Goal: Task Accomplishment & Management: Use online tool/utility

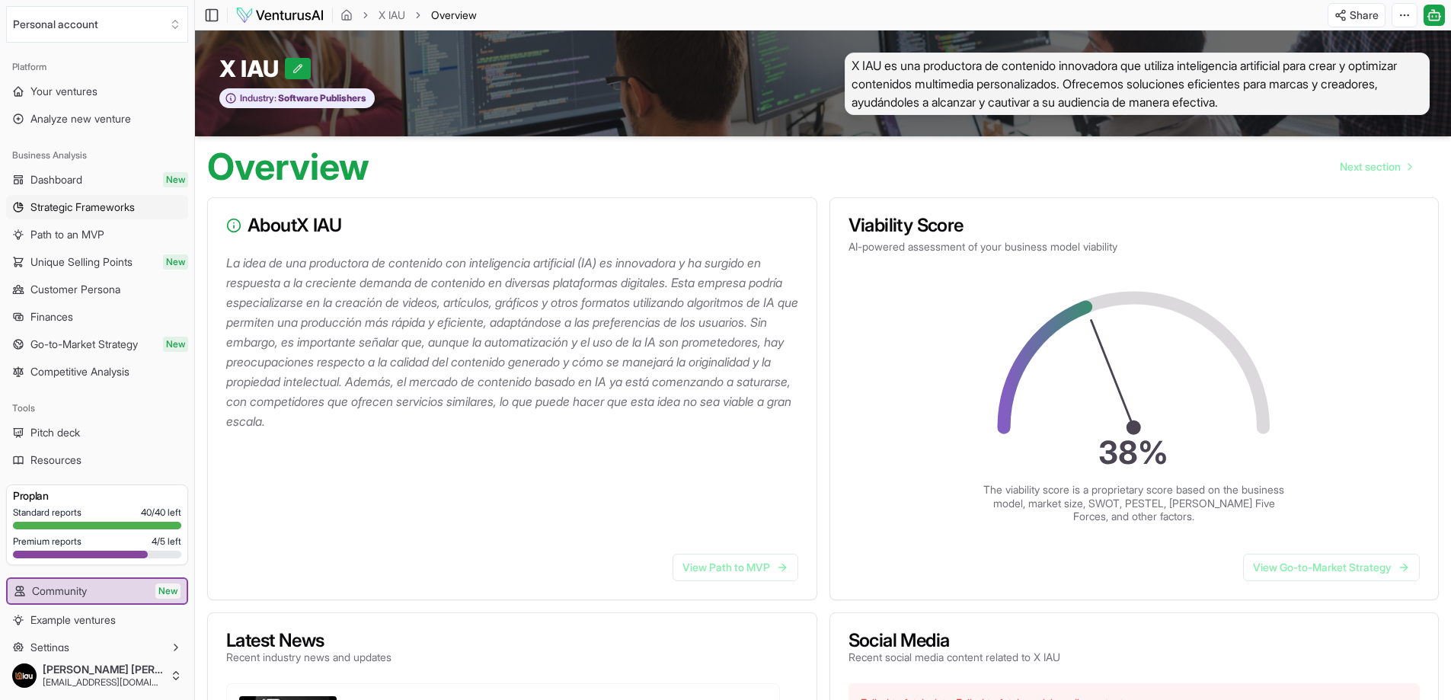
click at [53, 206] on span "Strategic Frameworks" at bounding box center [82, 207] width 104 height 15
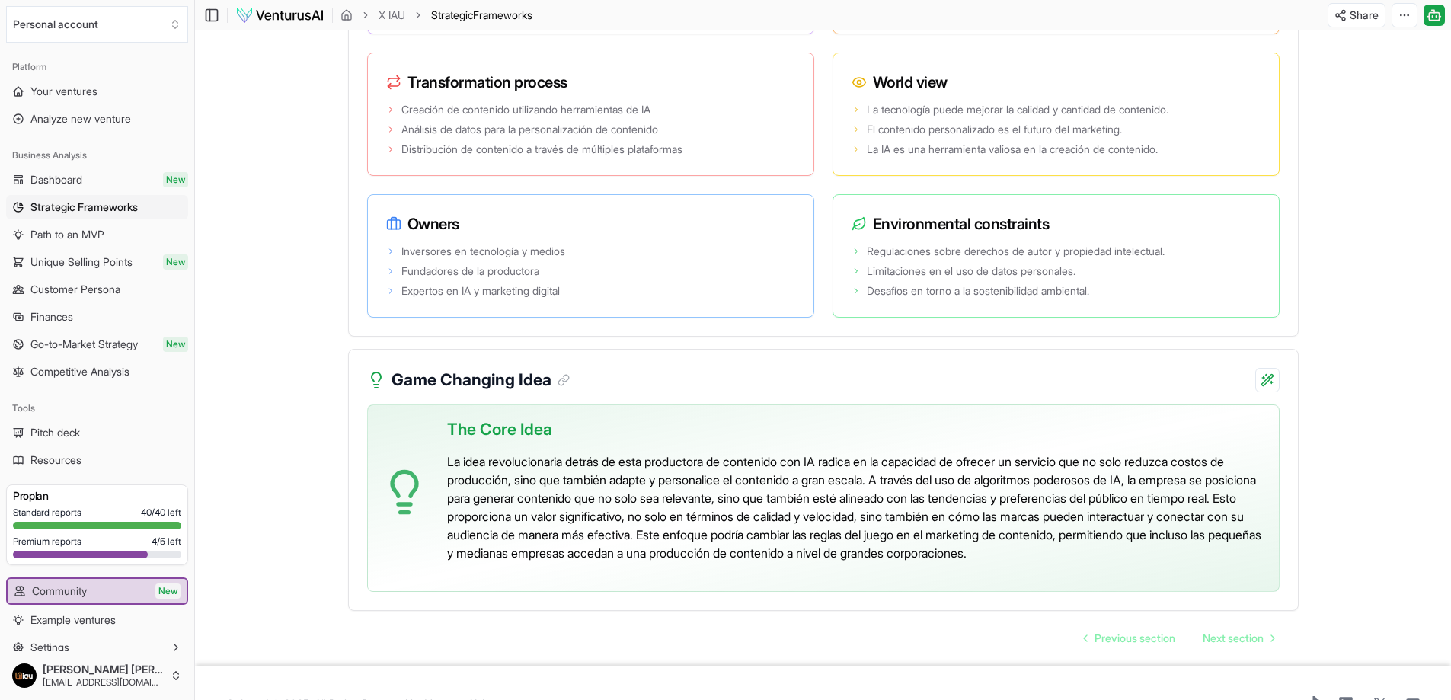
scroll to position [2938, 0]
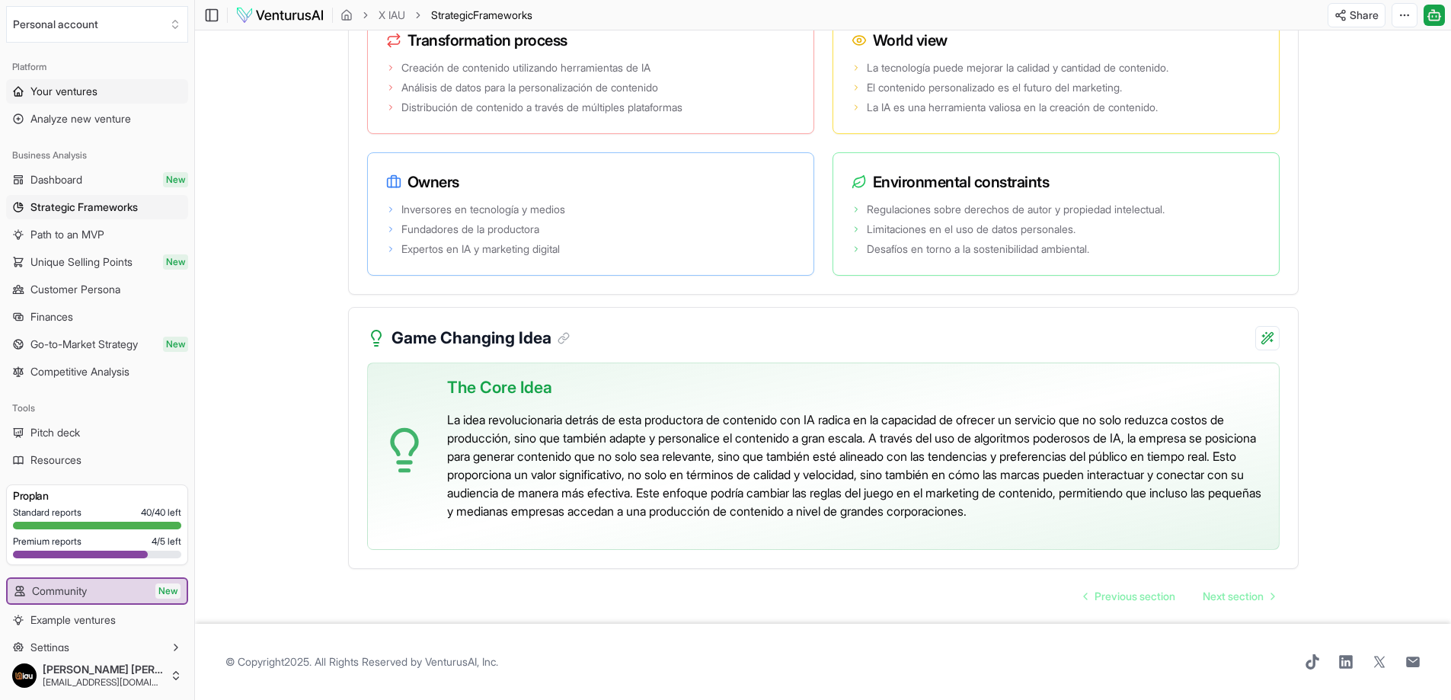
click at [75, 100] on link "Your ventures" at bounding box center [97, 91] width 182 height 24
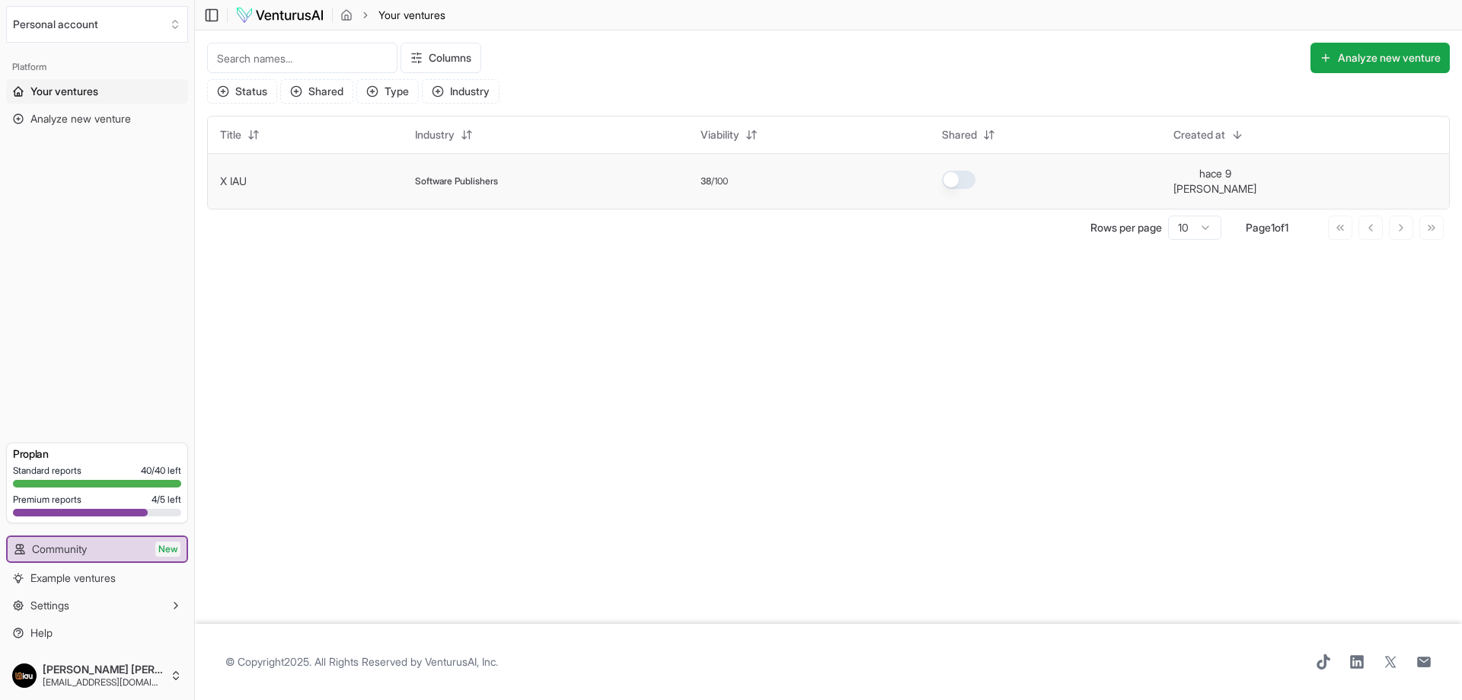
click at [531, 181] on div "Software Publishers" at bounding box center [546, 181] width 262 height 12
click at [244, 184] on td "X IAU" at bounding box center [305, 181] width 195 height 56
click at [234, 177] on link "X IAU" at bounding box center [233, 180] width 27 height 13
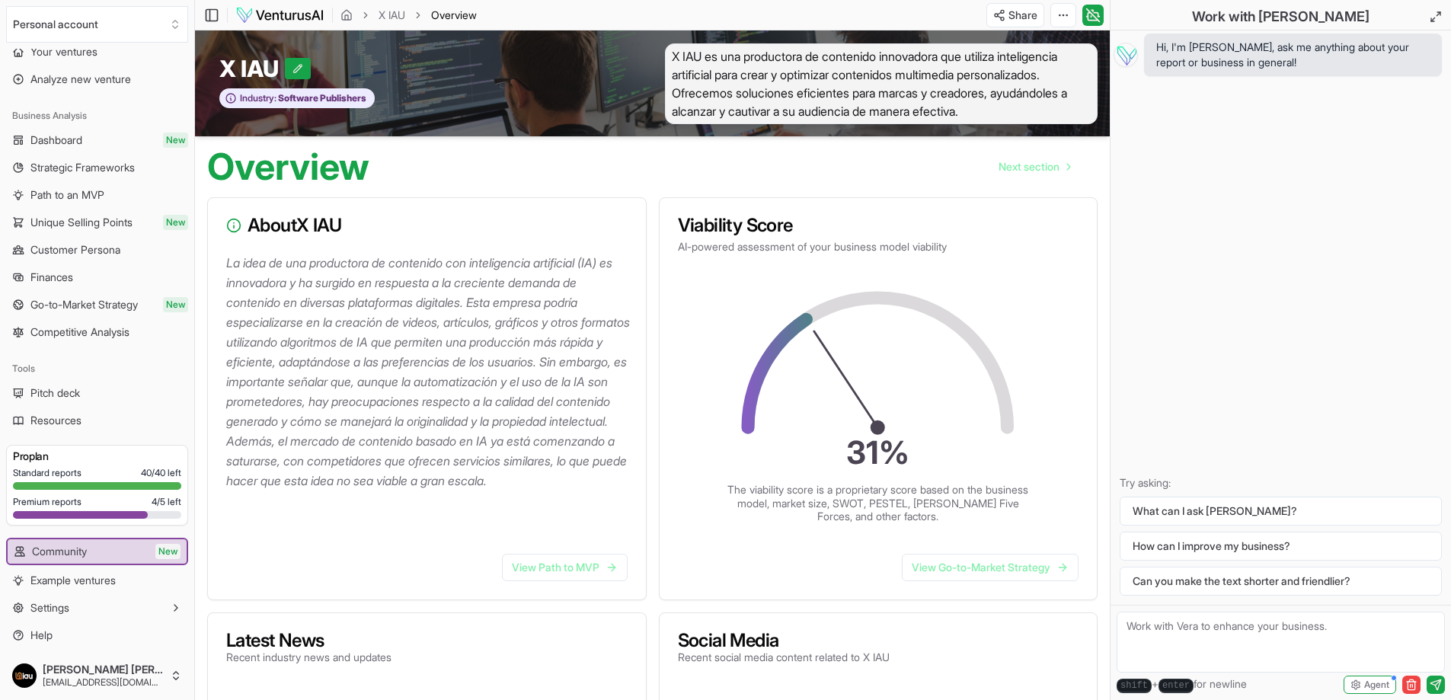
scroll to position [42, 0]
click at [64, 608] on span "Settings" at bounding box center [49, 605] width 39 height 15
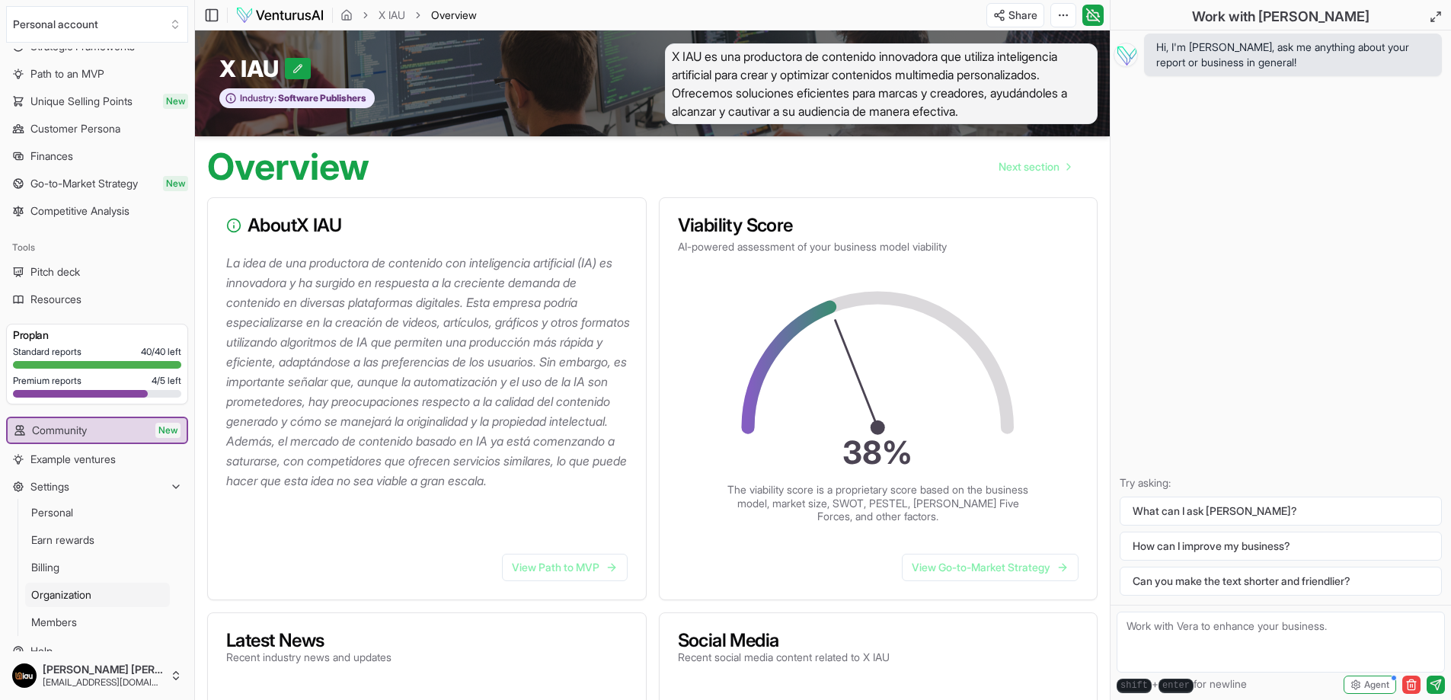
scroll to position [179, 0]
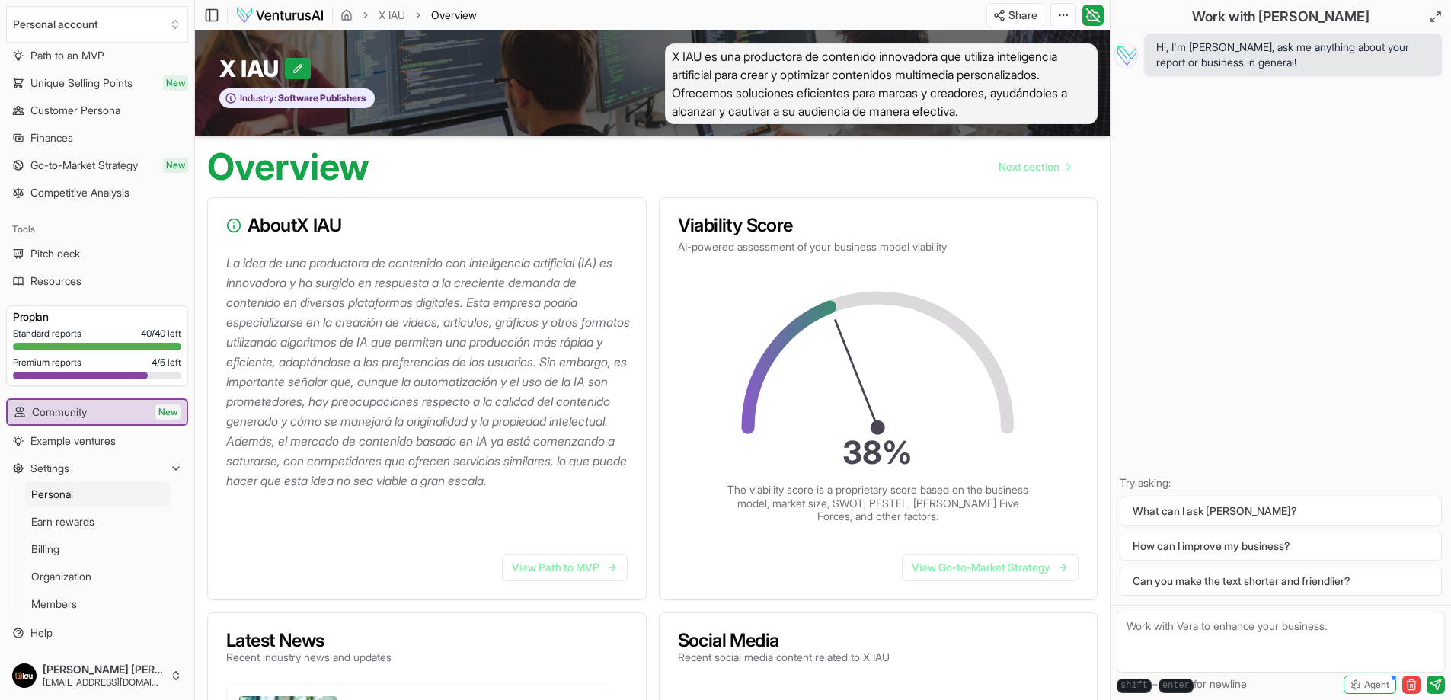
click at [73, 494] on span "Personal" at bounding box center [52, 494] width 42 height 15
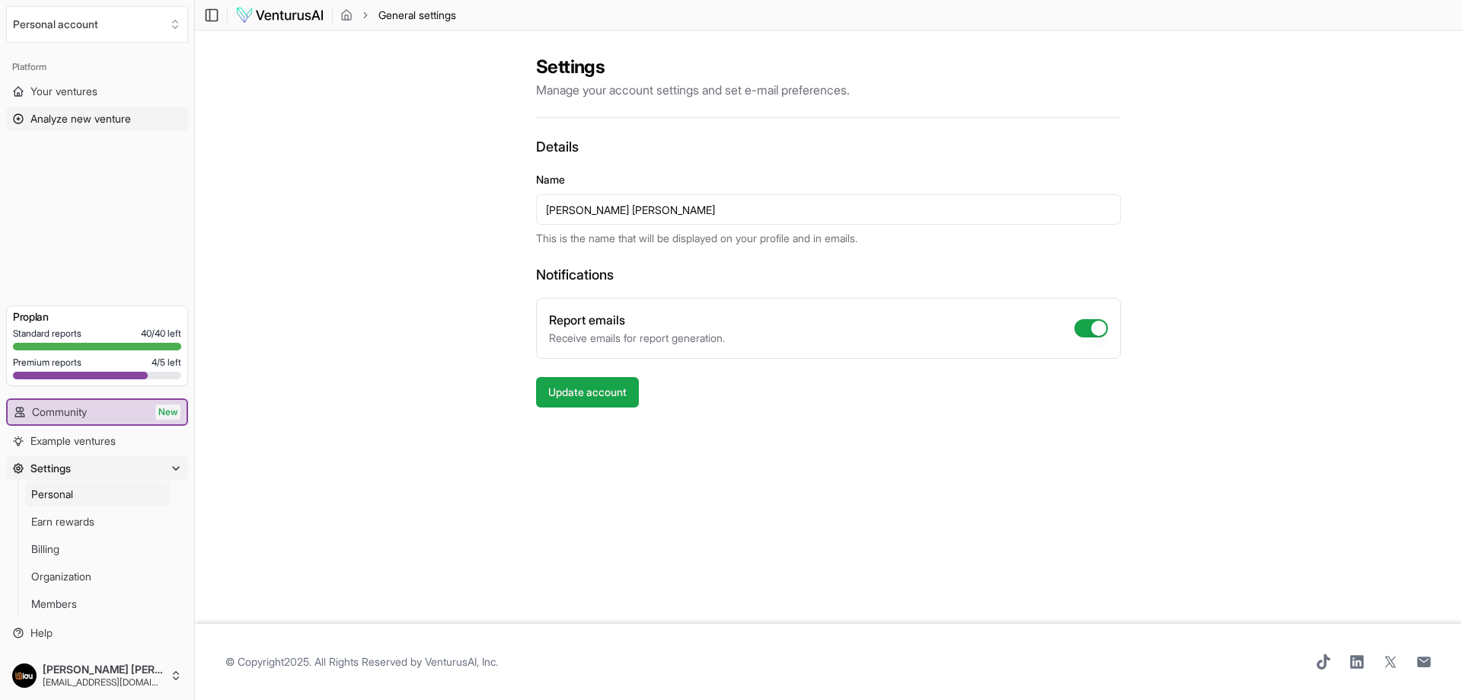
click at [76, 125] on span "Analyze new venture" at bounding box center [80, 118] width 101 height 15
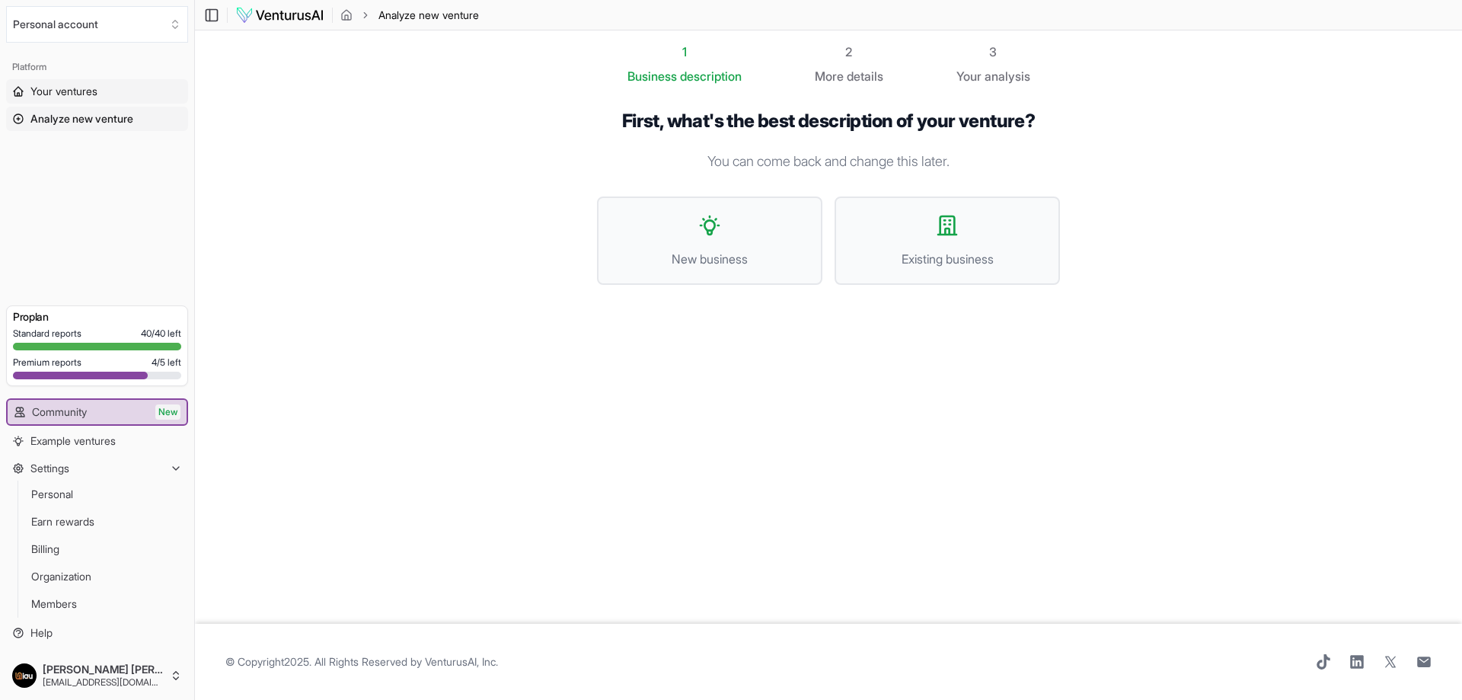
click at [78, 81] on link "Your ventures" at bounding box center [97, 91] width 182 height 24
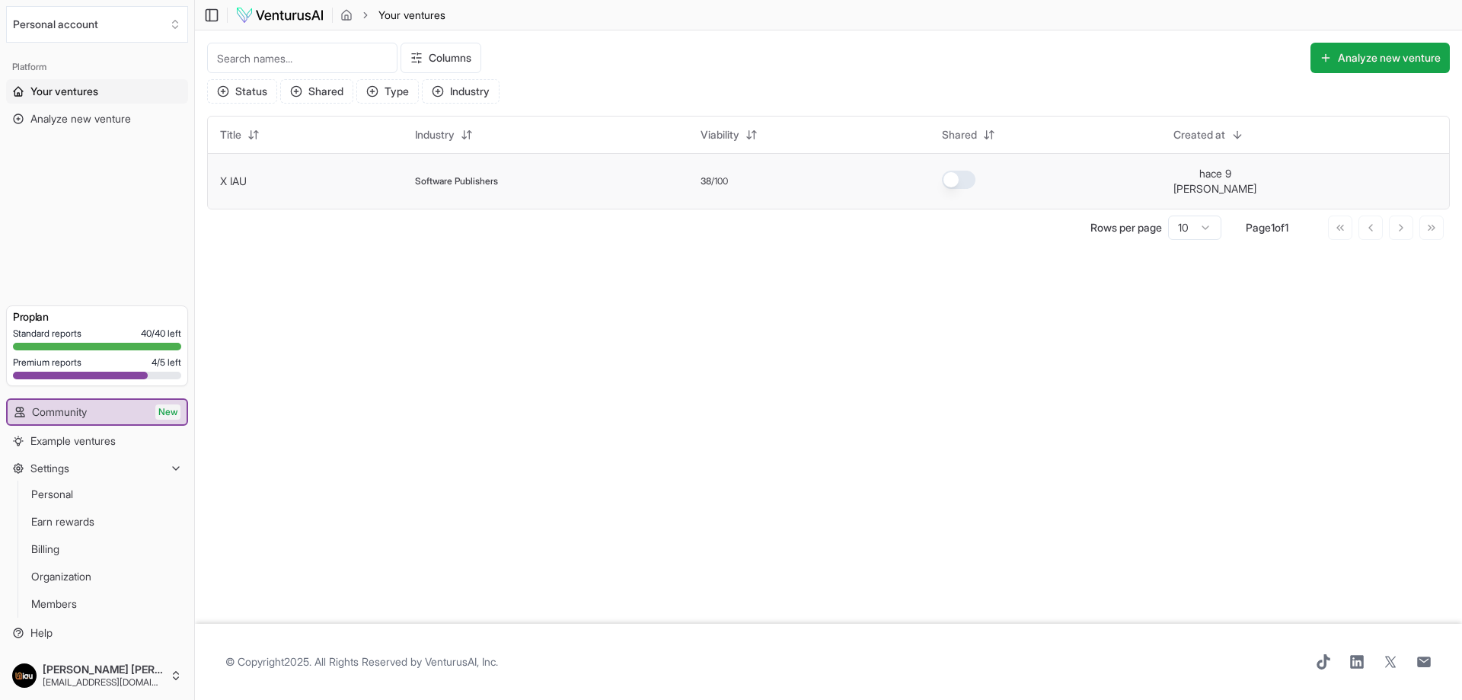
click at [474, 179] on span "Software Publishers" at bounding box center [456, 181] width 83 height 12
click at [474, 178] on span "Software Publishers" at bounding box center [456, 181] width 83 height 12
click at [467, 177] on span "Software Publishers" at bounding box center [456, 181] width 83 height 12
click at [989, 131] on html "We value your privacy We use cookies to enhance your browsing experience, serve…" at bounding box center [731, 350] width 1462 height 700
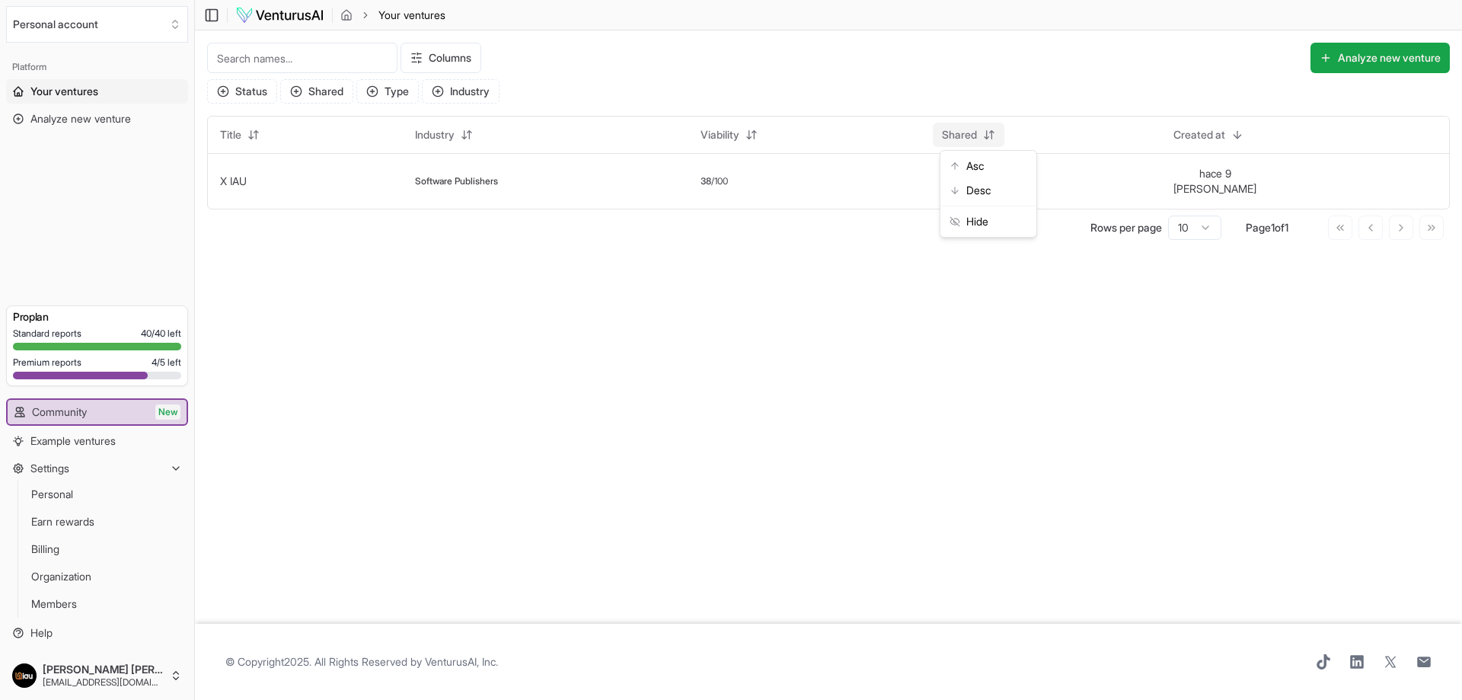
click at [973, 98] on html "We value your privacy We use cookies to enhance your browsing experience, serve…" at bounding box center [731, 350] width 1462 height 700
click at [1225, 172] on button "hace 9 [PERSON_NAME]" at bounding box center [1216, 181] width 84 height 30
click at [243, 168] on td "X IAU" at bounding box center [305, 181] width 195 height 56
click at [238, 175] on link "X IAU" at bounding box center [233, 180] width 27 height 13
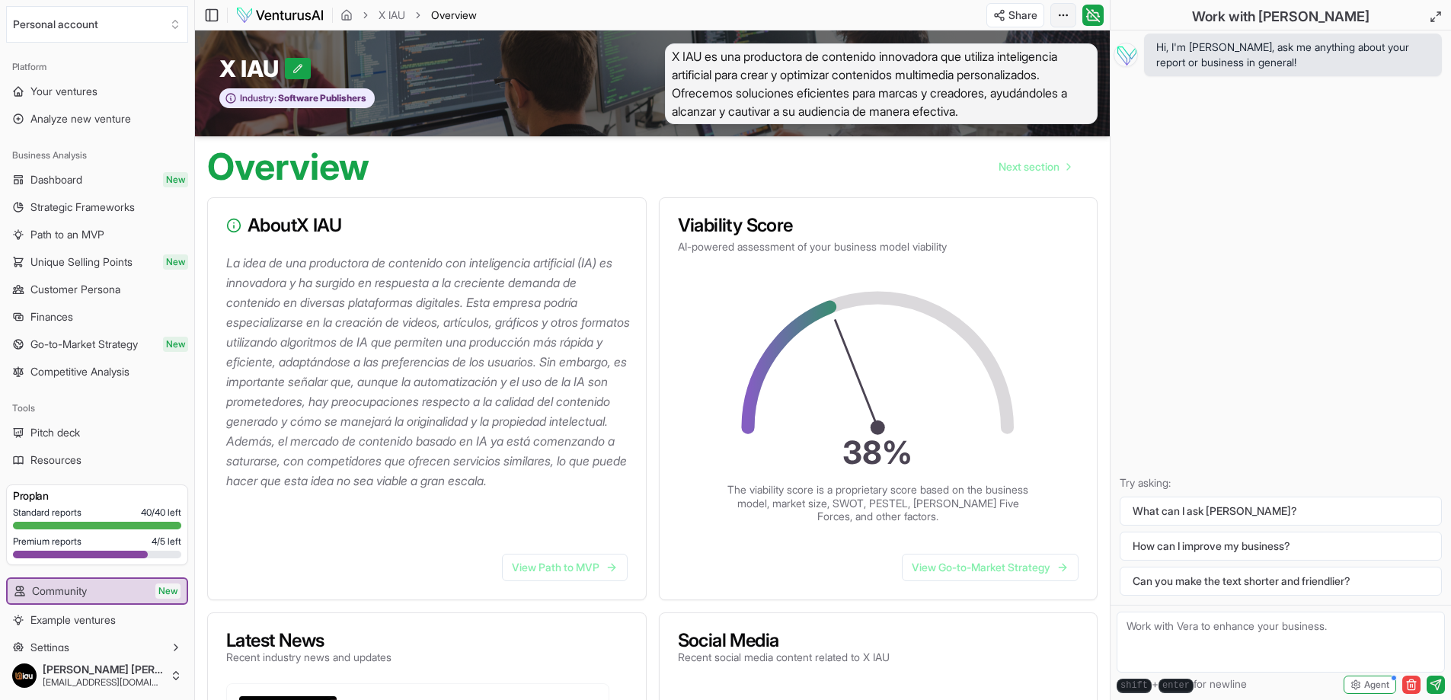
click at [1059, 24] on html "We value your privacy We use cookies to enhance your browsing experience, serve…" at bounding box center [725, 350] width 1451 height 700
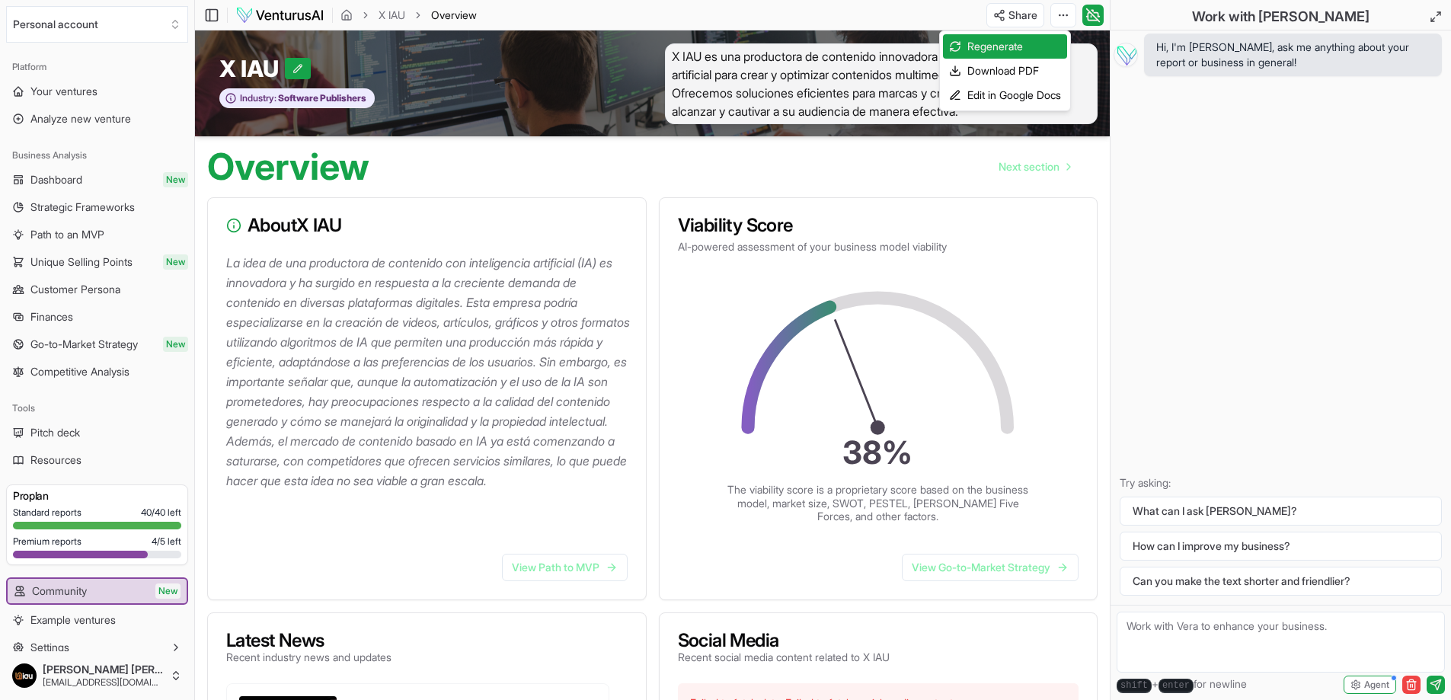
click at [615, 171] on html "We value your privacy We use cookies to enhance your browsing experience, serve…" at bounding box center [725, 350] width 1451 height 700
click at [212, 13] on icon at bounding box center [211, 15] width 15 height 18
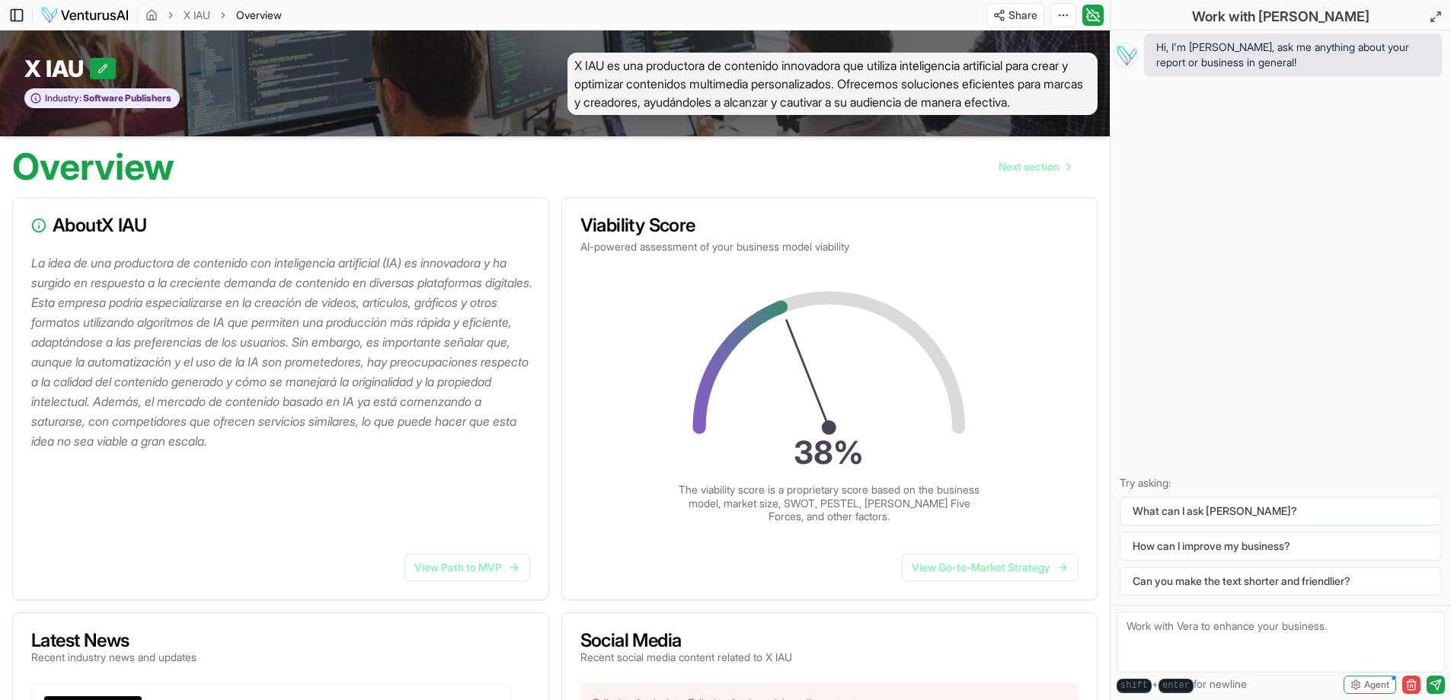
click at [15, 15] on icon at bounding box center [15, 14] width 0 height 11
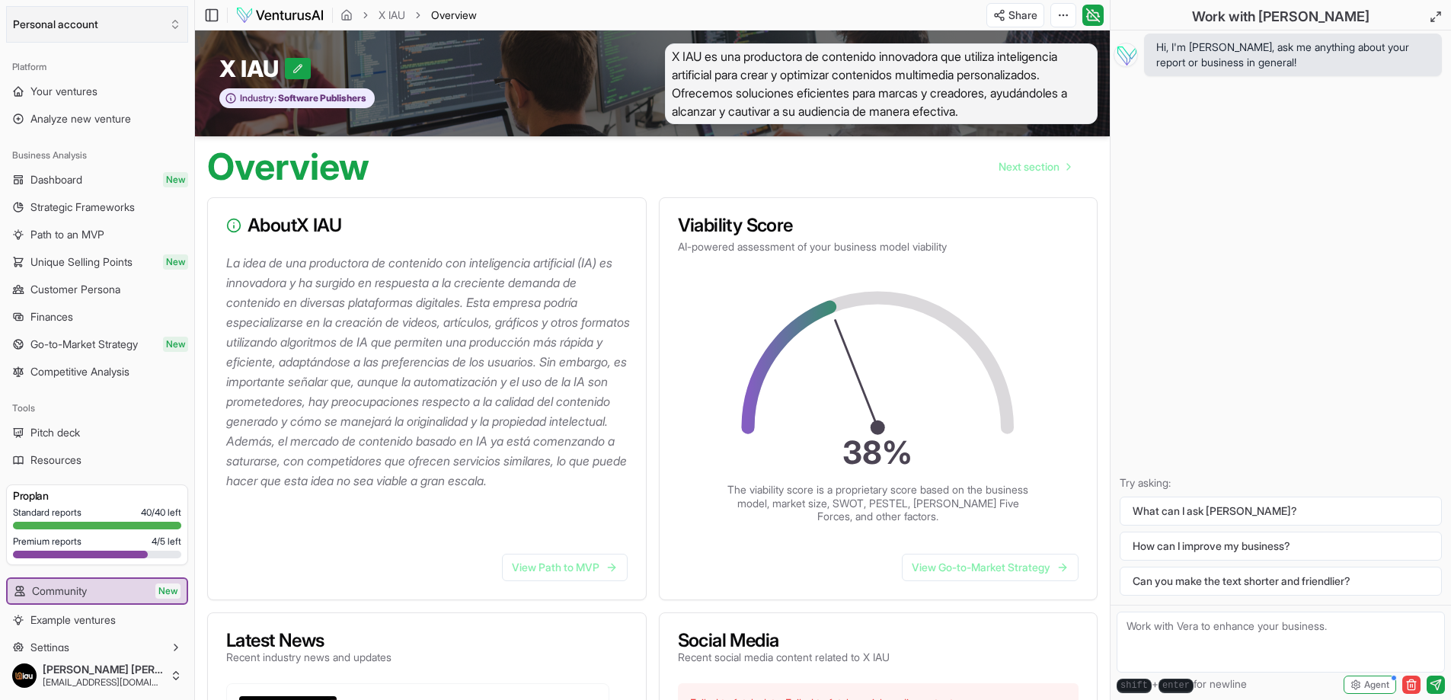
click at [163, 18] on button "Personal account" at bounding box center [97, 24] width 182 height 37
click at [87, 169] on div "Create organization" at bounding box center [97, 181] width 175 height 24
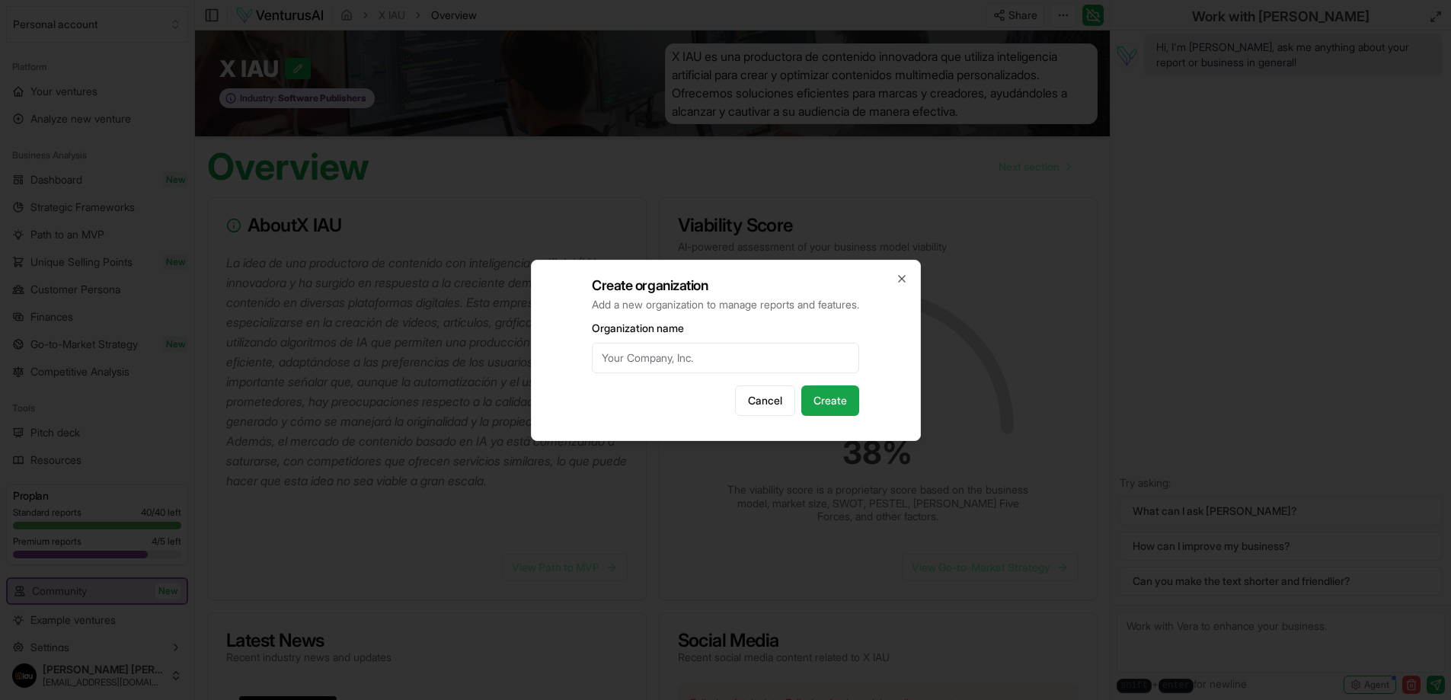
click at [691, 347] on input "Organization name" at bounding box center [725, 358] width 267 height 30
type input "prueba"
click at [801, 385] on button "Create" at bounding box center [830, 400] width 58 height 30
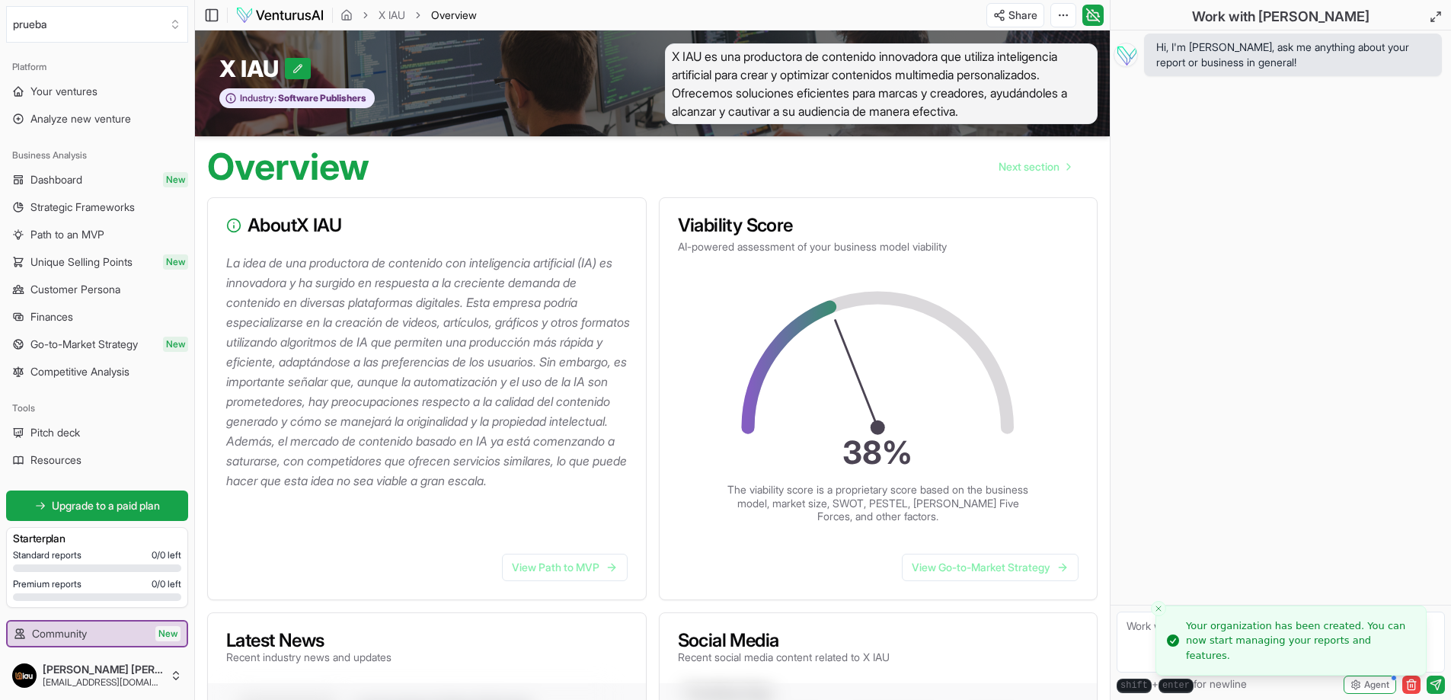
click at [1011, 635] on div "Social Media Recent social media content related to X IAU" at bounding box center [878, 648] width 401 height 34
click at [1158, 629] on button "Close toast" at bounding box center [1158, 622] width 15 height 15
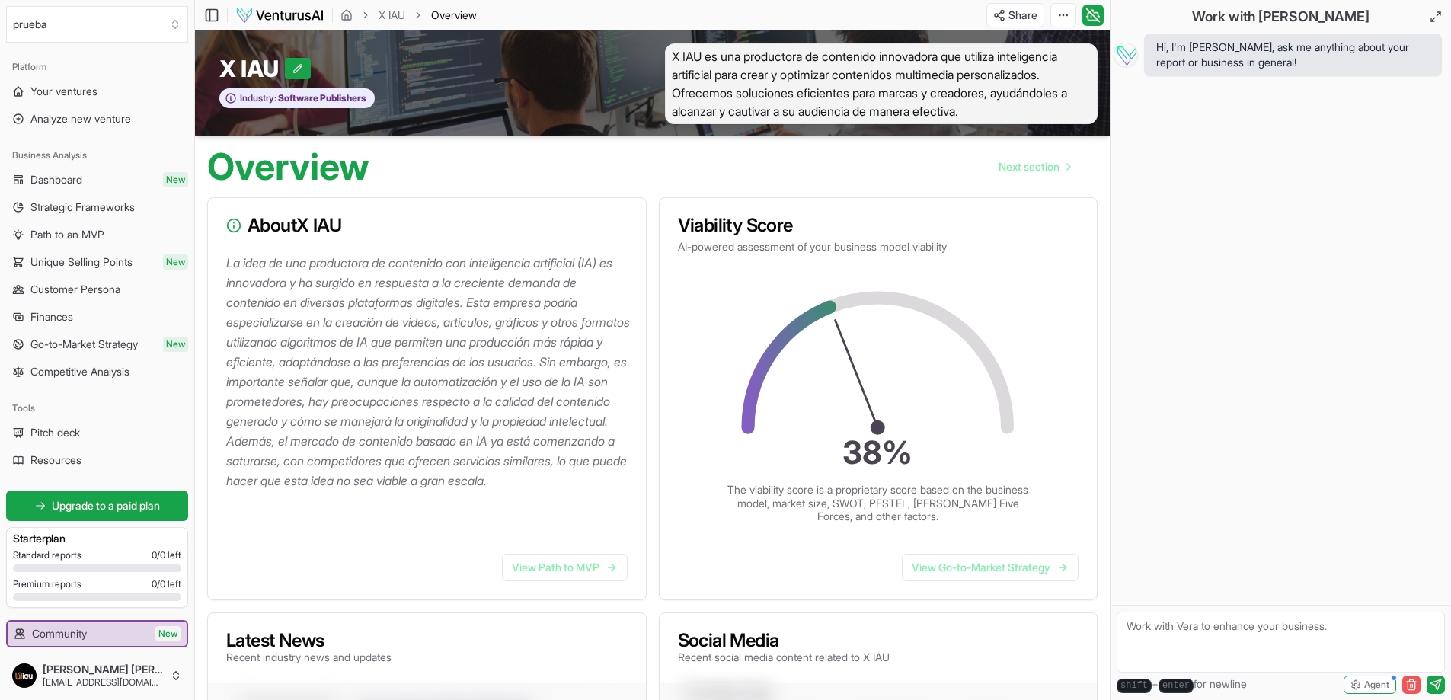
click at [1406, 682] on icon "button" at bounding box center [1411, 685] width 12 height 12
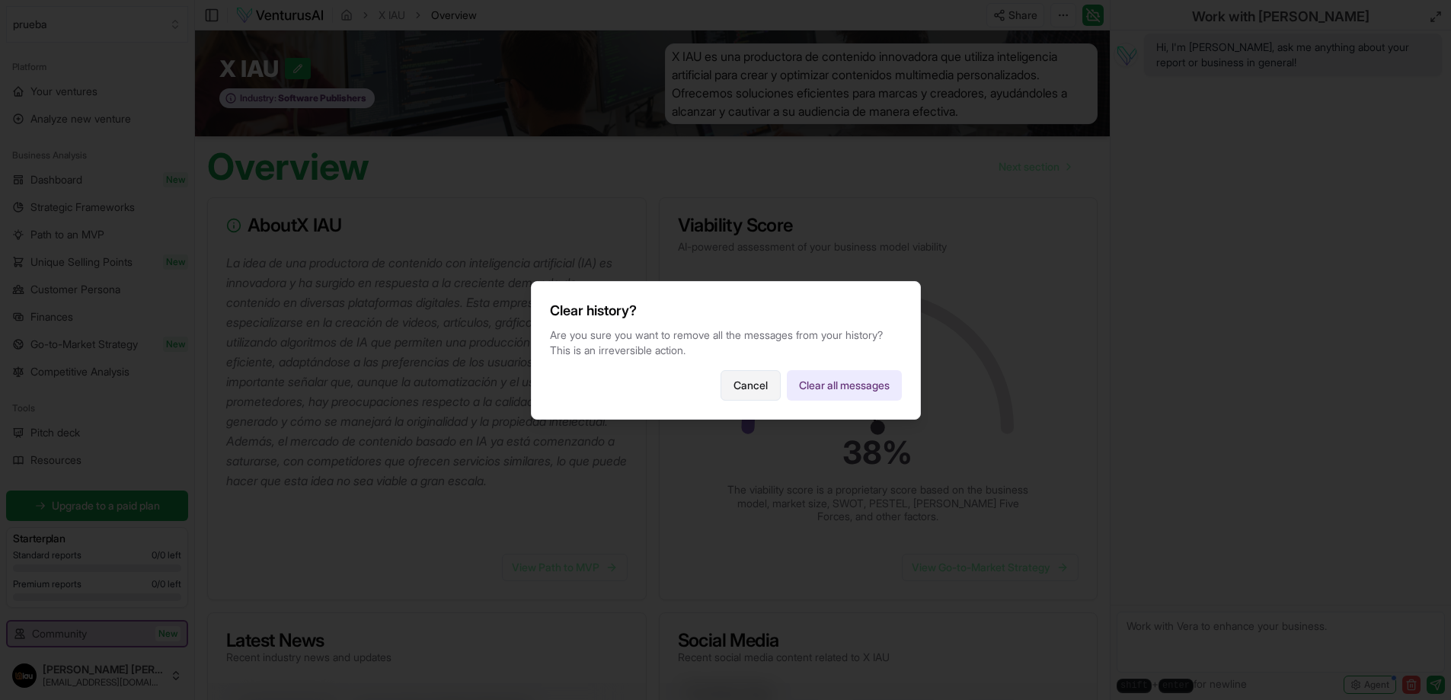
click at [743, 375] on button "Cancel" at bounding box center [750, 385] width 60 height 30
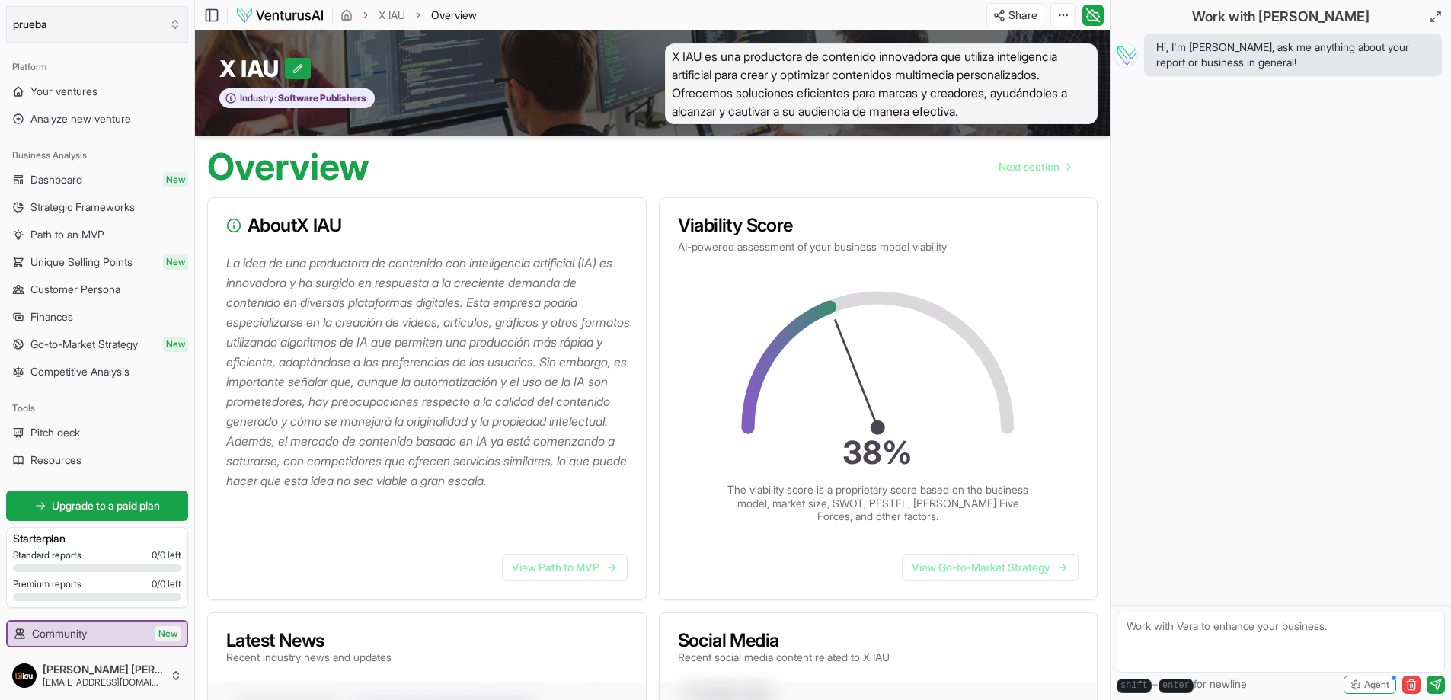
click at [76, 30] on button "prueba" at bounding box center [97, 24] width 182 height 37
click at [328, 260] on html "We value your privacy We use cookies to enhance your browsing experience, serve…" at bounding box center [725, 350] width 1451 height 700
click at [94, 22] on button "prueba" at bounding box center [97, 24] width 182 height 37
click at [107, 78] on div "[PERSON_NAME] [PERSON_NAME]" at bounding box center [97, 91] width 175 height 40
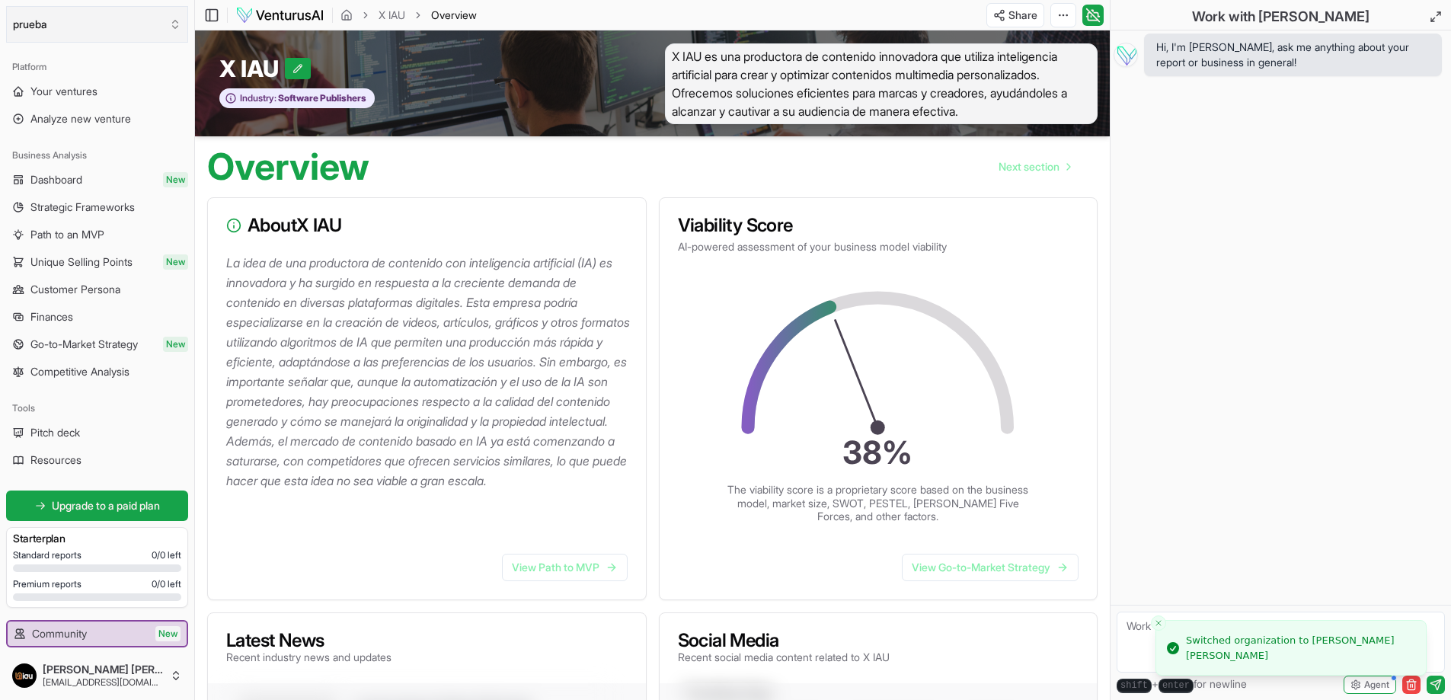
click at [92, 18] on button "prueba" at bounding box center [97, 24] width 182 height 37
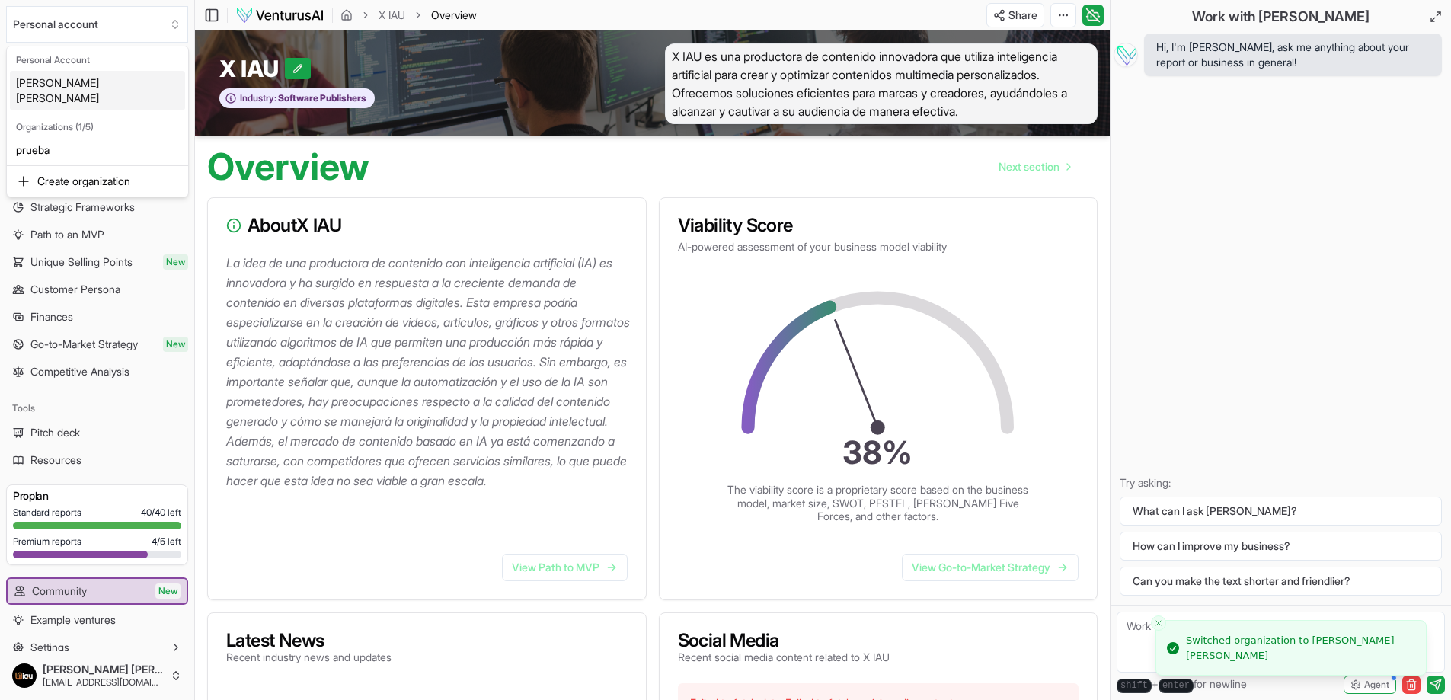
click at [101, 18] on html "We value your privacy We use cookies to enhance your browsing experience, serve…" at bounding box center [725, 350] width 1451 height 700
click at [120, 25] on button "Personal account" at bounding box center [97, 24] width 182 height 37
drag, startPoint x: 109, startPoint y: 25, endPoint x: 103, endPoint y: 47, distance: 22.9
click at [110, 25] on html "We value your privacy We use cookies to enhance your browsing experience, serve…" at bounding box center [725, 350] width 1451 height 700
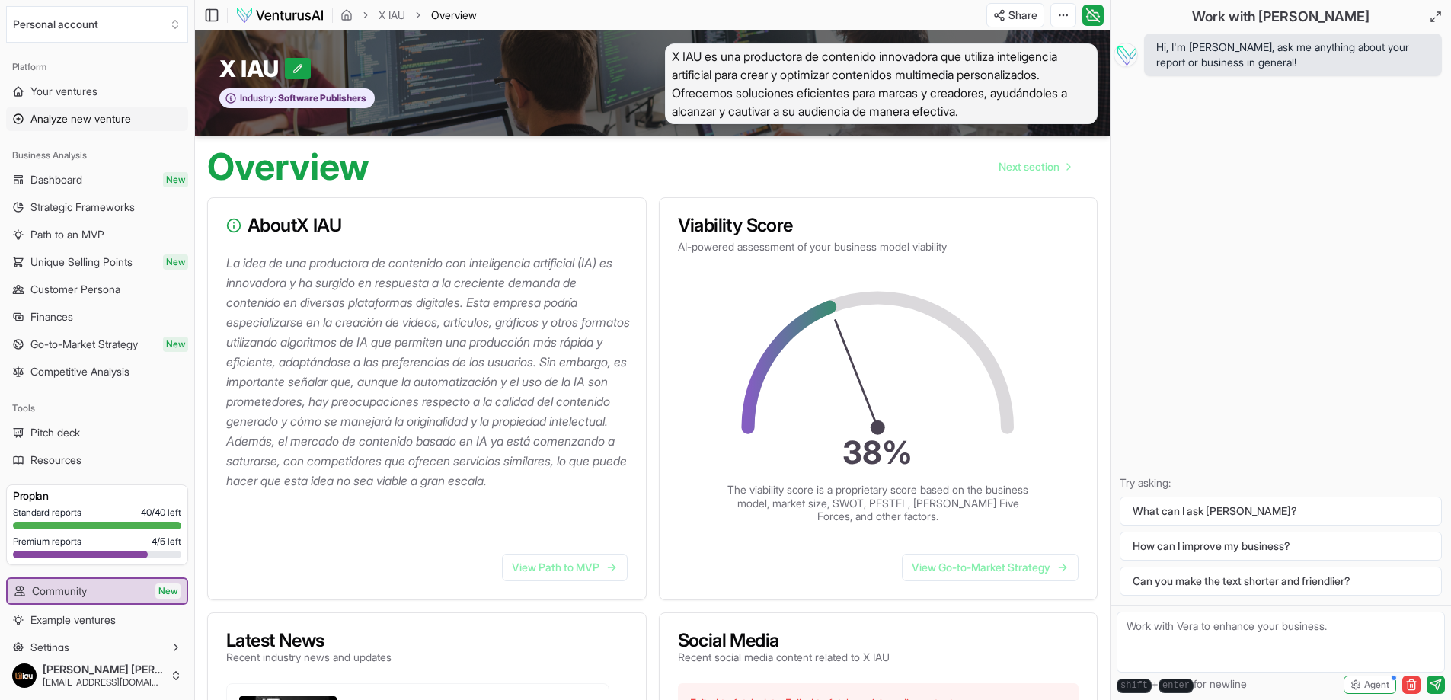
click at [69, 112] on span "Analyze new venture" at bounding box center [80, 118] width 101 height 15
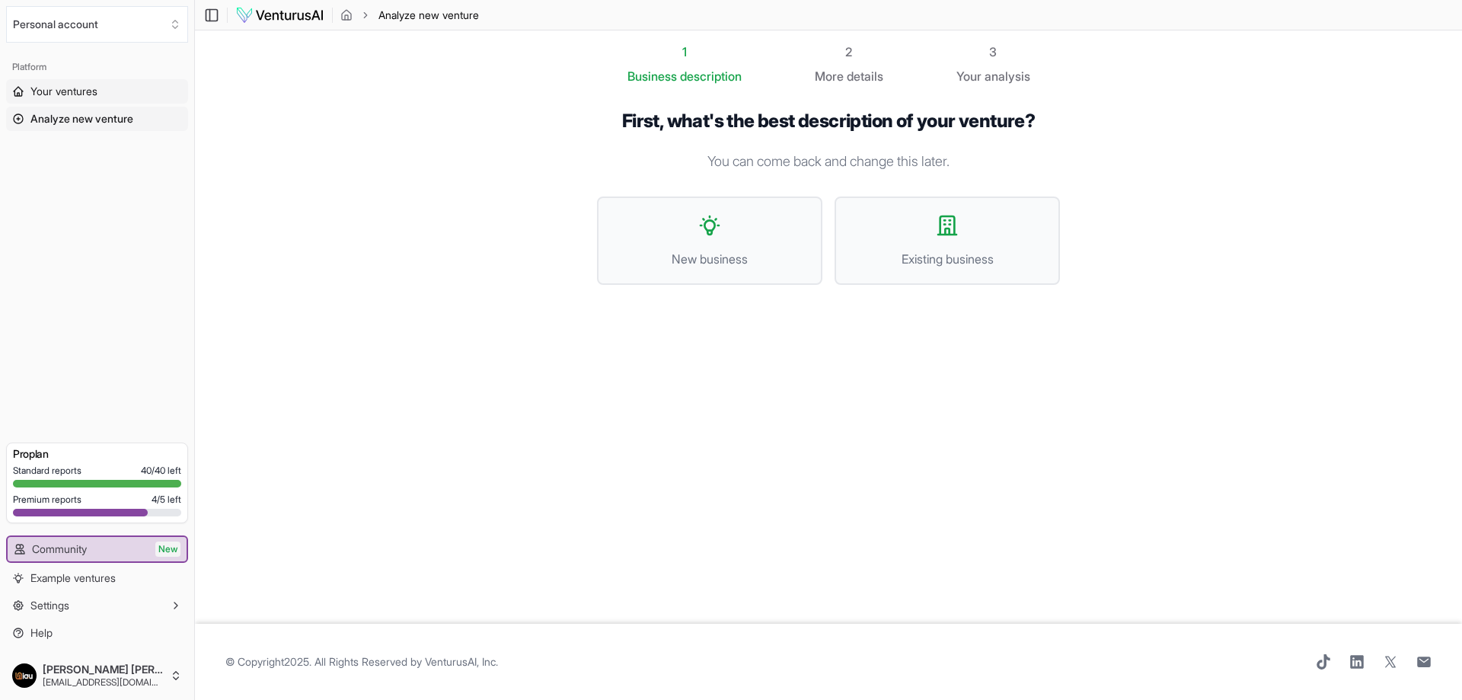
click at [67, 93] on span "Your ventures" at bounding box center [63, 91] width 67 height 15
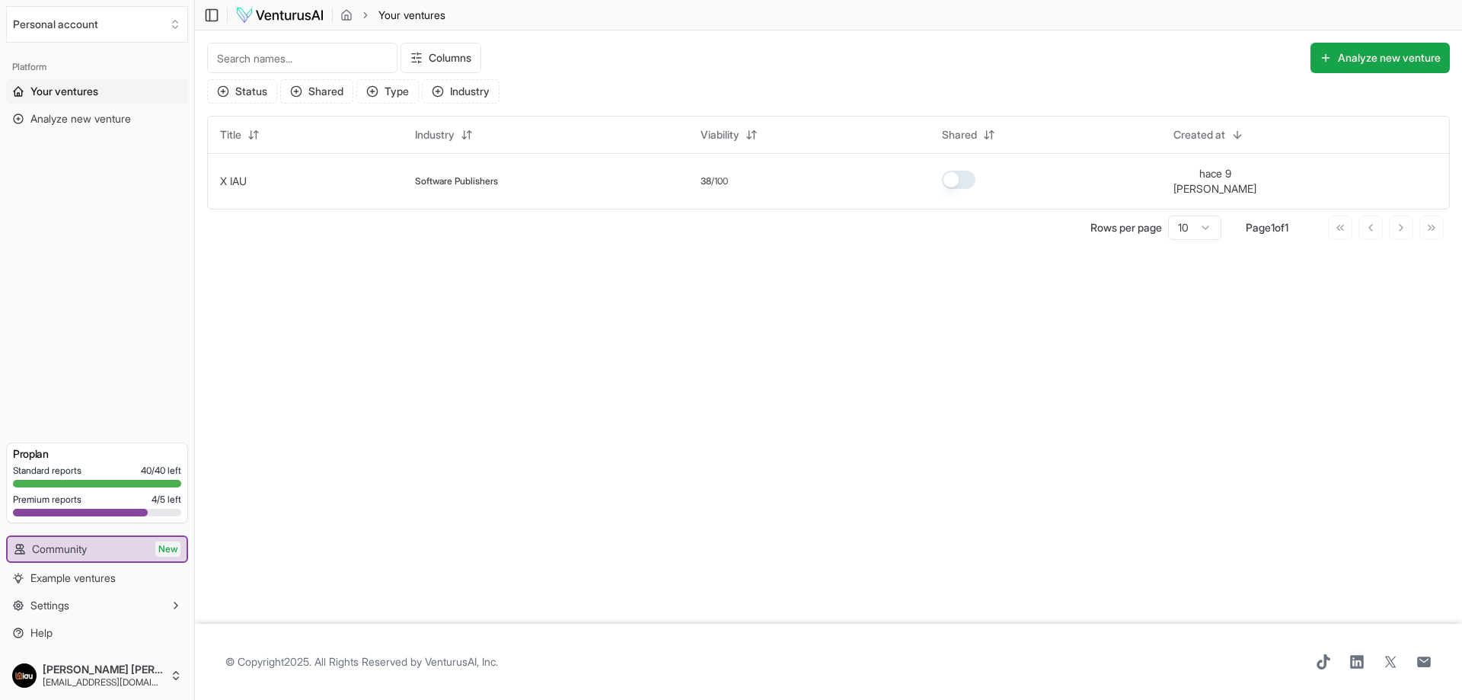
click at [78, 100] on link "Your ventures" at bounding box center [97, 91] width 182 height 24
click at [235, 174] on link "X IAU" at bounding box center [233, 180] width 27 height 13
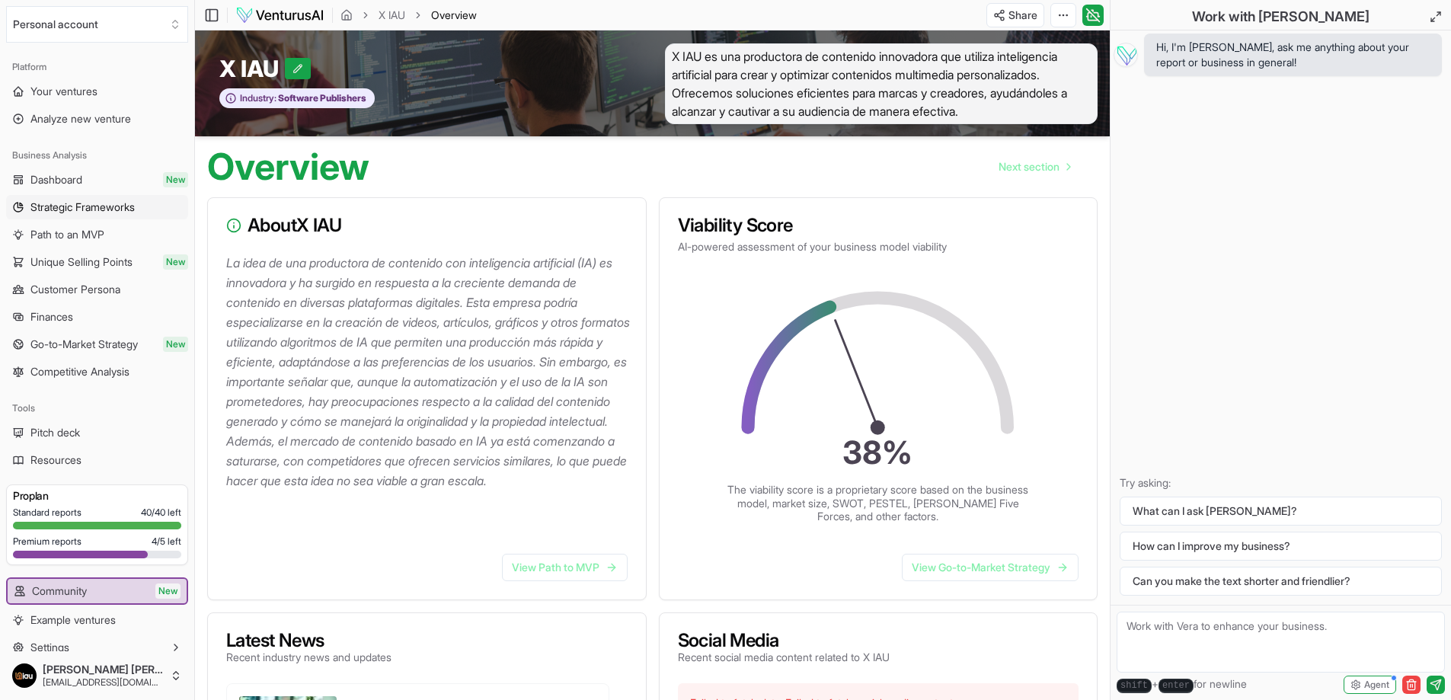
click at [113, 212] on span "Strategic Frameworks" at bounding box center [82, 207] width 104 height 15
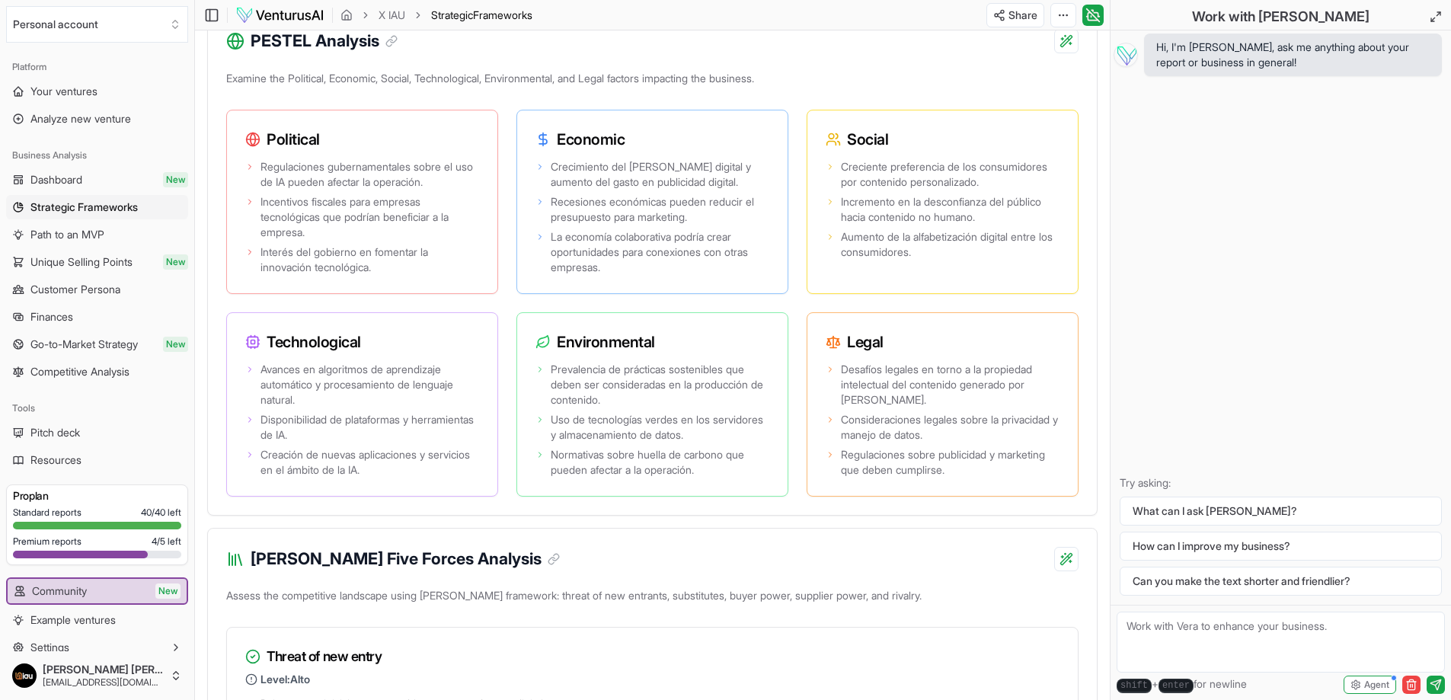
scroll to position [1219, 0]
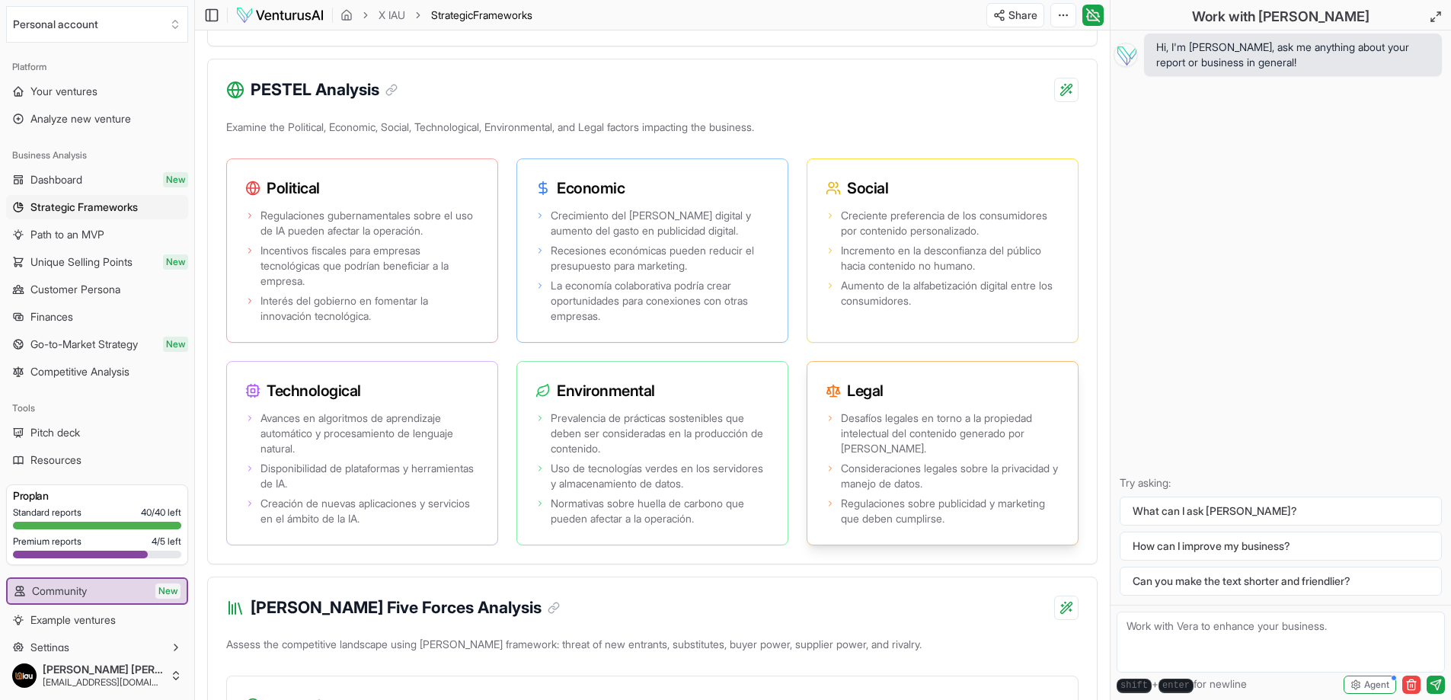
click at [896, 497] on span "Regulaciones sobre publicidad y marketing que deben cumplirse." at bounding box center [950, 511] width 219 height 30
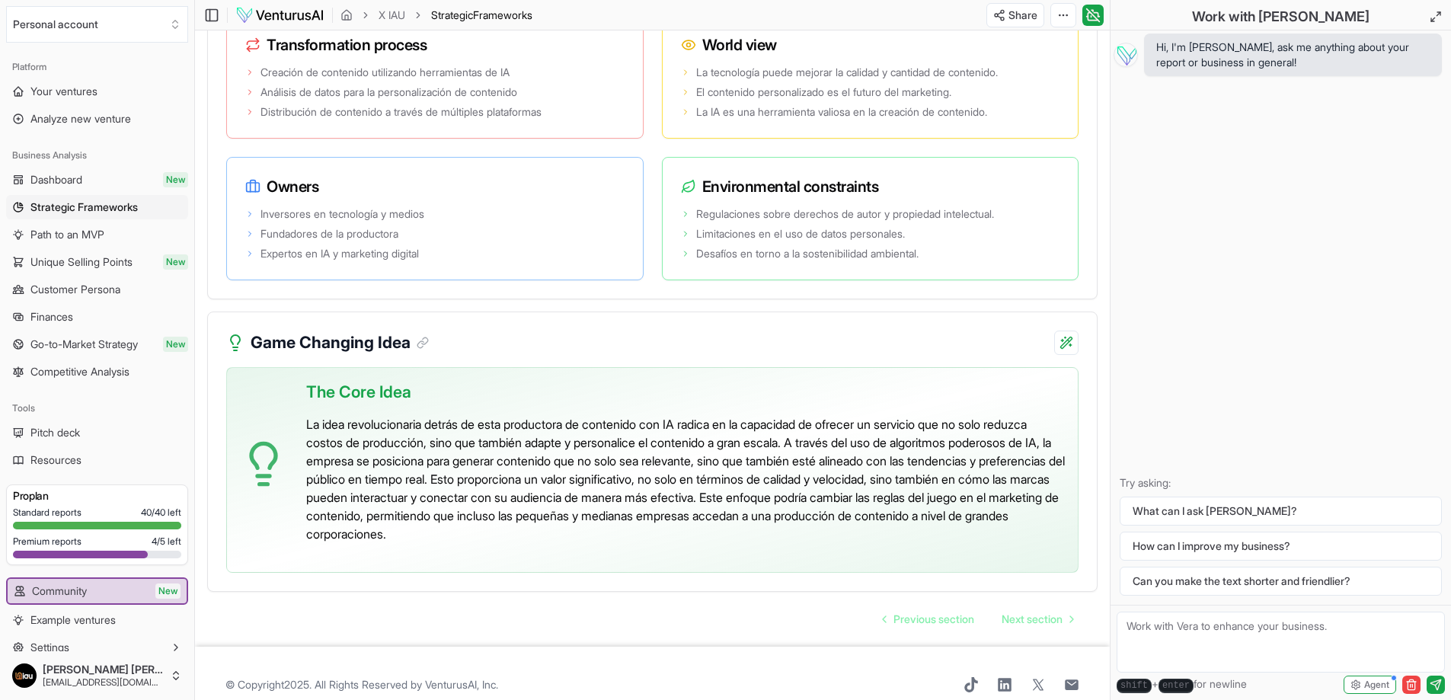
scroll to position [2938, 0]
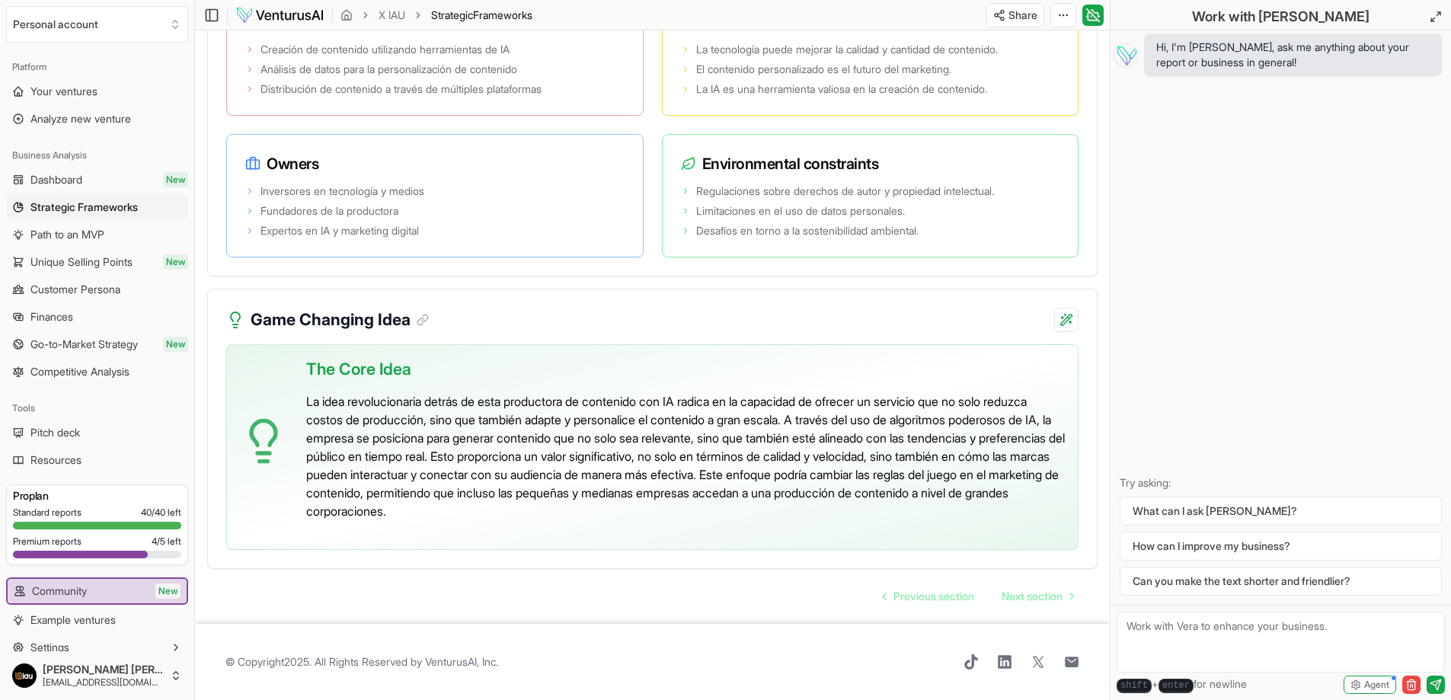
drag, startPoint x: 89, startPoint y: 29, endPoint x: 81, endPoint y: 29, distance: 8.4
click at [82, 29] on button "Personal account" at bounding box center [97, 24] width 182 height 37
click at [44, 138] on div "prueba" at bounding box center [97, 150] width 175 height 24
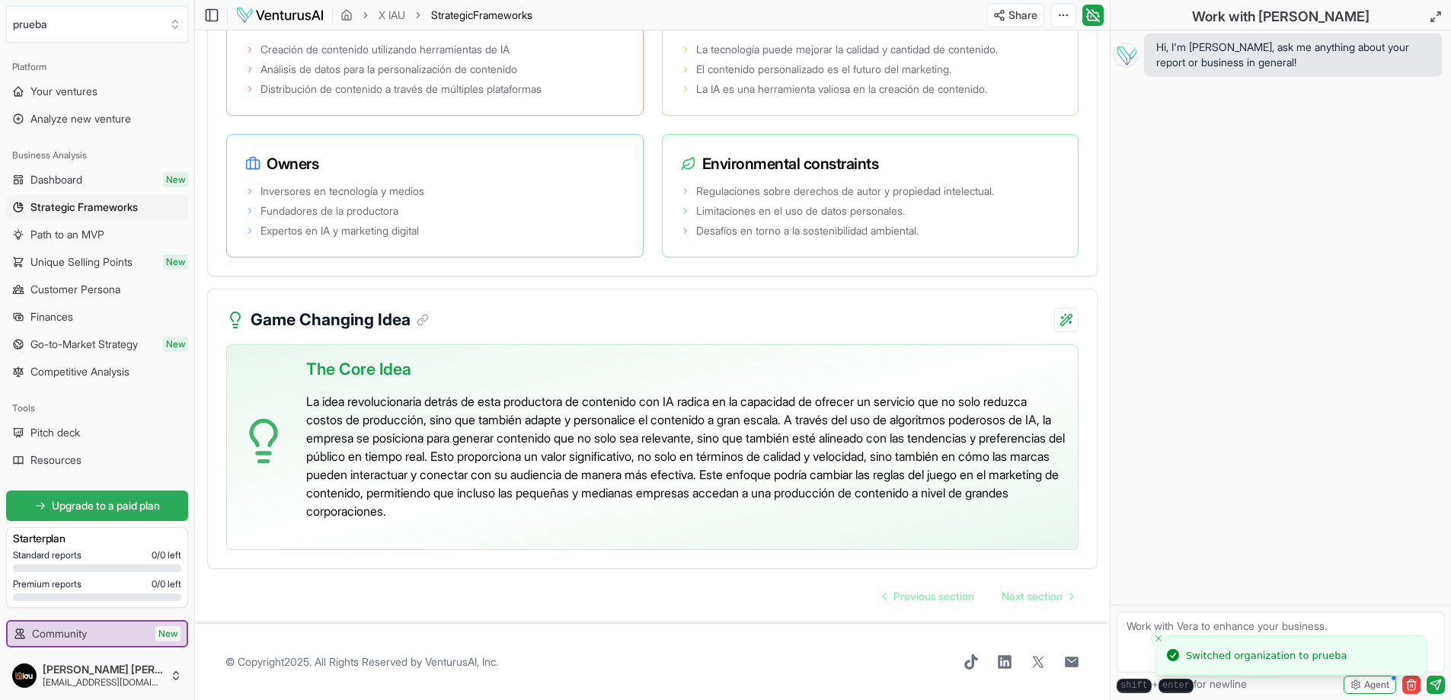
click at [102, 507] on span "Upgrade to a paid plan" at bounding box center [106, 505] width 108 height 15
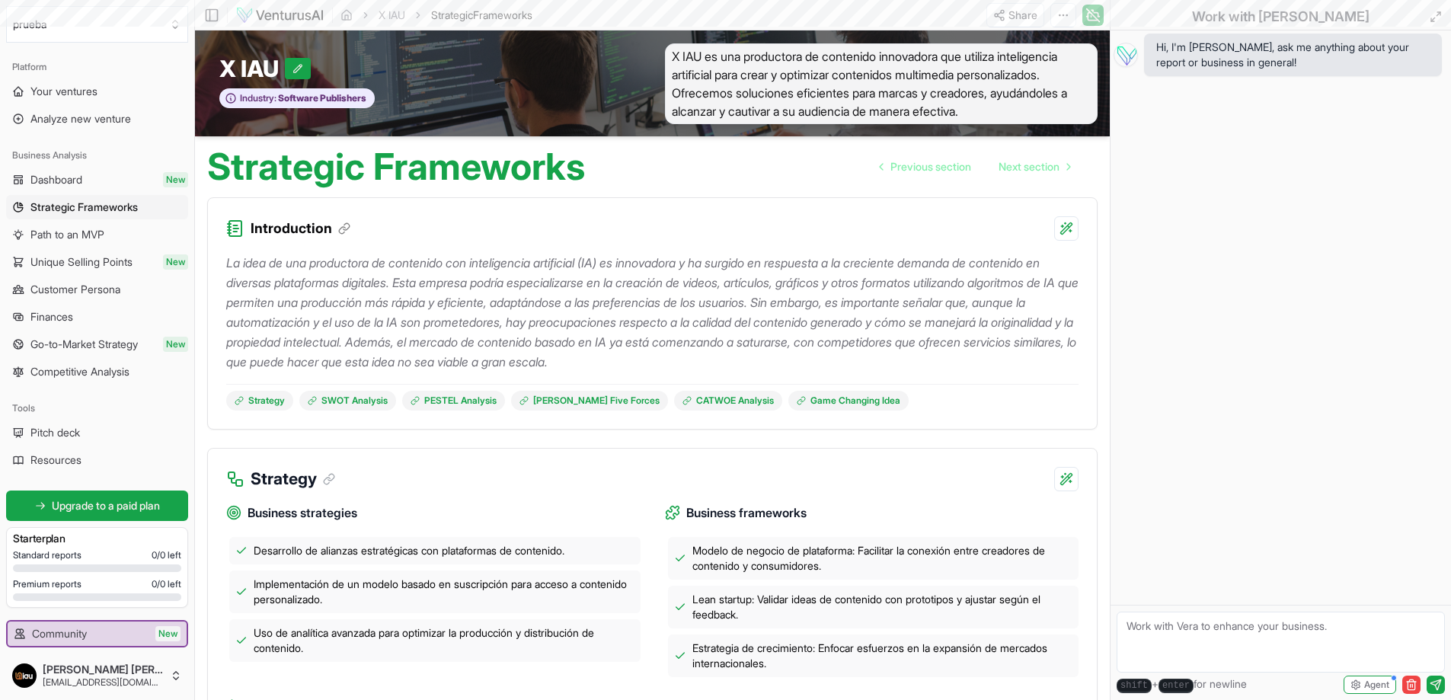
scroll to position [2938, 0]
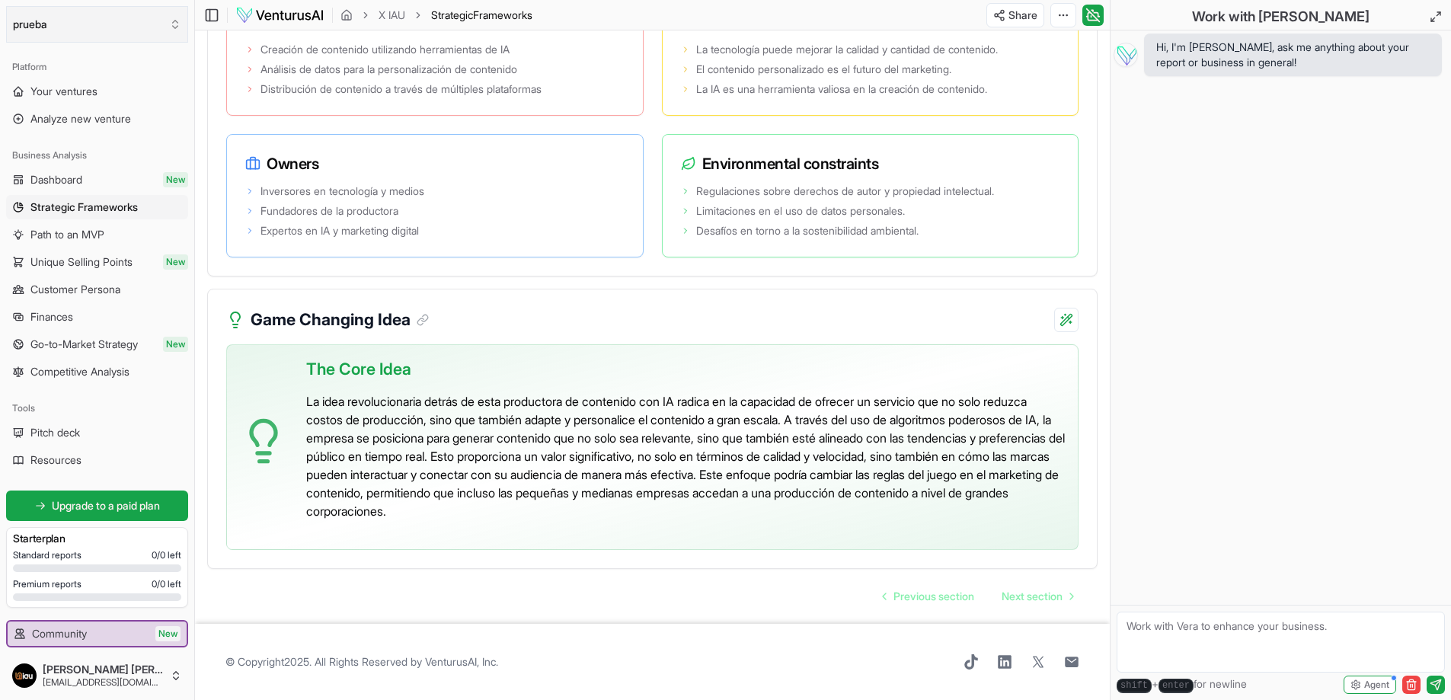
click at [78, 22] on button "prueba" at bounding box center [97, 24] width 182 height 37
click at [37, 82] on div "[PERSON_NAME] [PERSON_NAME]" at bounding box center [97, 91] width 175 height 40
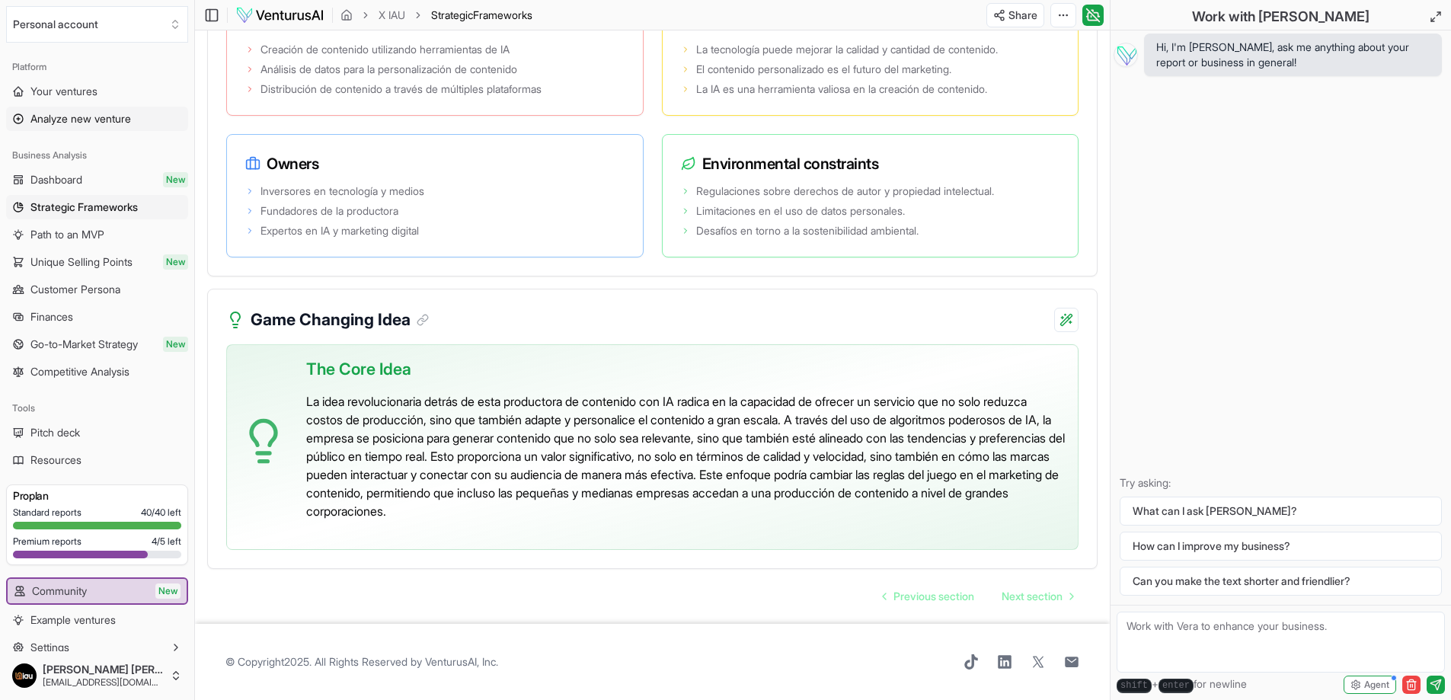
click at [61, 123] on span "Analyze new venture" at bounding box center [80, 118] width 101 height 15
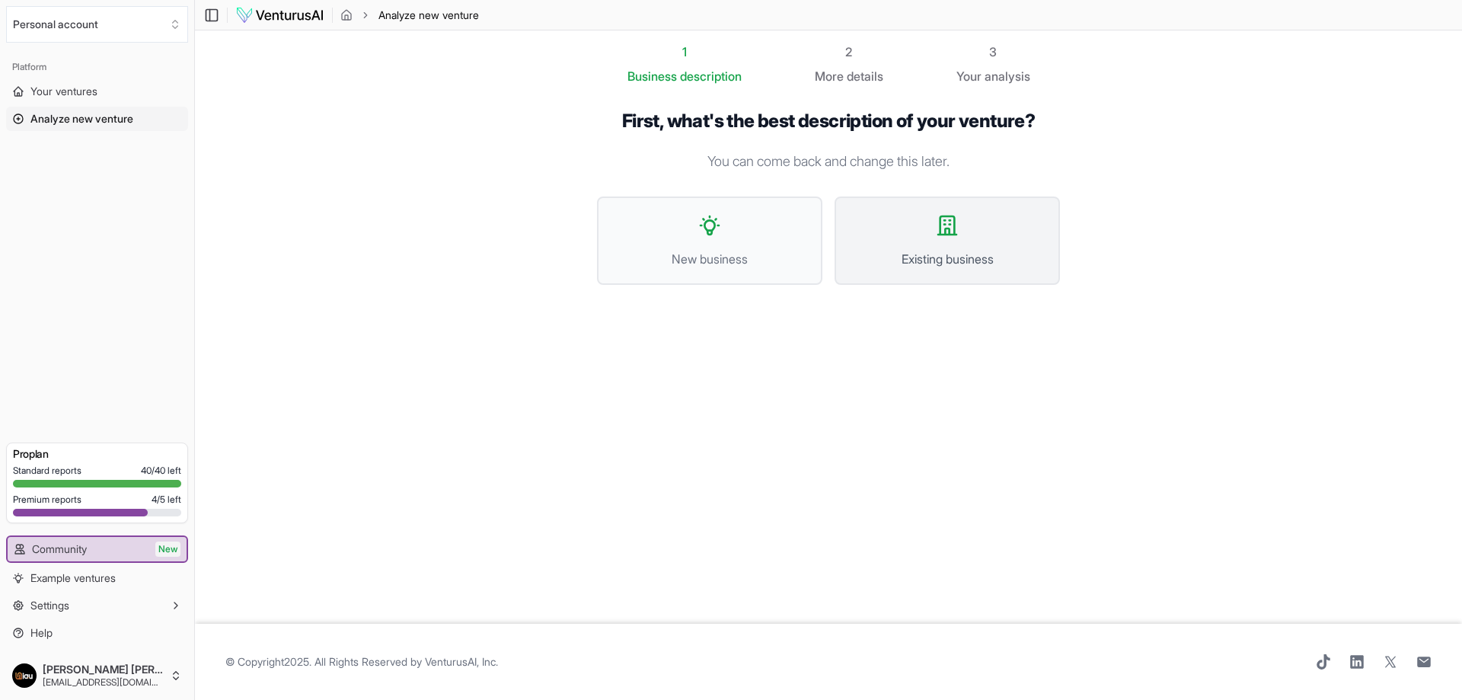
click at [990, 255] on span "Existing business" at bounding box center [947, 259] width 192 height 18
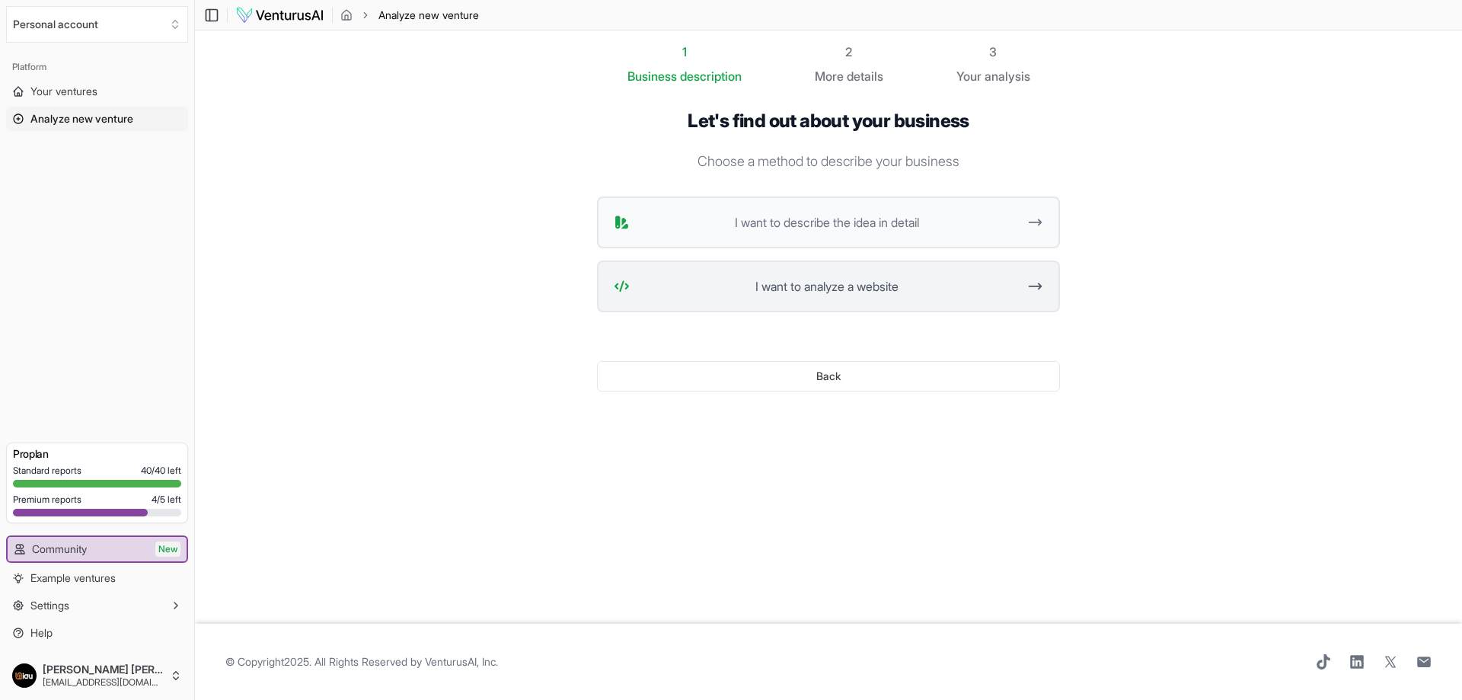
click at [891, 297] on button "I want to analyze a website" at bounding box center [828, 286] width 463 height 52
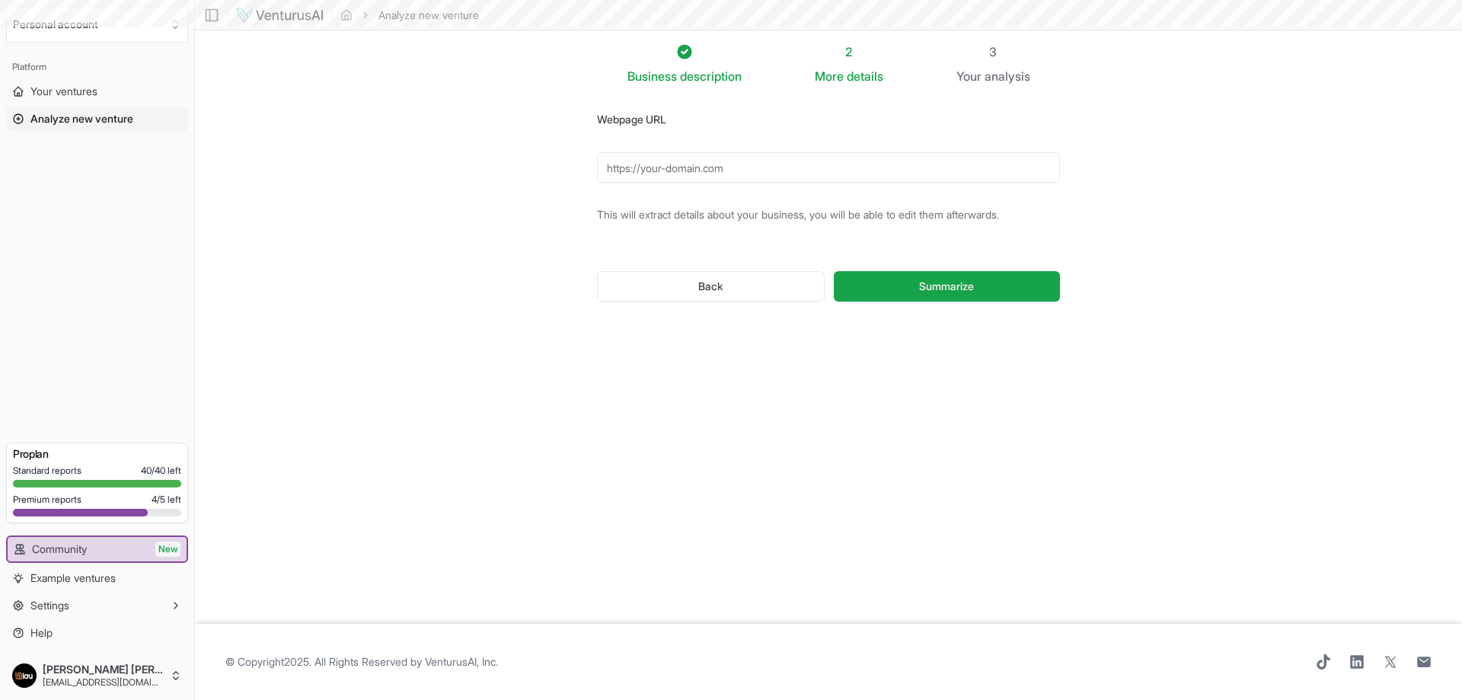
click at [705, 169] on input "Webpage URL" at bounding box center [828, 167] width 463 height 30
type input "[URL][DOMAIN_NAME]"
click at [947, 287] on span "Summarize" at bounding box center [946, 286] width 55 height 15
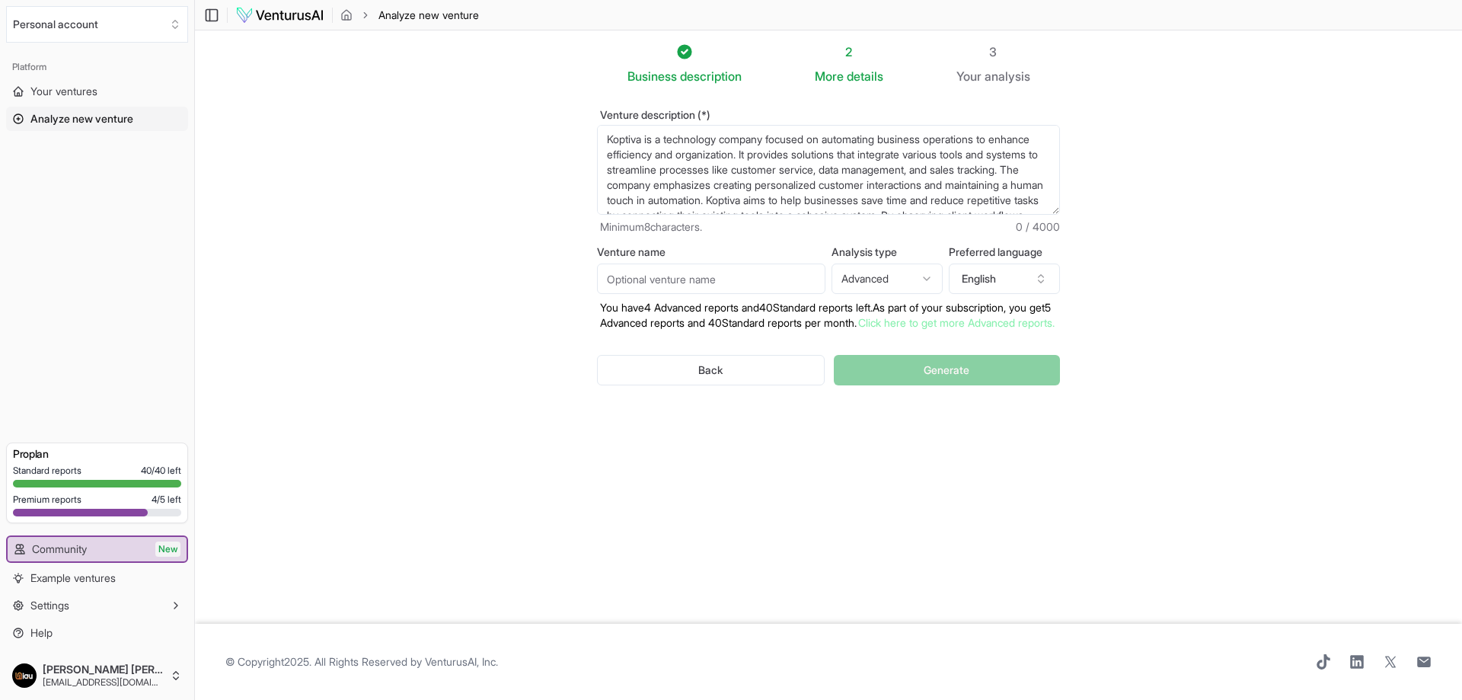
click at [890, 285] on html "We value your privacy We use cookies to enhance your browsing experience, serve…" at bounding box center [731, 350] width 1462 height 700
click at [731, 274] on input "Venture name" at bounding box center [711, 279] width 228 height 30
type input "prueba"
click at [1168, 334] on section "Business description 2 More details 3 Your analysis Venture description (*) Kop…" at bounding box center [828, 326] width 1267 height 593
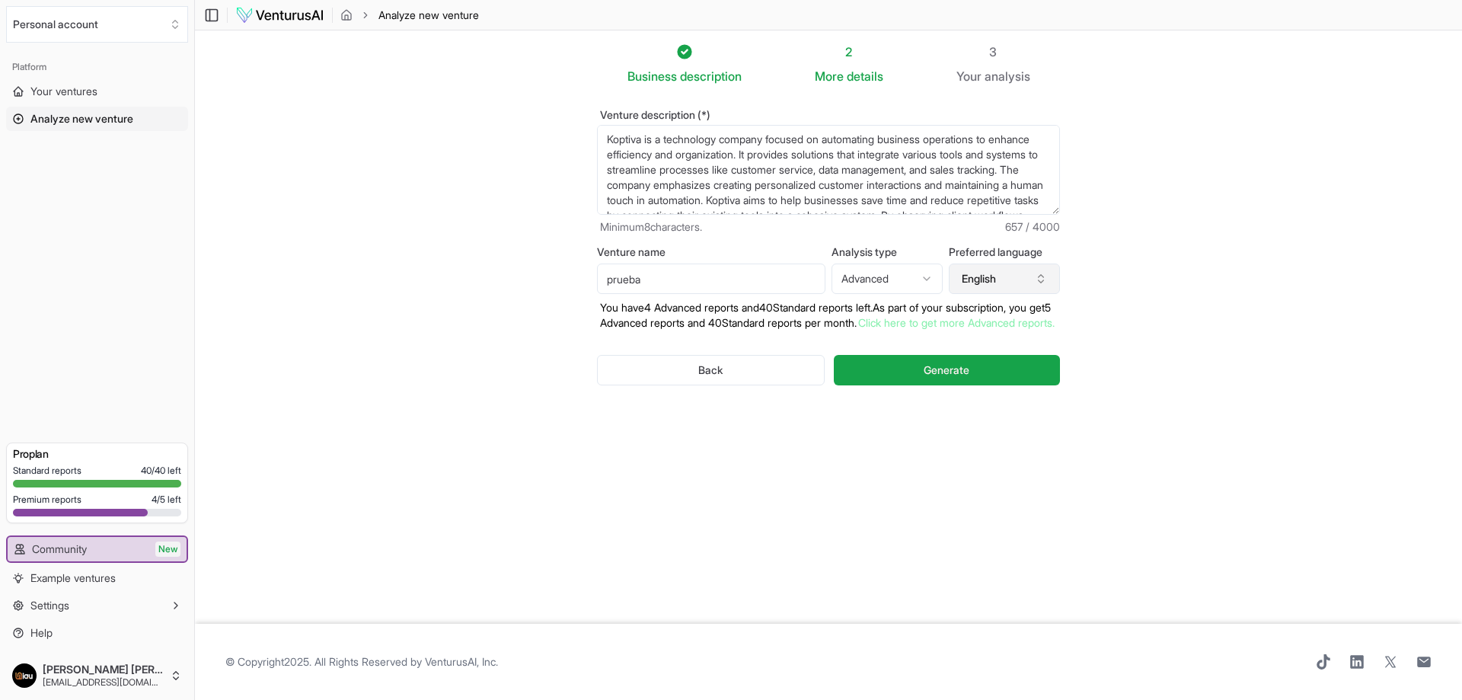
click at [1011, 286] on button "English" at bounding box center [1004, 279] width 111 height 30
type input "spani"
click at [967, 344] on div "Spanish" at bounding box center [1012, 347] width 196 height 24
click at [956, 378] on span "Generate" at bounding box center [947, 370] width 46 height 15
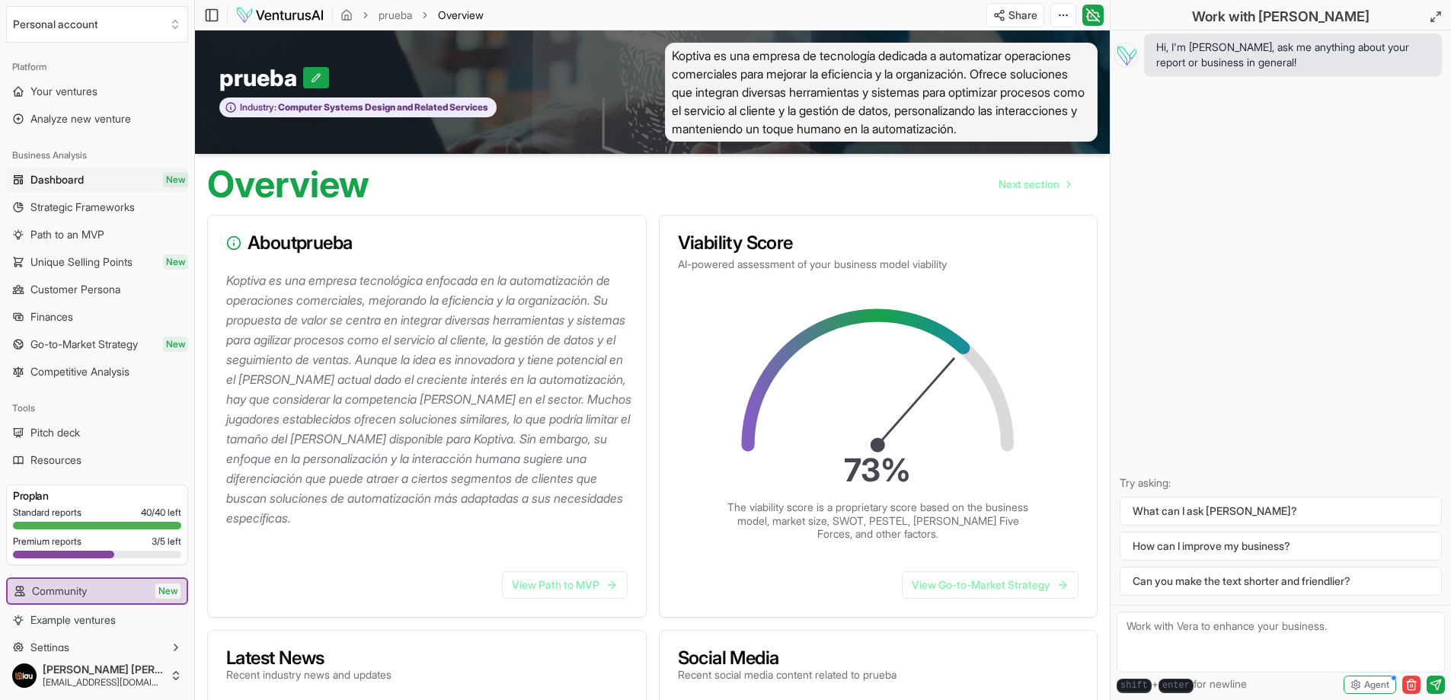
click at [107, 551] on div at bounding box center [63, 555] width 101 height 8
click at [87, 97] on span "Your ventures" at bounding box center [63, 91] width 67 height 15
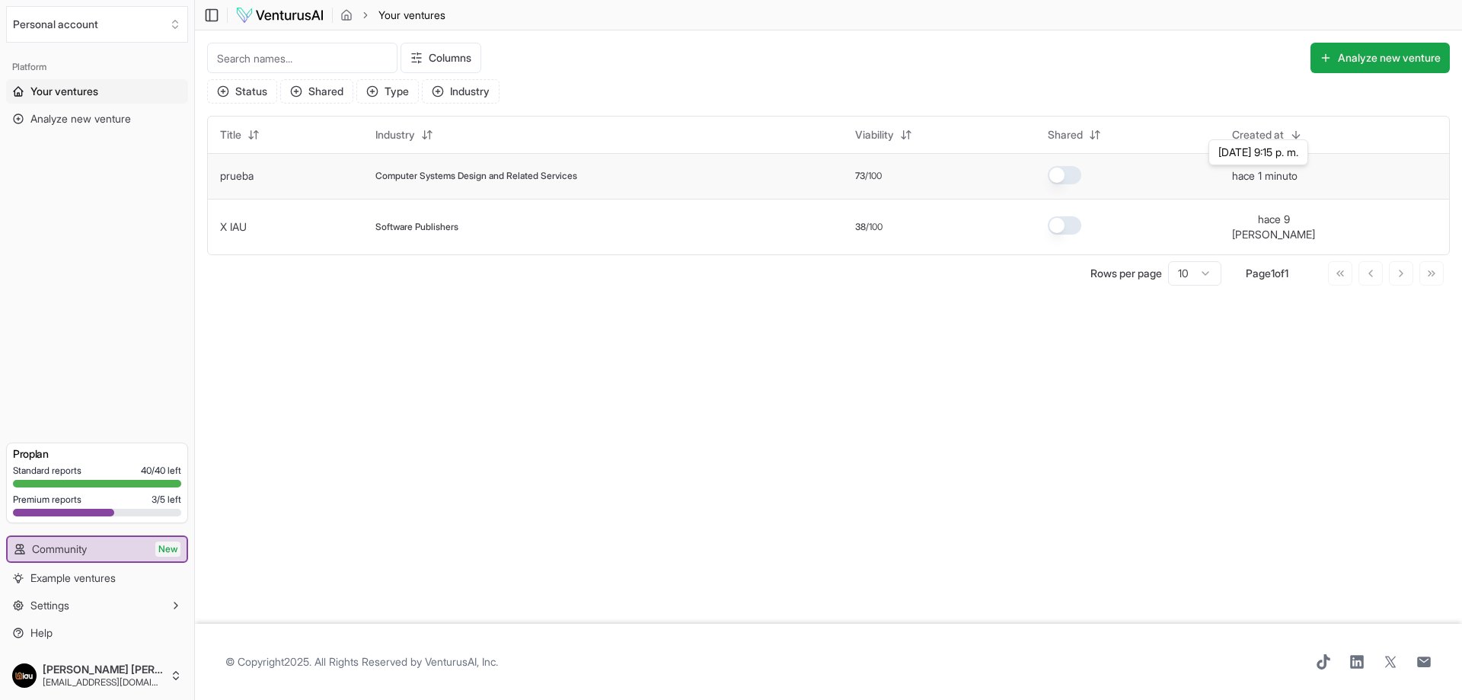
click at [1267, 169] on button "hace 1 minuto" at bounding box center [1264, 175] width 65 height 15
click at [1273, 178] on button "hace 1 minuto" at bounding box center [1264, 175] width 65 height 15
click at [1069, 179] on button "button" at bounding box center [1065, 175] width 34 height 18
click at [1071, 171] on button "button" at bounding box center [1065, 175] width 34 height 18
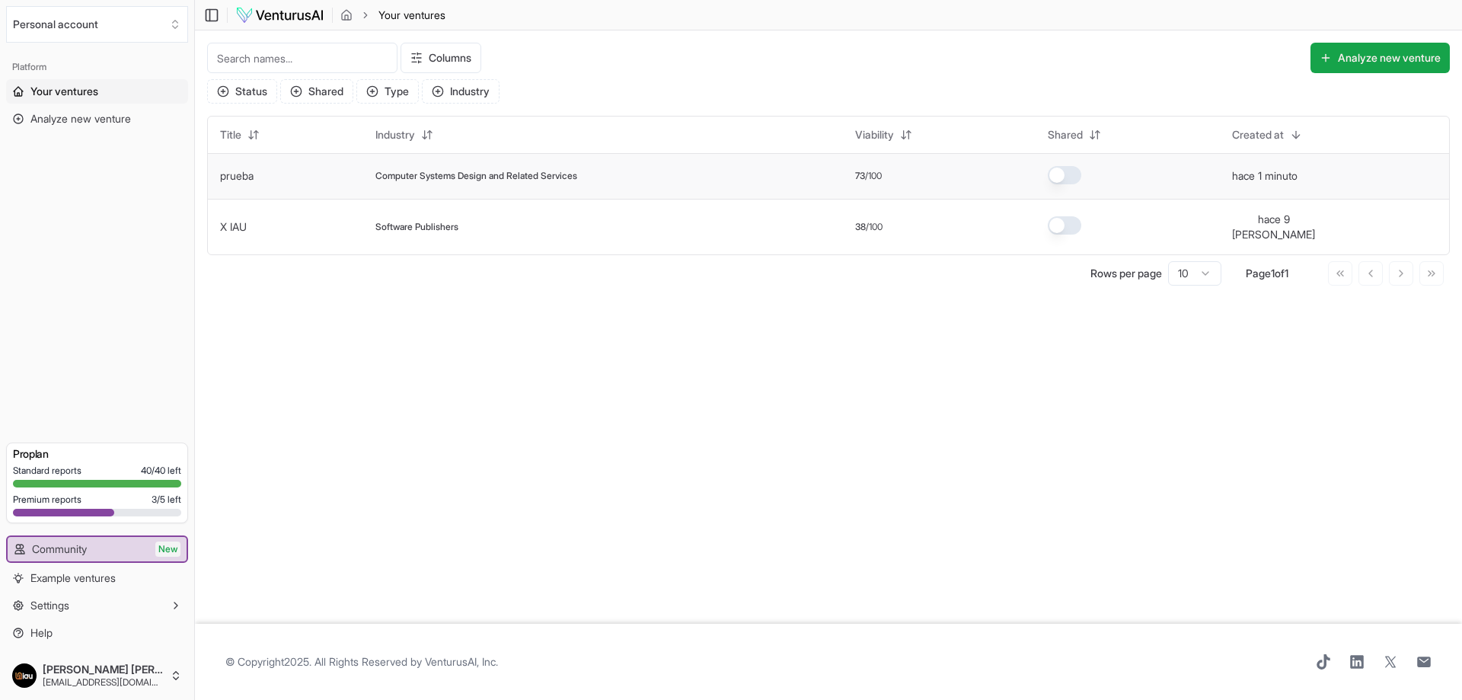
click at [400, 181] on span "Computer Systems Design and Related Services" at bounding box center [476, 176] width 202 height 12
click at [411, 187] on td "Computer Systems Design and Related Services" at bounding box center [603, 176] width 480 height 46
click at [94, 511] on div at bounding box center [63, 513] width 101 height 8
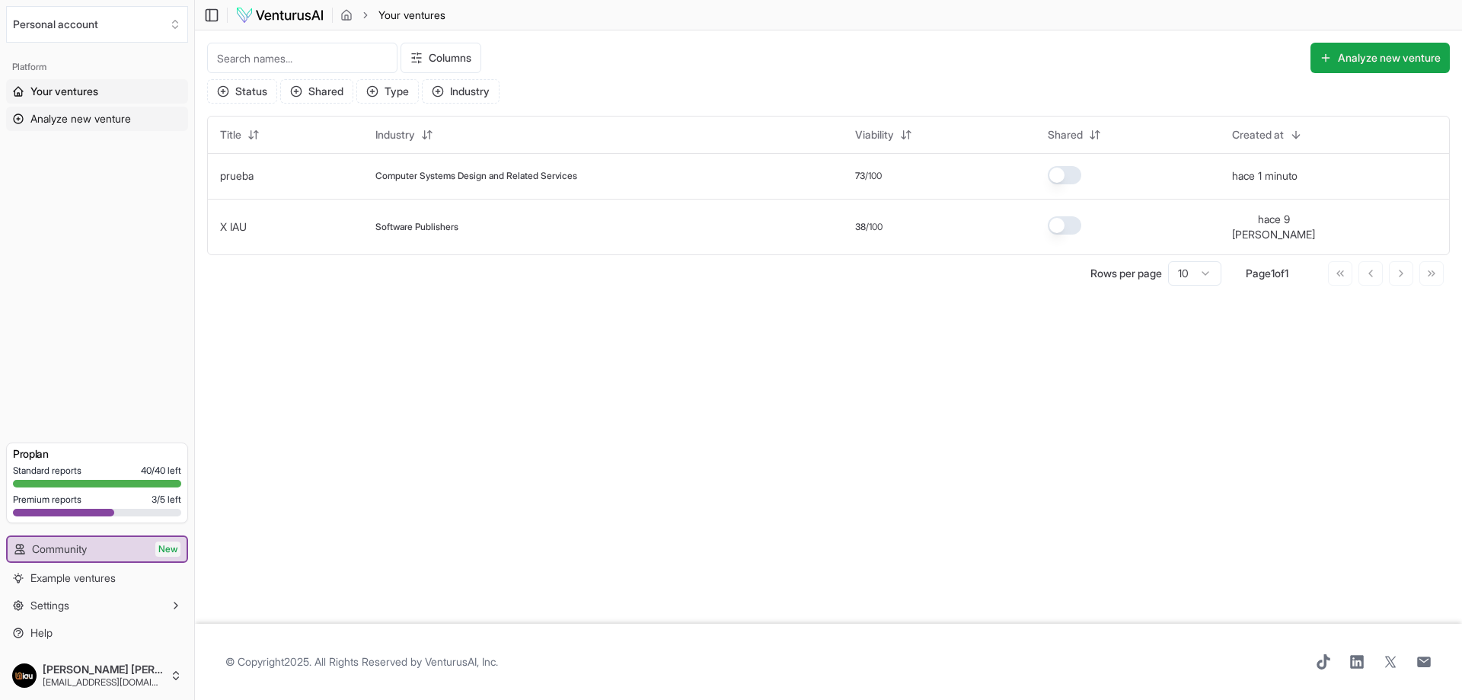
click at [86, 122] on span "Analyze new venture" at bounding box center [80, 118] width 101 height 15
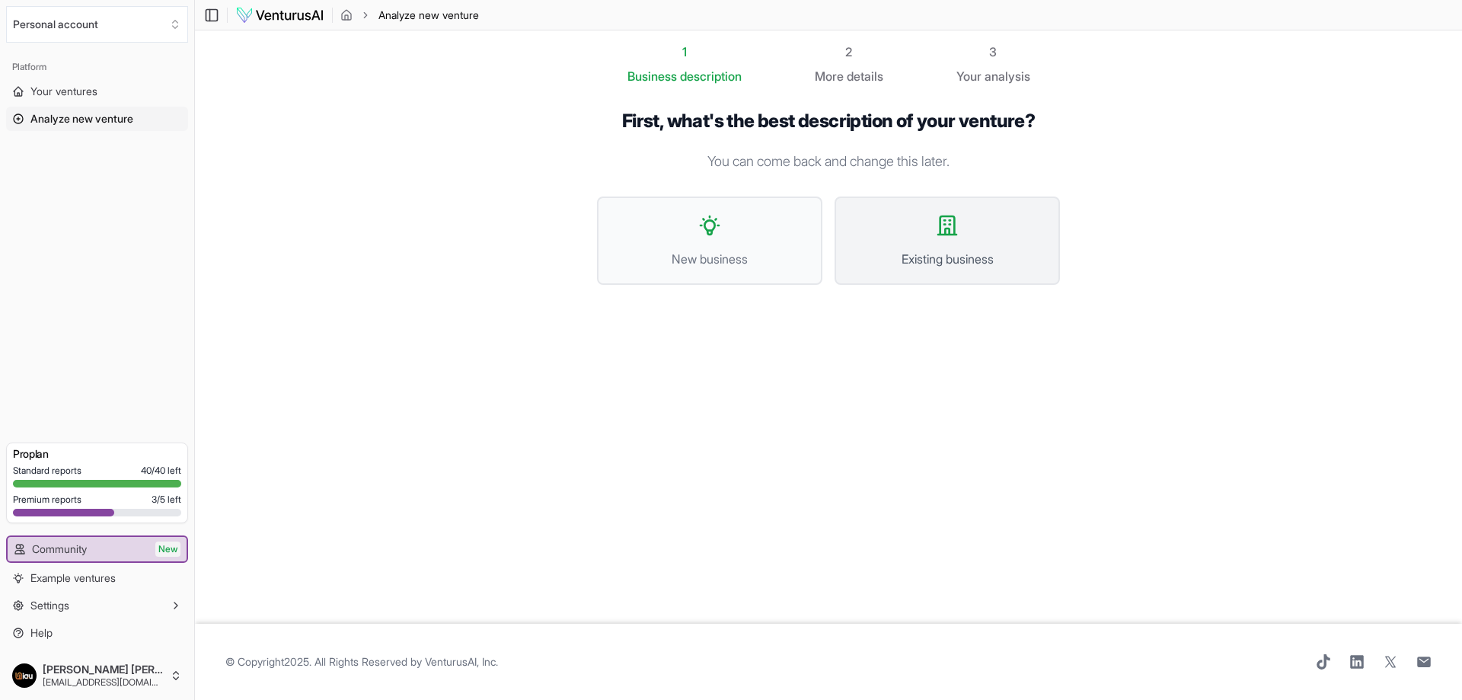
click at [902, 225] on button "Existing business" at bounding box center [947, 240] width 225 height 88
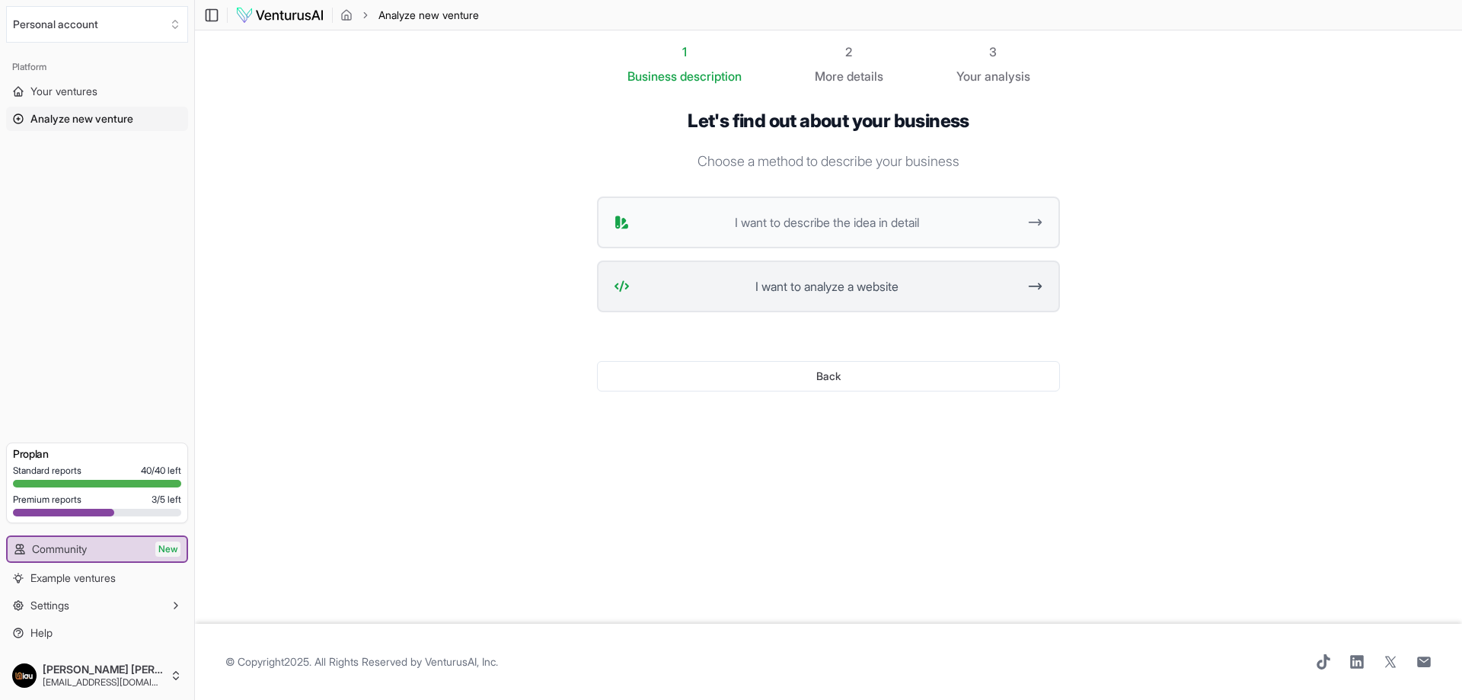
click at [857, 285] on span "I want to analyze a website" at bounding box center [827, 286] width 382 height 18
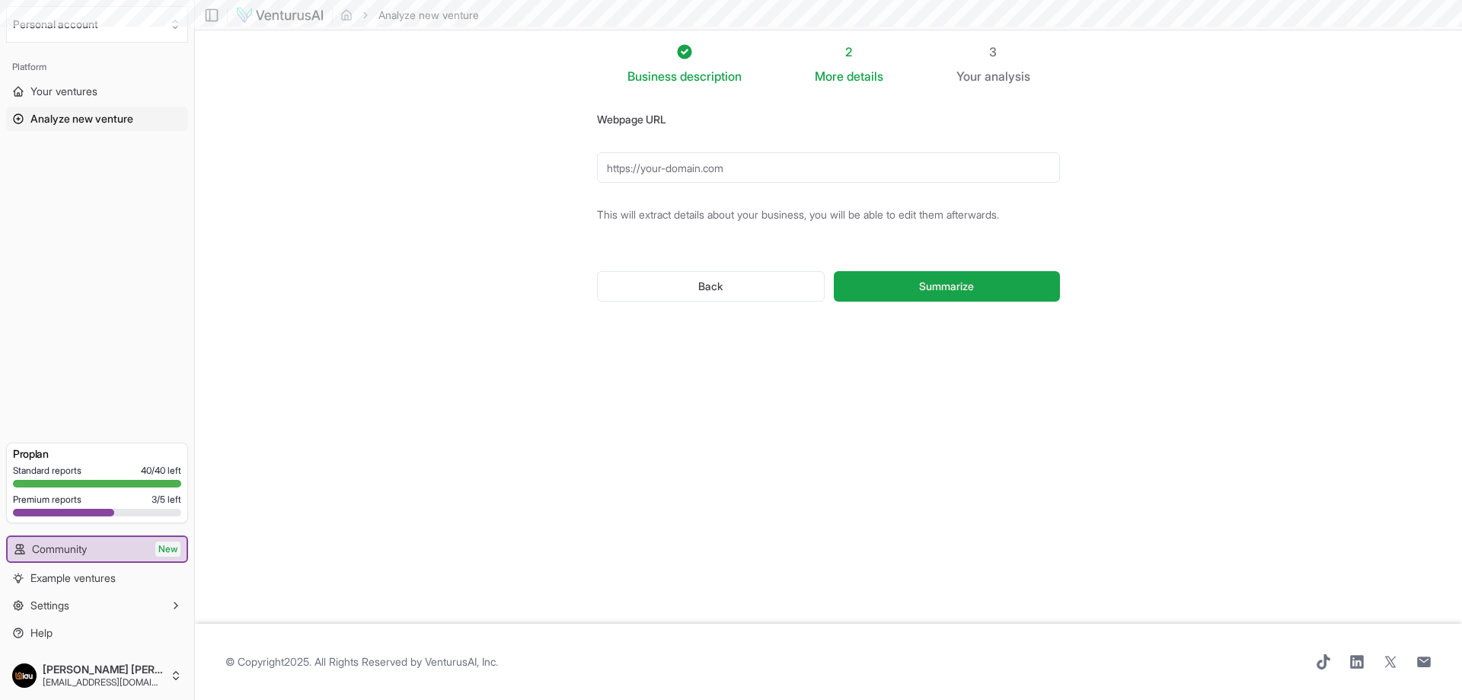
click at [699, 155] on input "Webpage URL" at bounding box center [828, 167] width 463 height 30
click at [716, 179] on input "Webpage URL" at bounding box center [828, 167] width 463 height 30
type input "[URL][DOMAIN_NAME]"
click at [947, 296] on button "Summarize" at bounding box center [947, 286] width 226 height 30
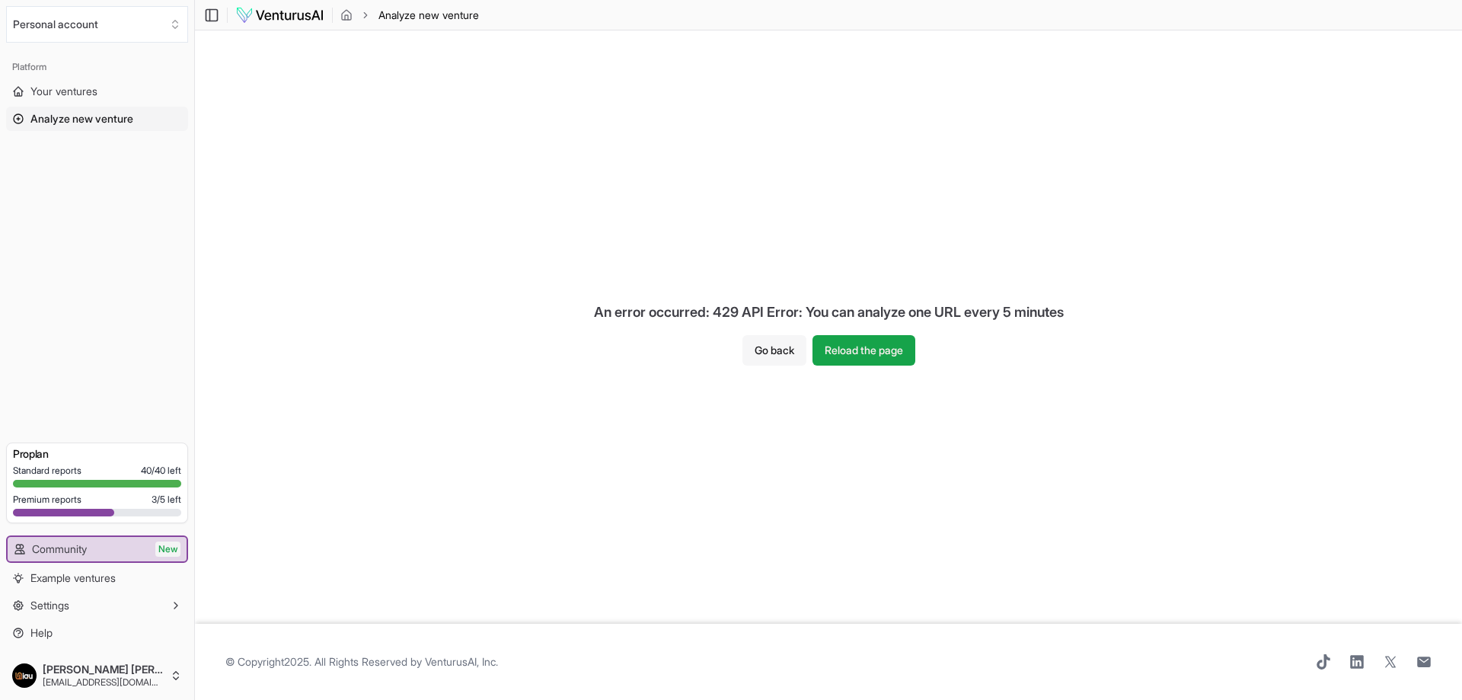
click at [753, 343] on button "Go back" at bounding box center [775, 350] width 64 height 30
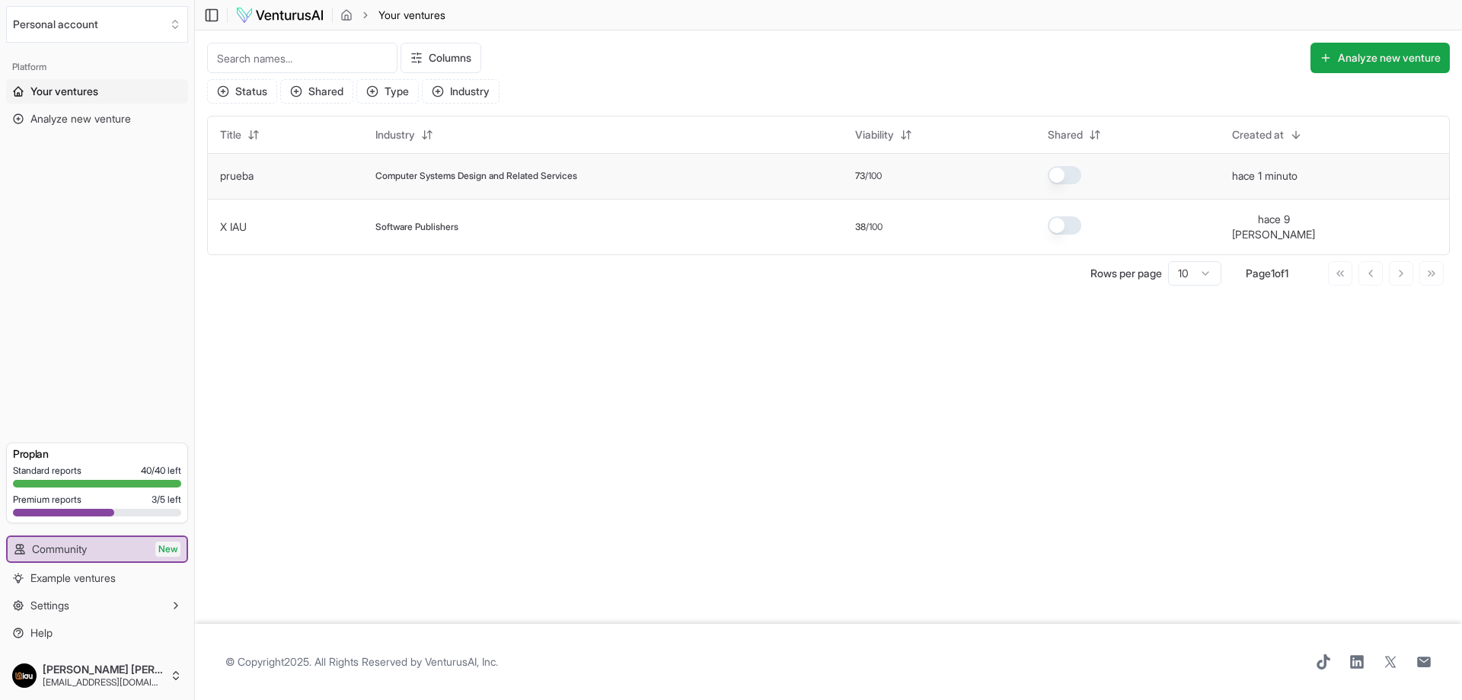
click at [256, 173] on td "prueba" at bounding box center [285, 176] width 155 height 46
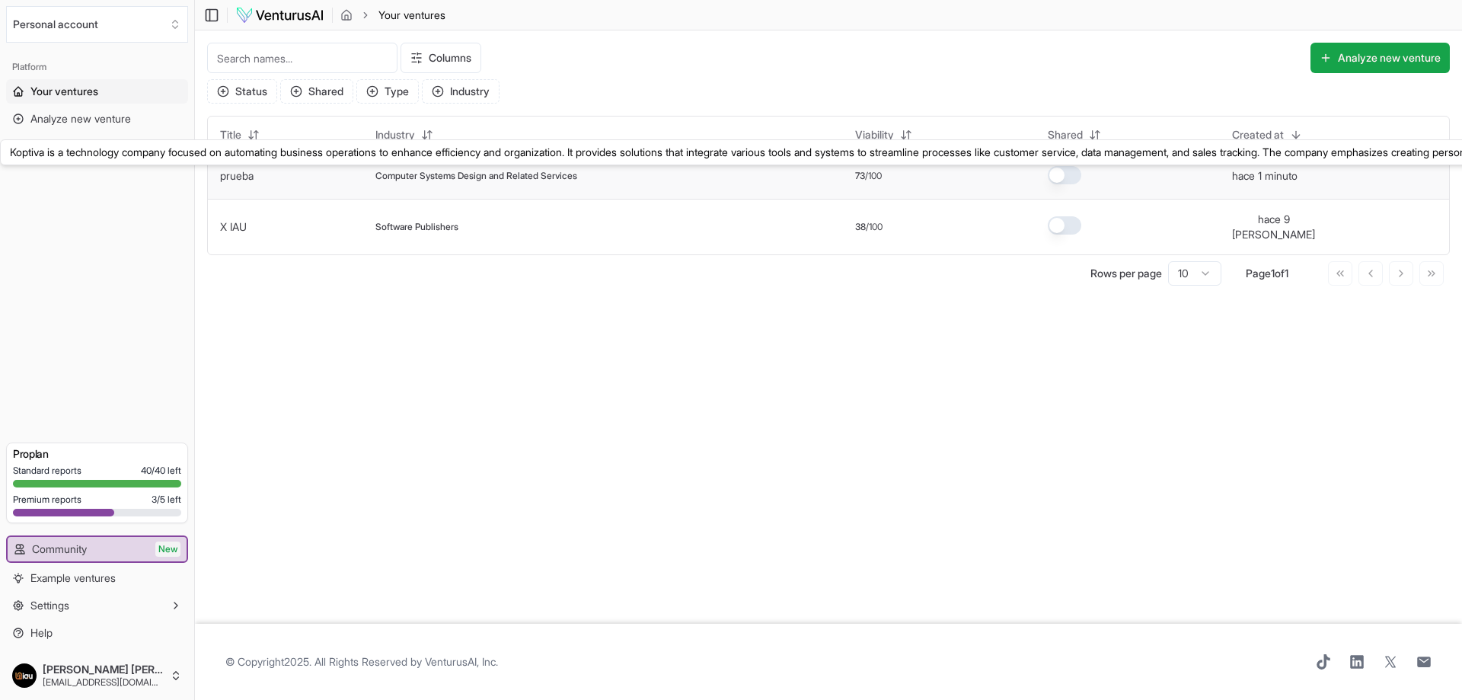
click at [246, 178] on link "prueba" at bounding box center [237, 175] width 34 height 13
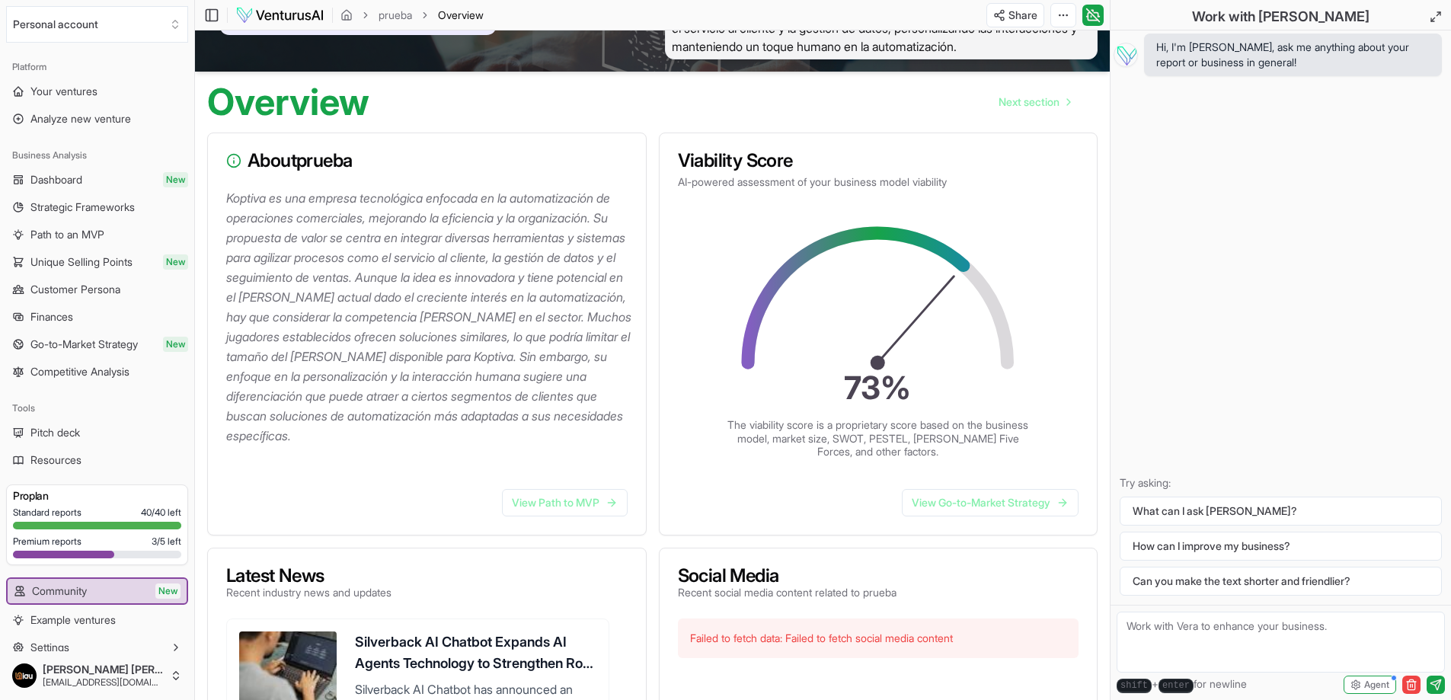
scroll to position [76, 0]
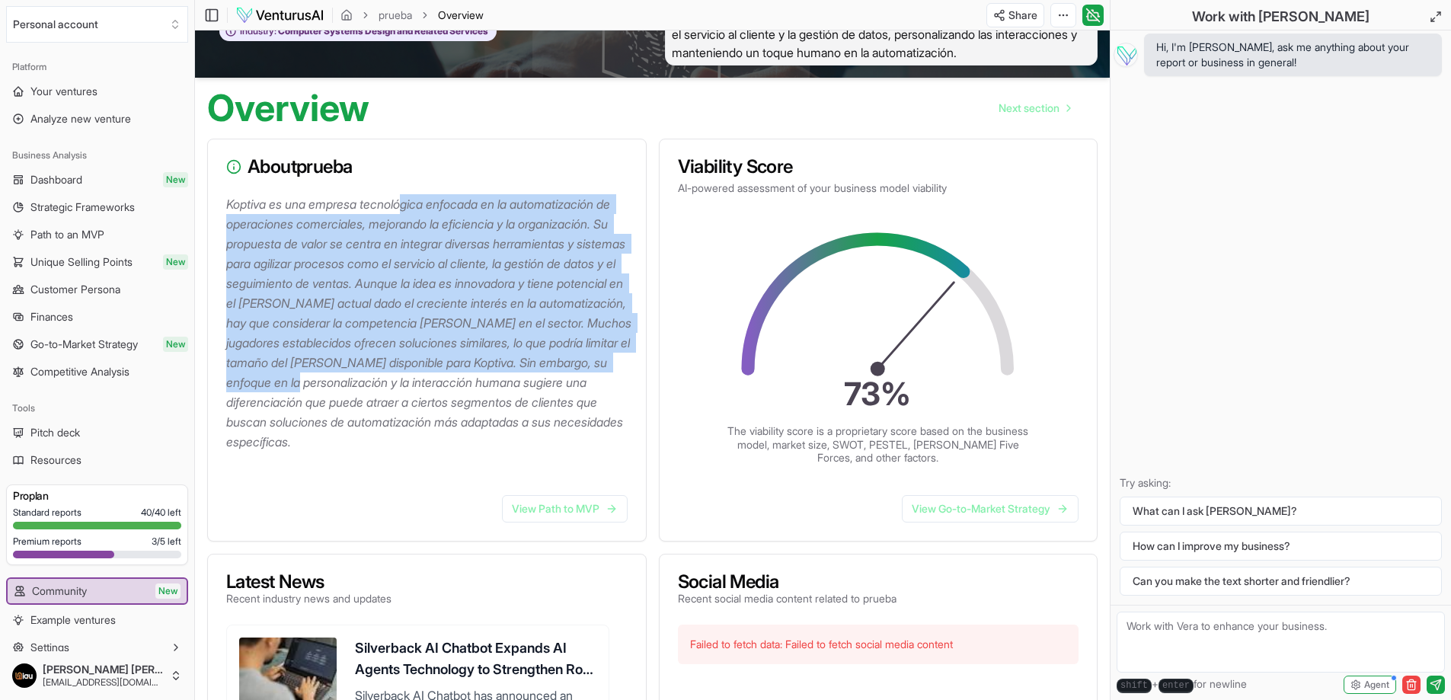
drag, startPoint x: 430, startPoint y: 228, endPoint x: 564, endPoint y: 408, distance: 224.2
click at [564, 408] on p "Koptiva es una empresa tecnológica enfocada en la automatización de operaciones…" at bounding box center [429, 322] width 407 height 257
click at [560, 409] on p "Koptiva es una empresa tecnológica enfocada en la automatización de operaciones…" at bounding box center [429, 322] width 407 height 257
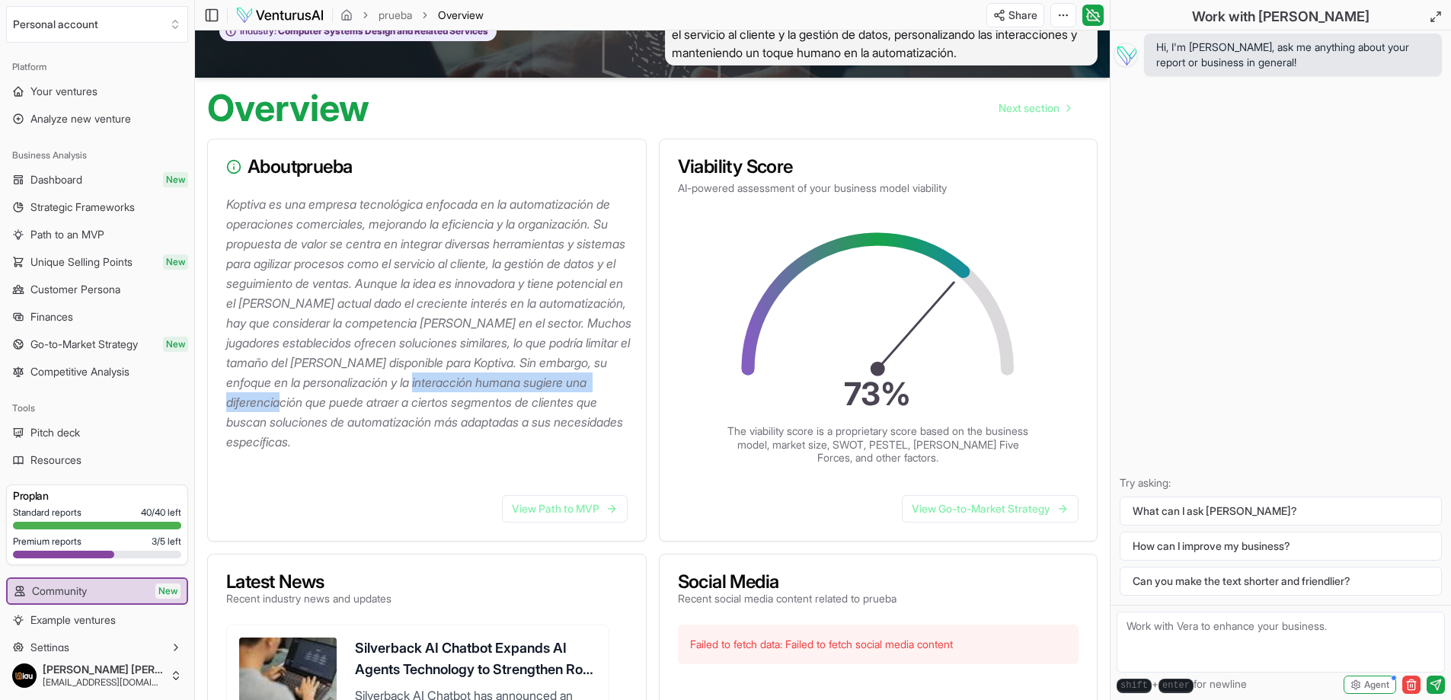
drag, startPoint x: 348, startPoint y: 418, endPoint x: 591, endPoint y: 417, distance: 243.0
click at [591, 417] on p "Koptiva es una empresa tecnológica enfocada en la automatización de operaciones…" at bounding box center [429, 322] width 407 height 257
click at [616, 420] on p "Koptiva es una empresa tecnológica enfocada en la automatización de operaciones…" at bounding box center [429, 322] width 407 height 257
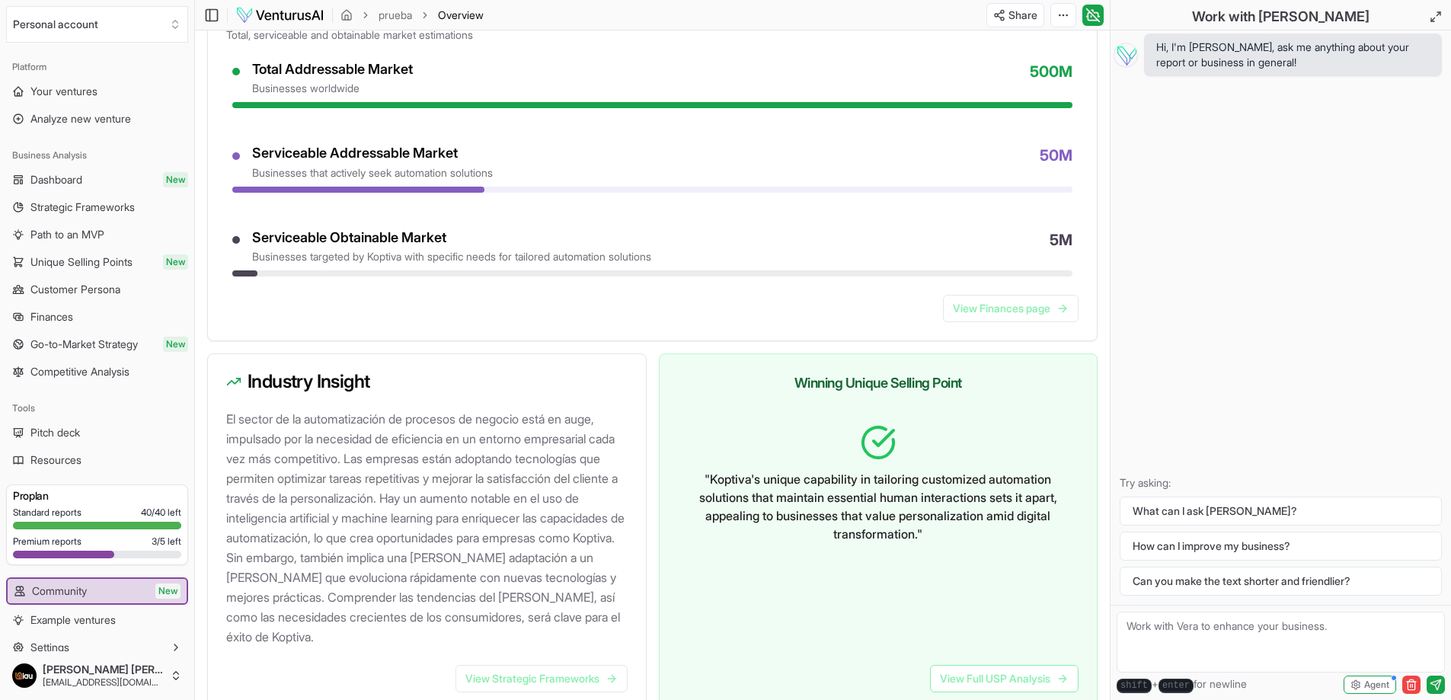
scroll to position [1416, 0]
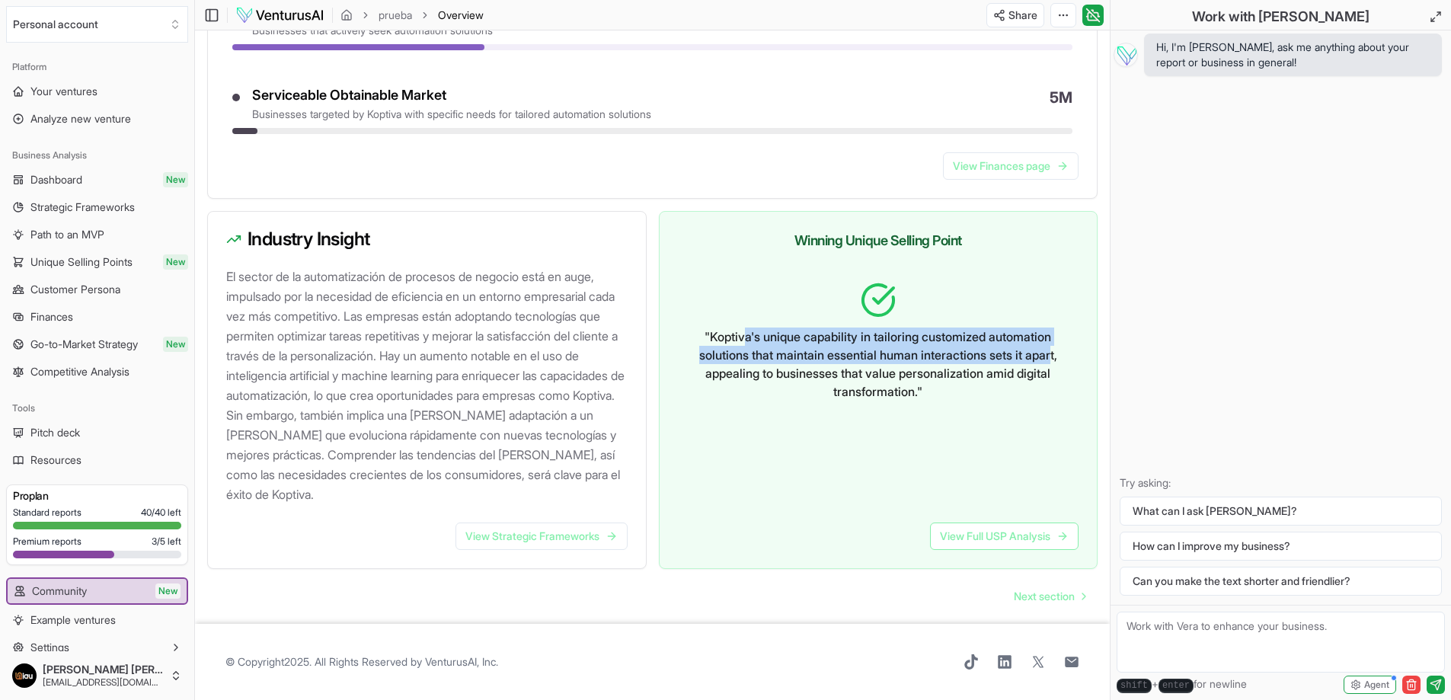
drag, startPoint x: 811, startPoint y: 335, endPoint x: 1056, endPoint y: 362, distance: 245.9
click at [1056, 362] on p "" Koptiva's unique capability in tailoring customized automation solutions that…" at bounding box center [878, 363] width 377 height 73
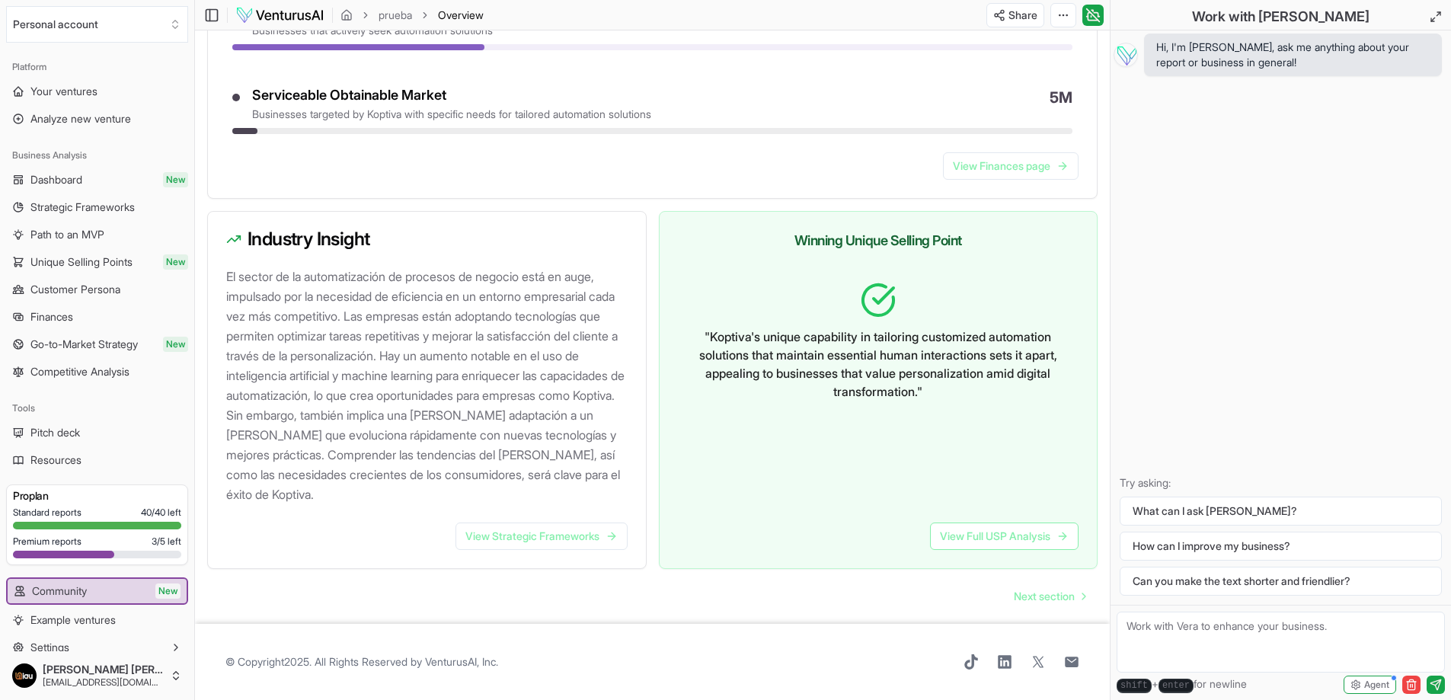
click at [1046, 367] on p "" Koptiva's unique capability in tailoring customized automation solutions that…" at bounding box center [878, 363] width 377 height 73
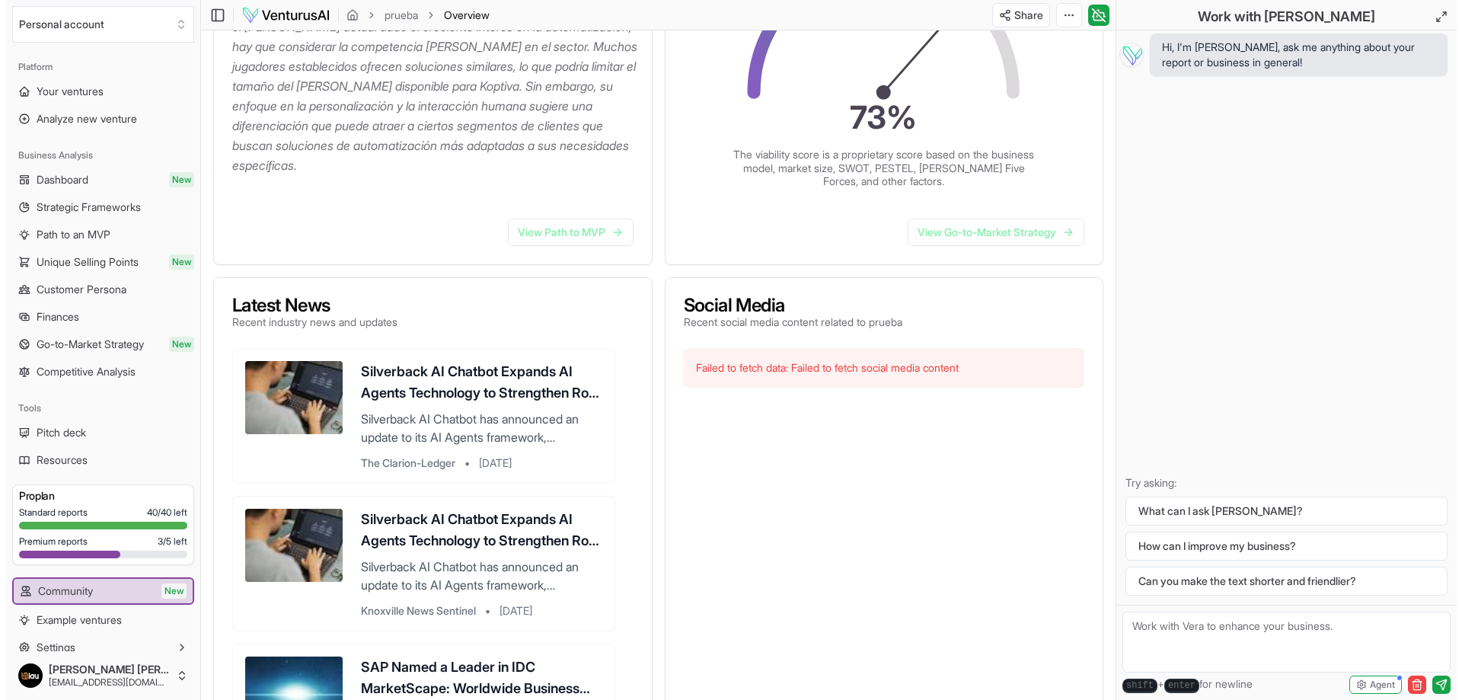
scroll to position [0, 0]
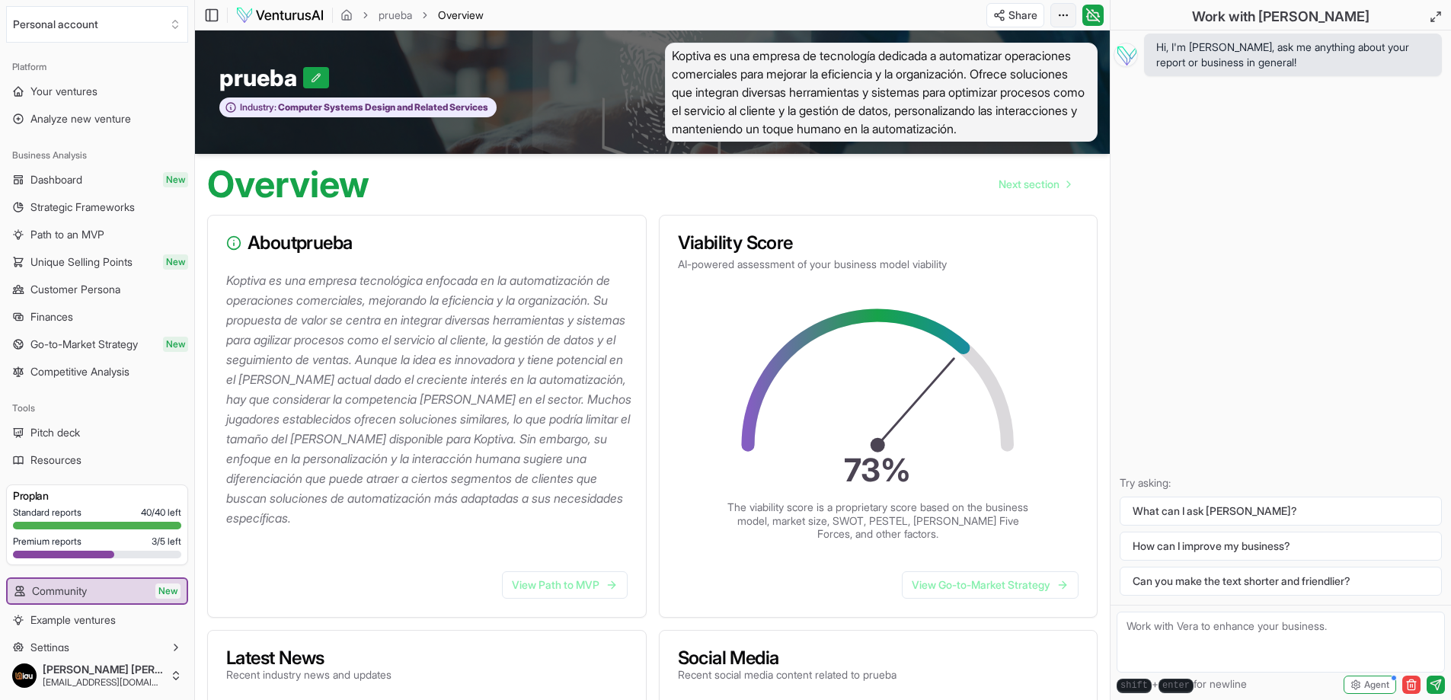
click at [1061, 17] on html "We value your privacy We use cookies to enhance your browsing experience, serve…" at bounding box center [725, 350] width 1451 height 700
click at [969, 90] on div "Edit in Google Docs" at bounding box center [1005, 95] width 124 height 24
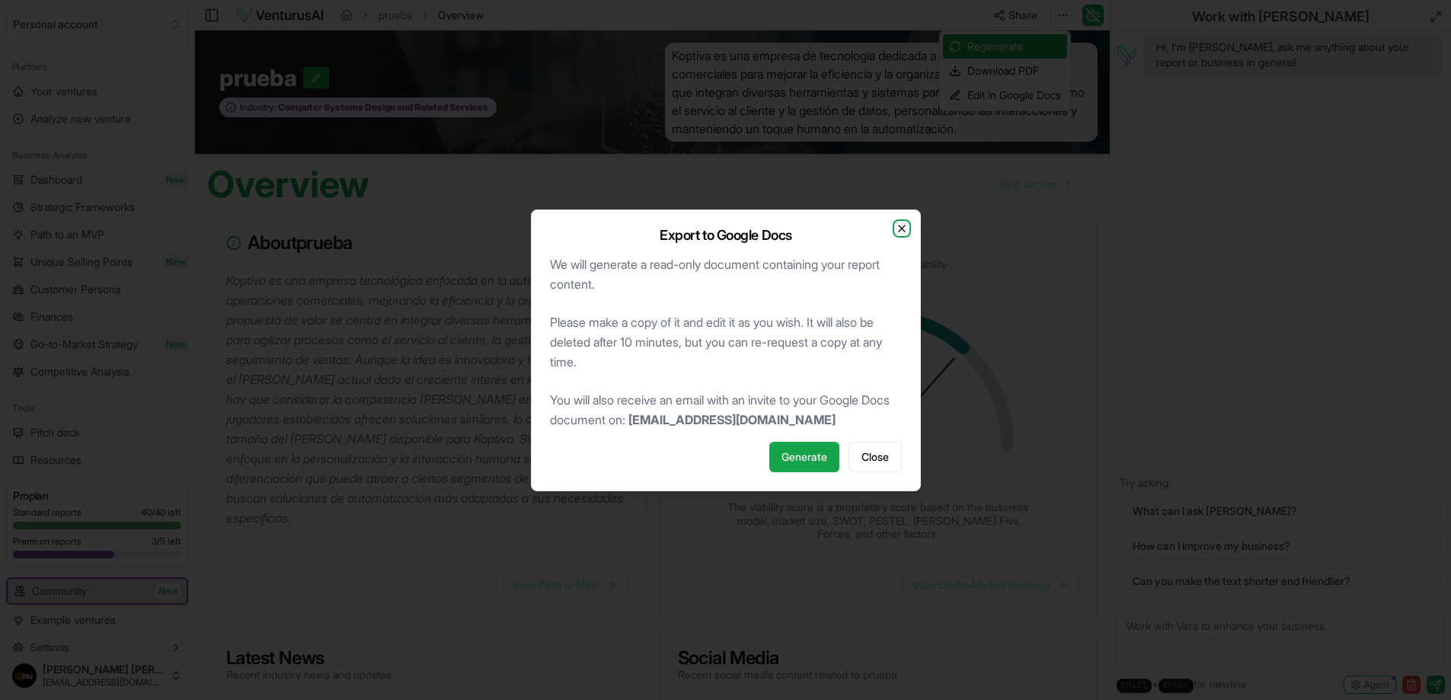
click at [899, 231] on icon "button" at bounding box center [902, 228] width 12 height 12
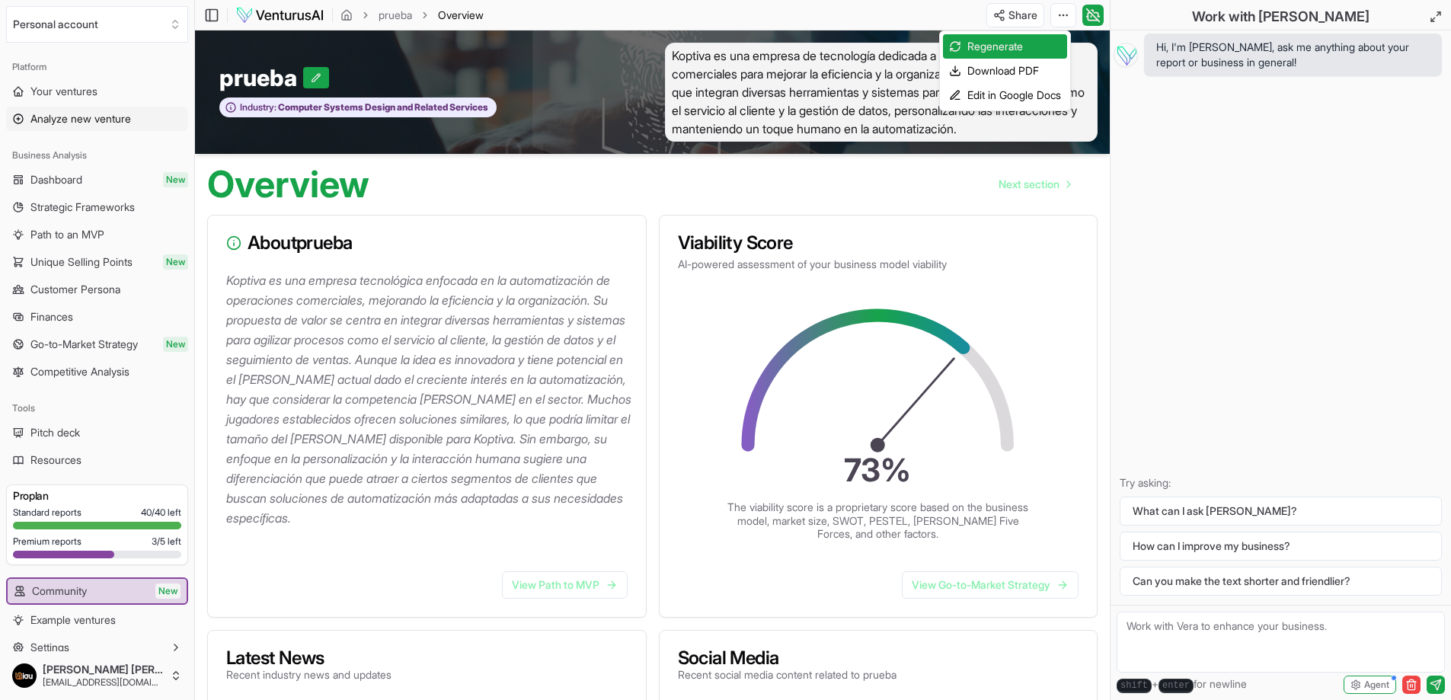
click at [64, 116] on html "We value your privacy We use cookies to enhance your browsing experience, serve…" at bounding box center [725, 350] width 1451 height 700
click at [81, 111] on span "Analyze new venture" at bounding box center [80, 118] width 101 height 15
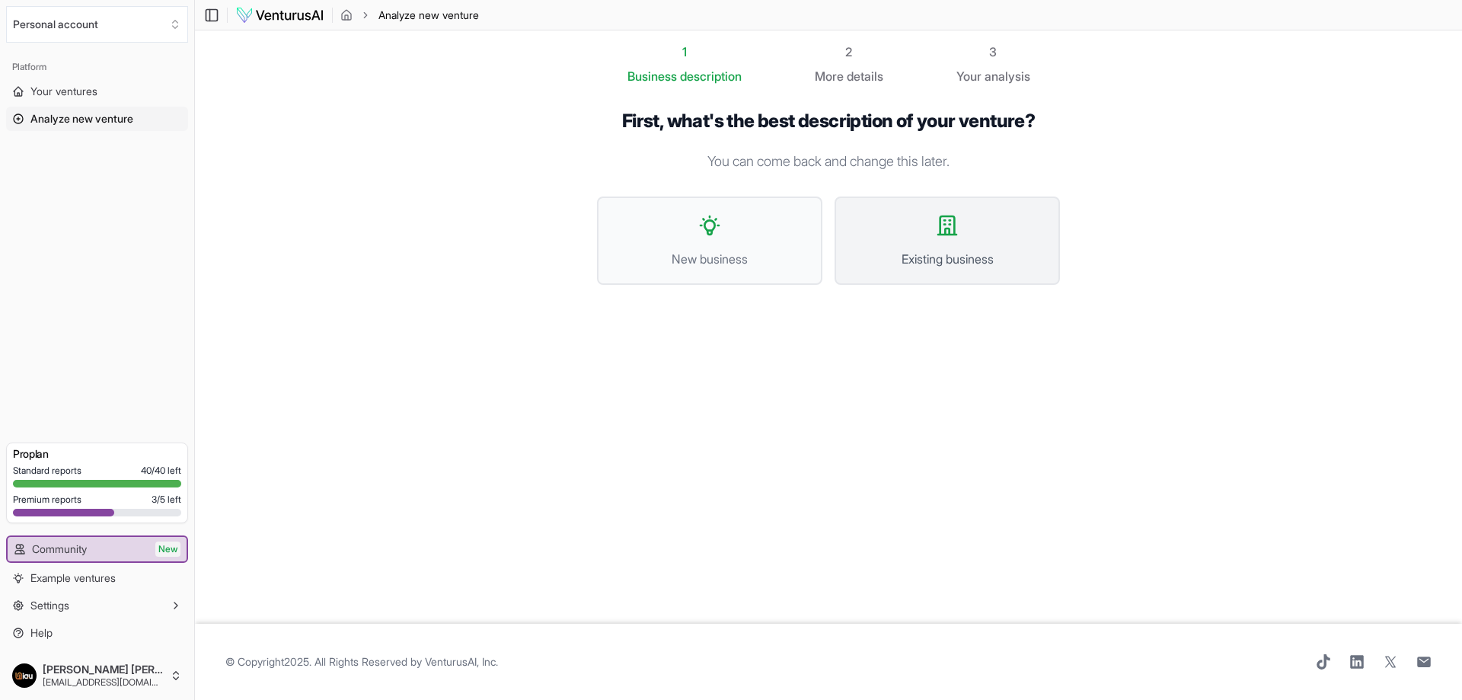
click at [926, 261] on span "Existing business" at bounding box center [947, 259] width 192 height 18
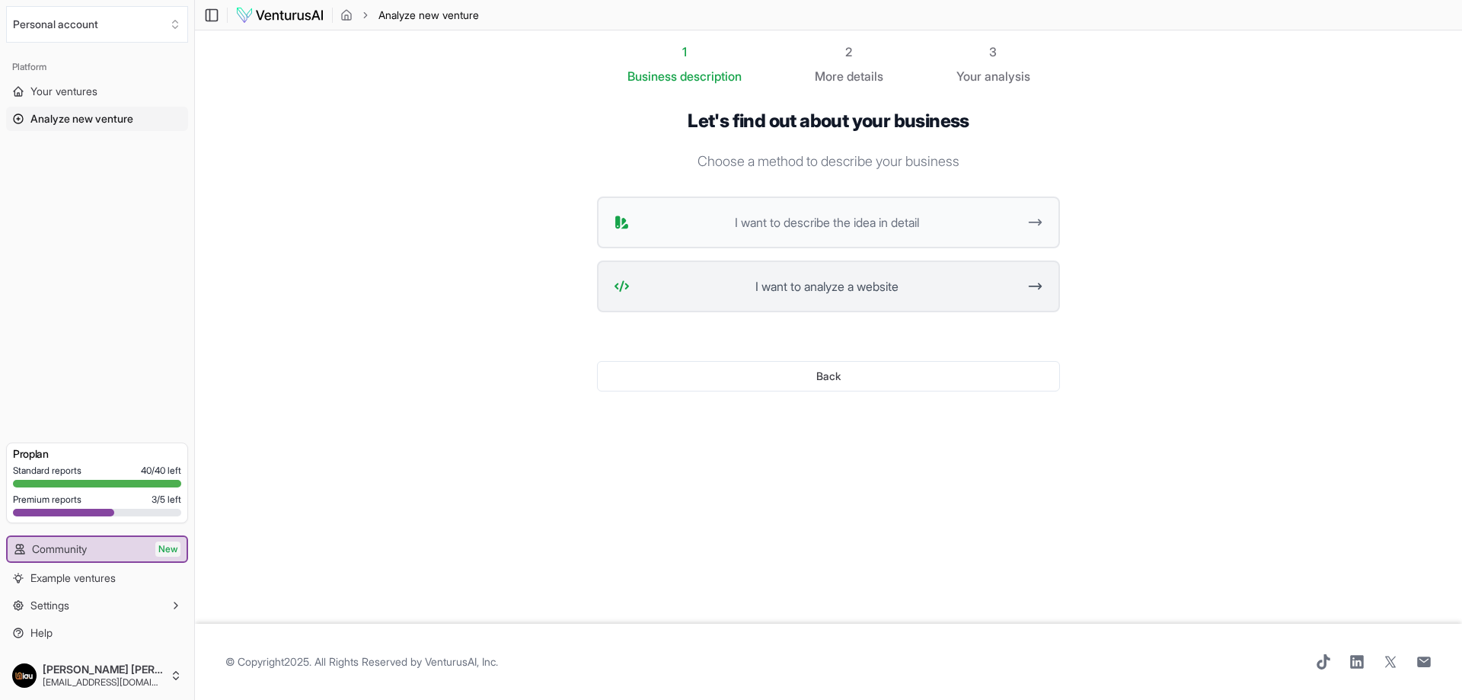
click at [858, 281] on span "I want to analyze a website" at bounding box center [827, 286] width 382 height 18
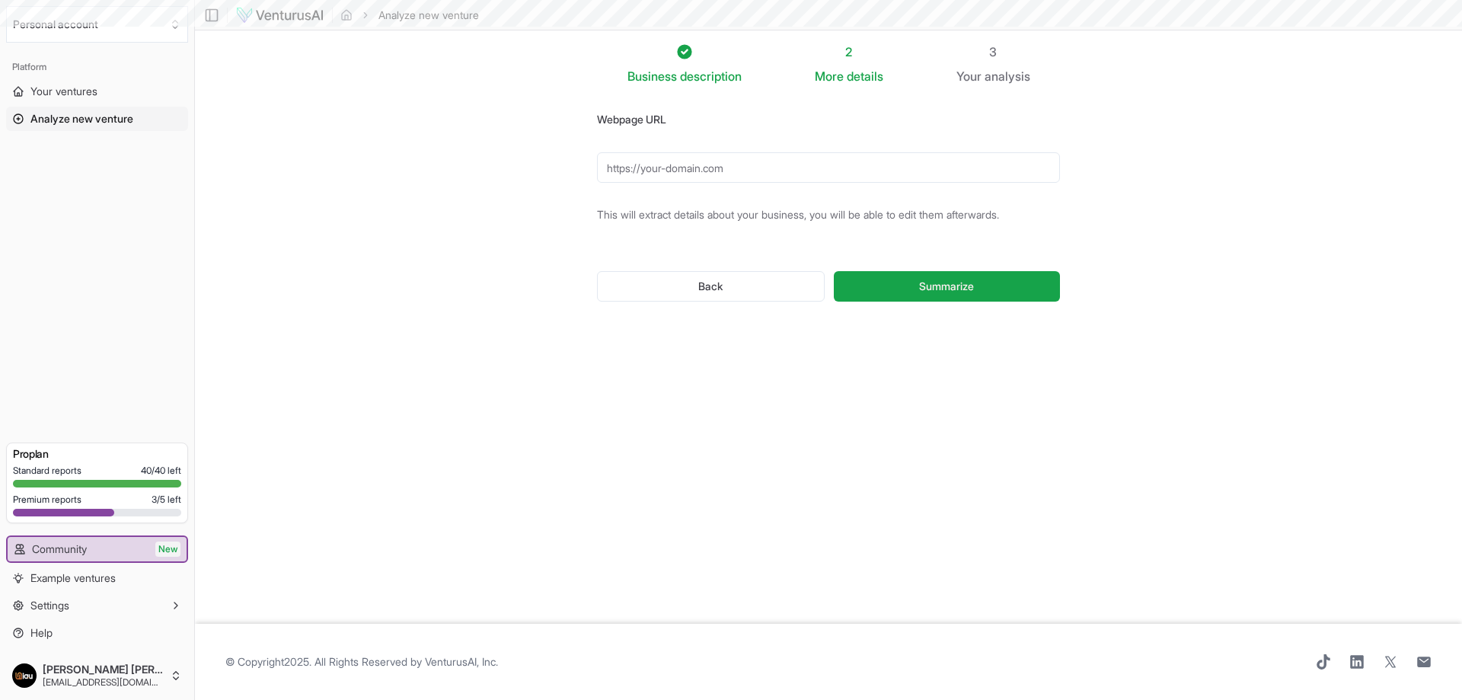
click at [724, 161] on input "Webpage URL" at bounding box center [828, 167] width 463 height 30
type input "[URL][DOMAIN_NAME]"
click at [861, 281] on button "Summarize" at bounding box center [947, 286] width 226 height 30
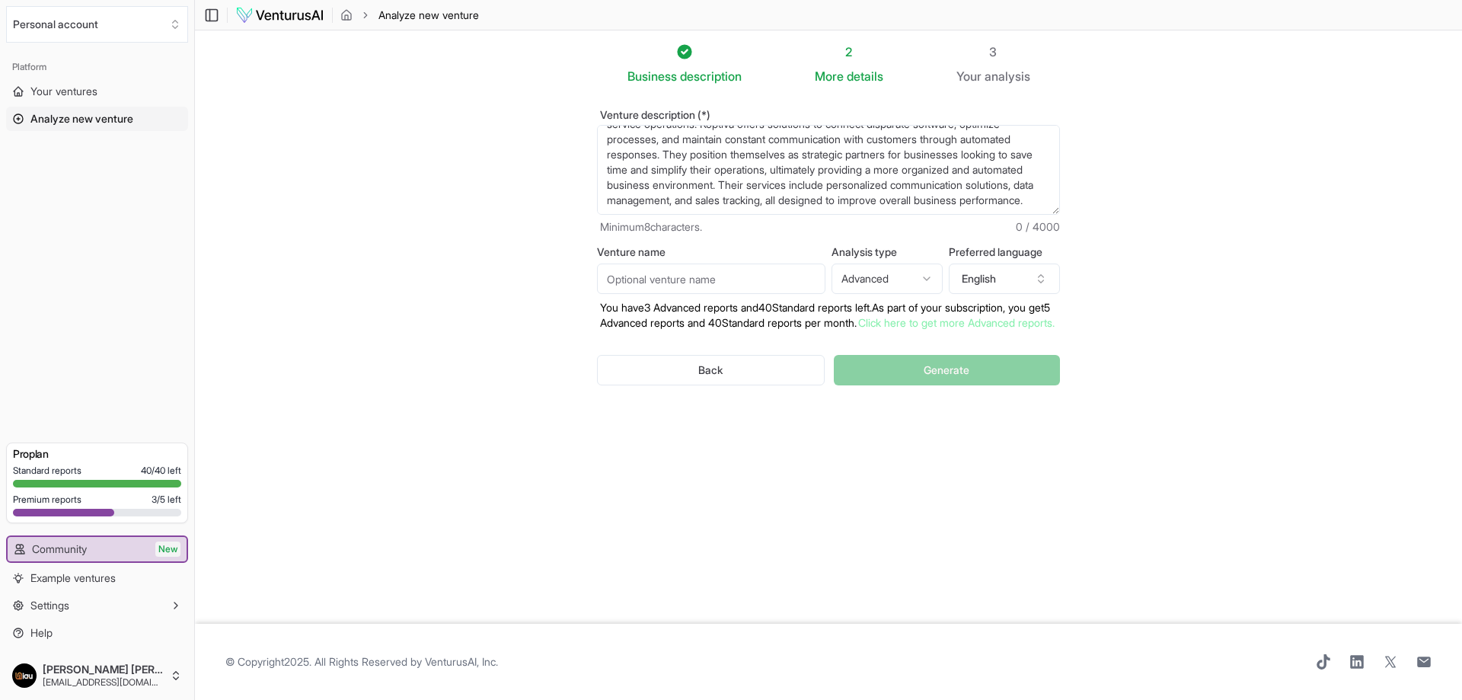
scroll to position [76, 0]
click at [995, 280] on button "English" at bounding box center [1004, 279] width 111 height 30
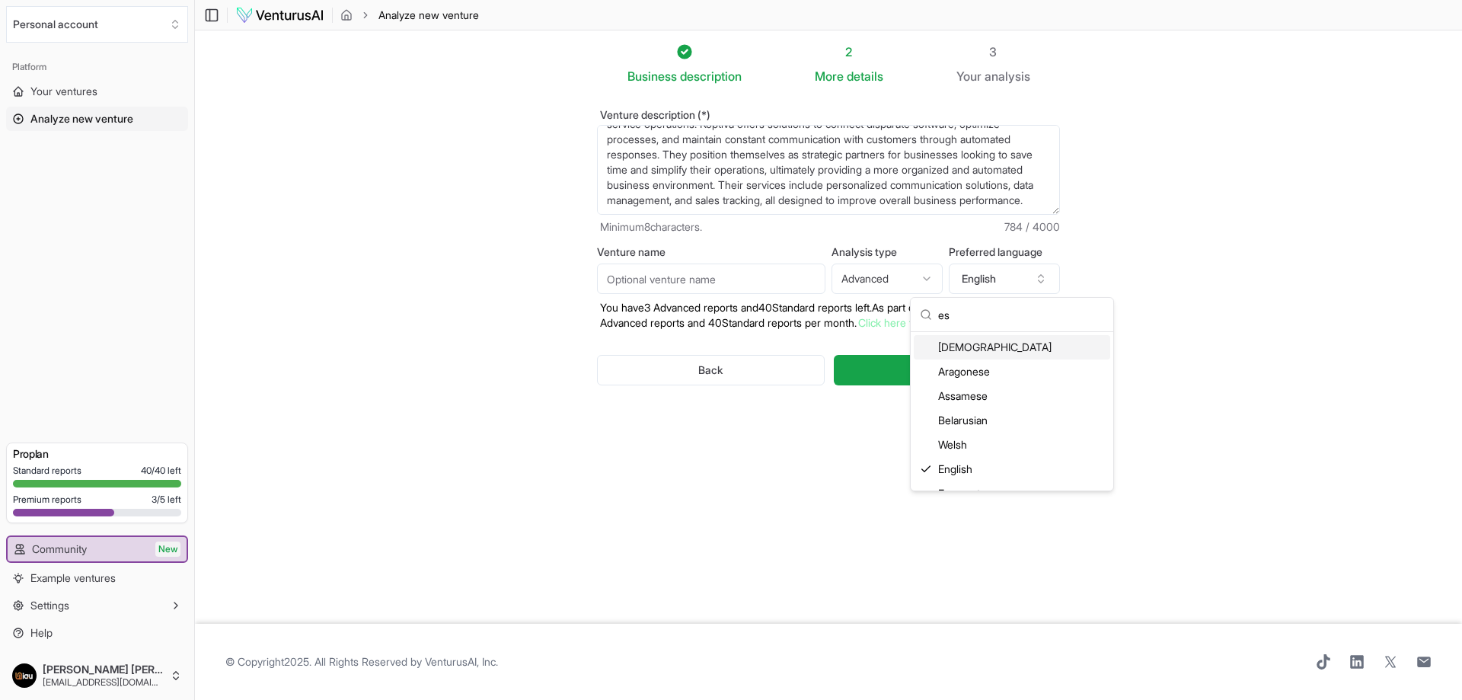
type input "e"
type input "span"
click at [985, 372] on div "Spanish" at bounding box center [1012, 371] width 196 height 24
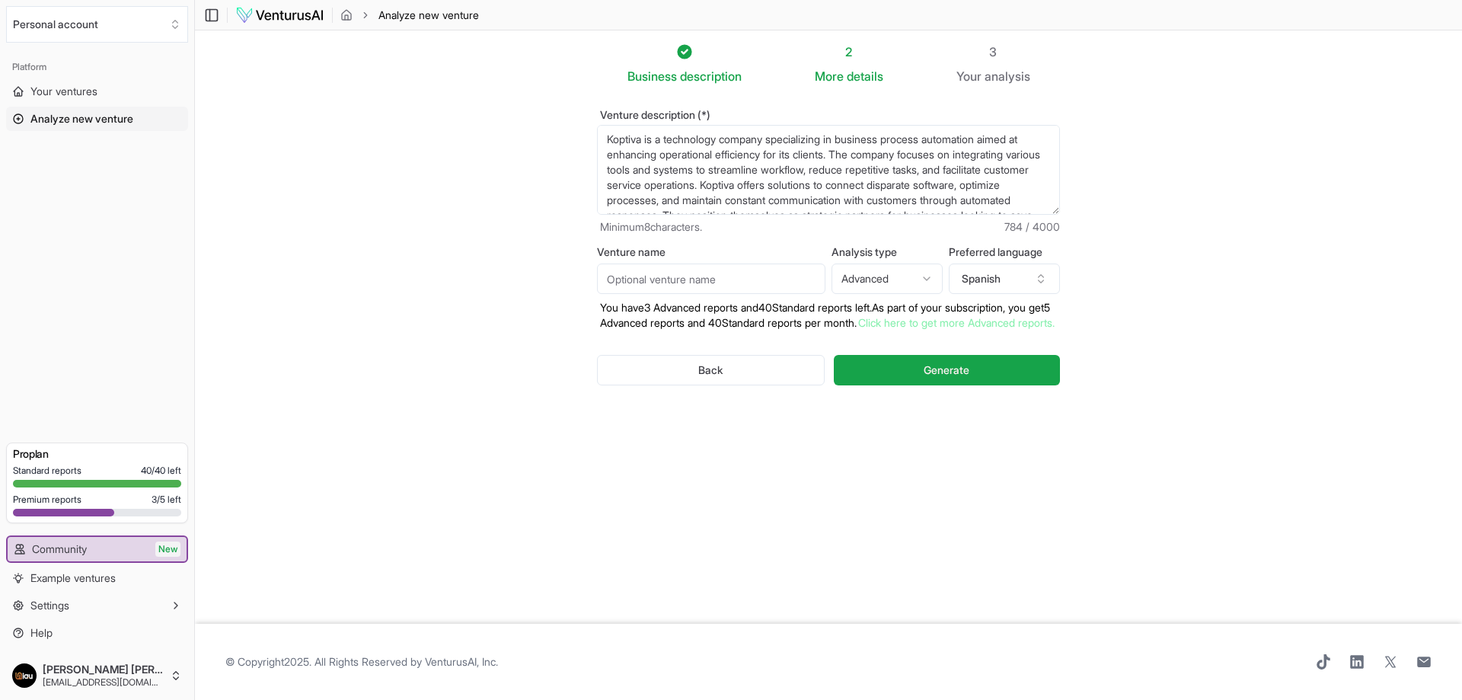
click at [644, 138] on textarea "Koptiva is a technology company specializing in business process automation aim…" at bounding box center [828, 170] width 463 height 90
drag, startPoint x: 906, startPoint y: 203, endPoint x: 517, endPoint y: 72, distance: 410.2
click at [517, 72] on section "Business description 2 More details 3 Your analysis Venture description (*) Kop…" at bounding box center [828, 326] width 1267 height 593
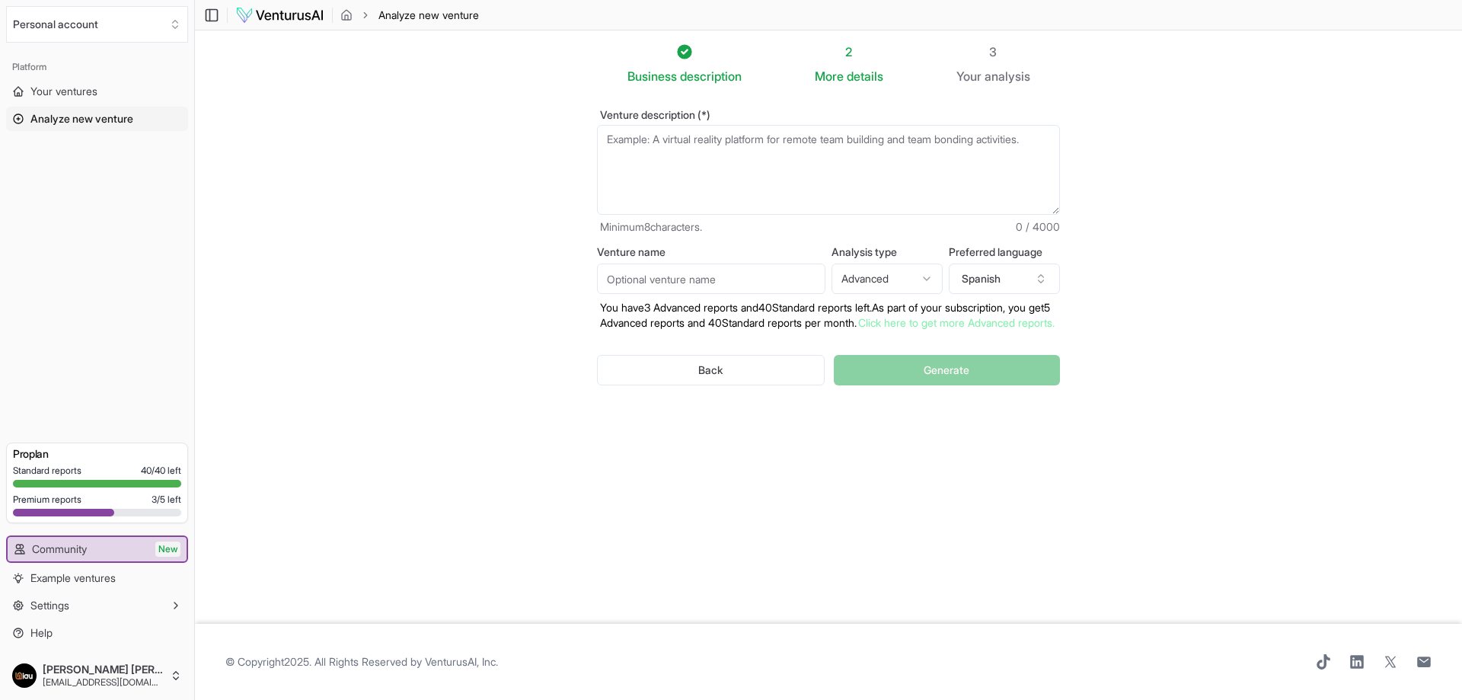
paste textarea "Koptiva is a technology company specializing in business process automation aim…"
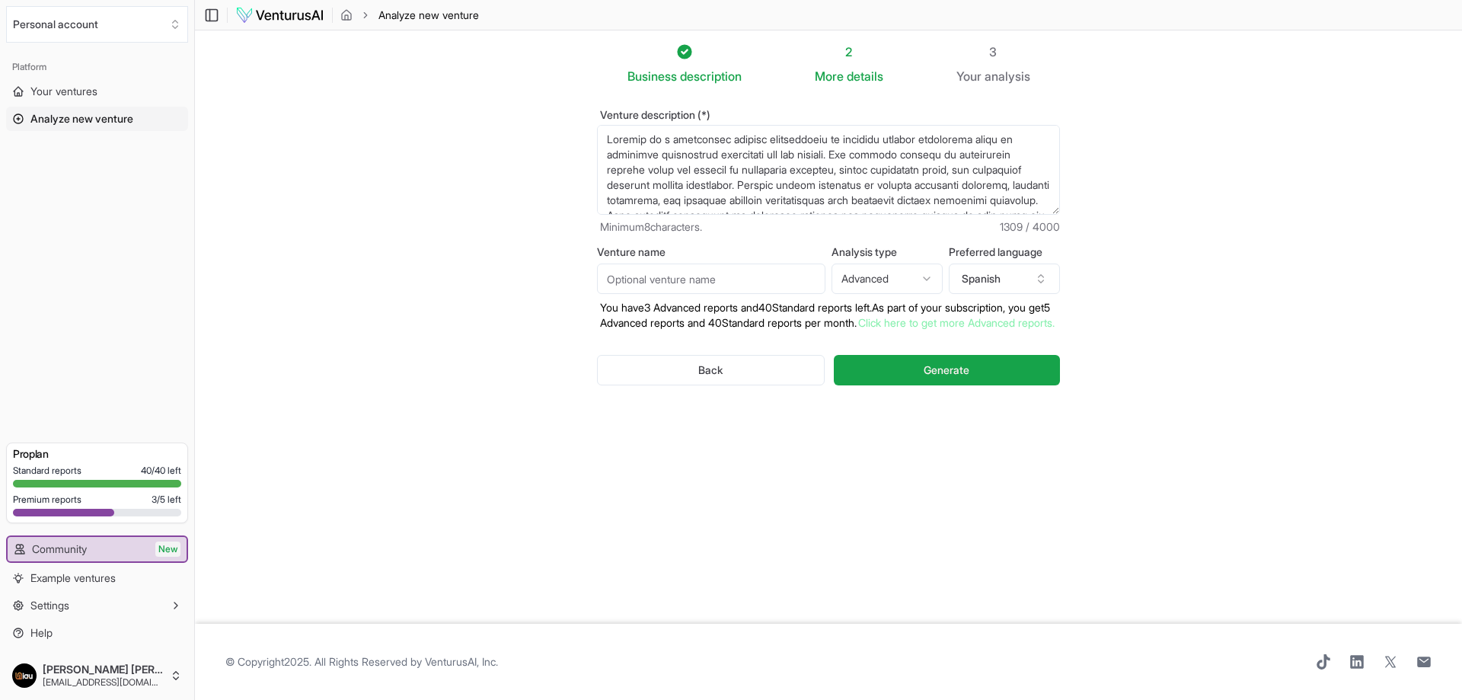
type textarea "Koptiva is a technology company specializing in business process automation aim…"
click at [729, 273] on input "Venture name" at bounding box center [711, 279] width 228 height 30
type input "prueba 2"
click at [834, 355] on button "Generate" at bounding box center [947, 370] width 226 height 30
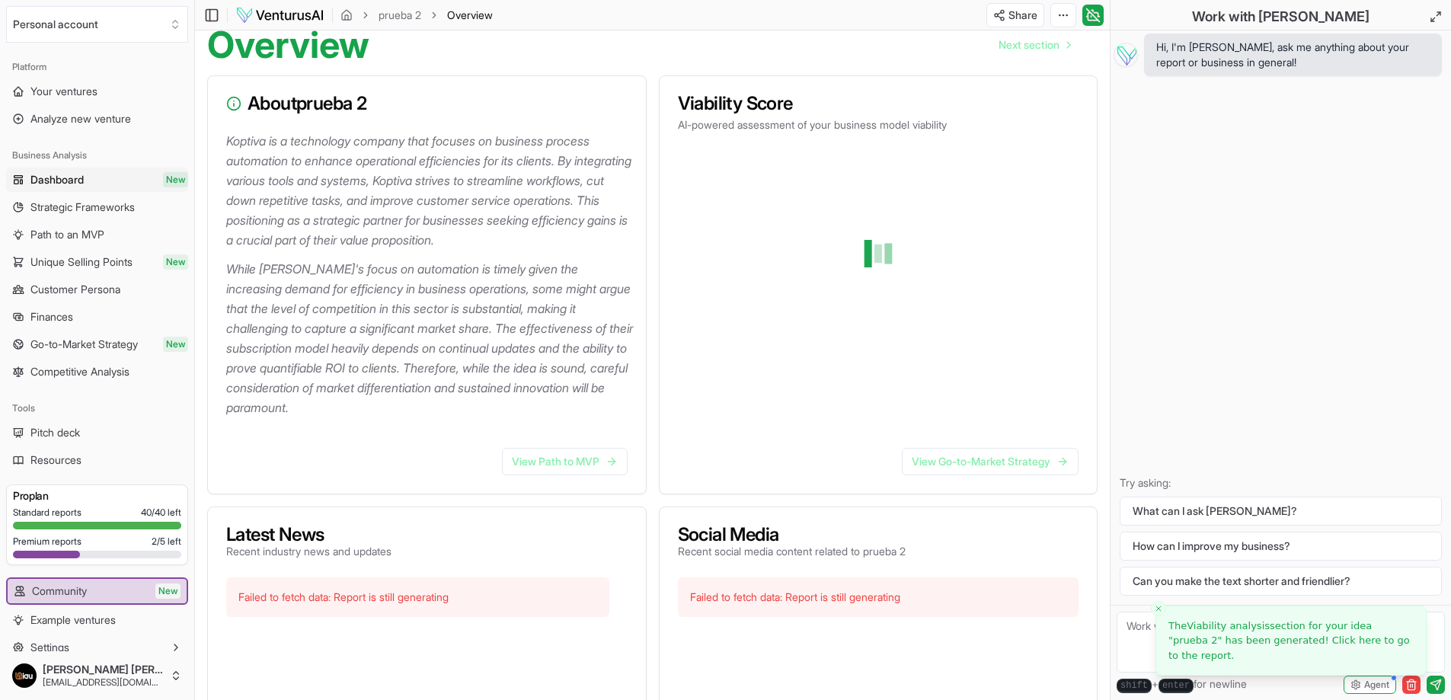
scroll to position [152, 0]
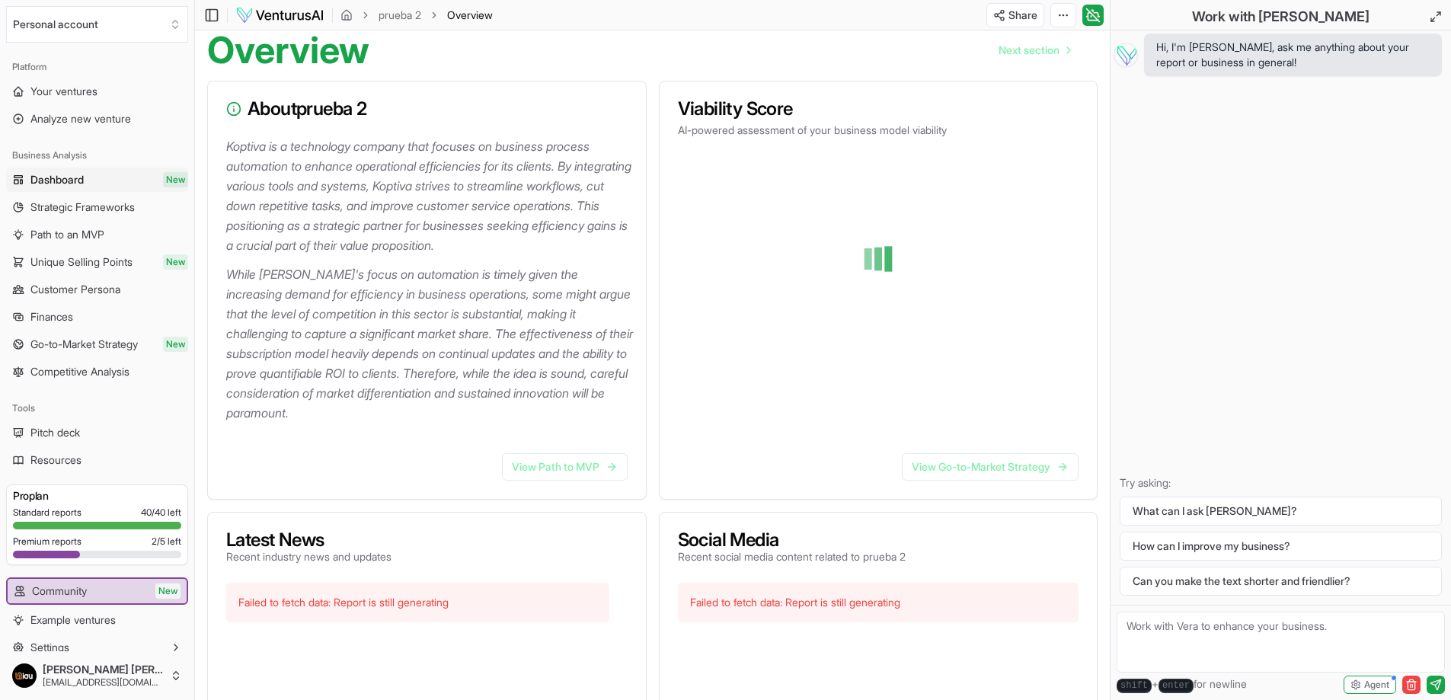
click at [728, 227] on div at bounding box center [878, 259] width 389 height 206
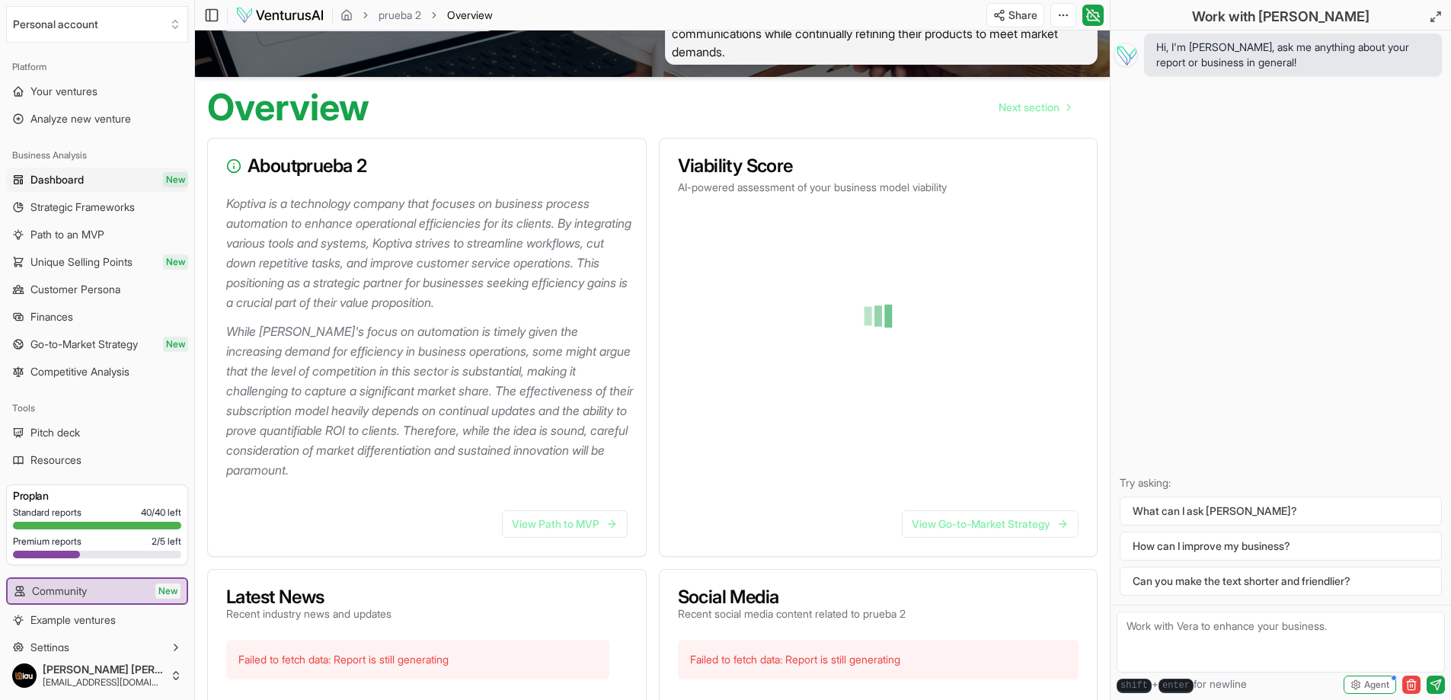
scroll to position [76, 0]
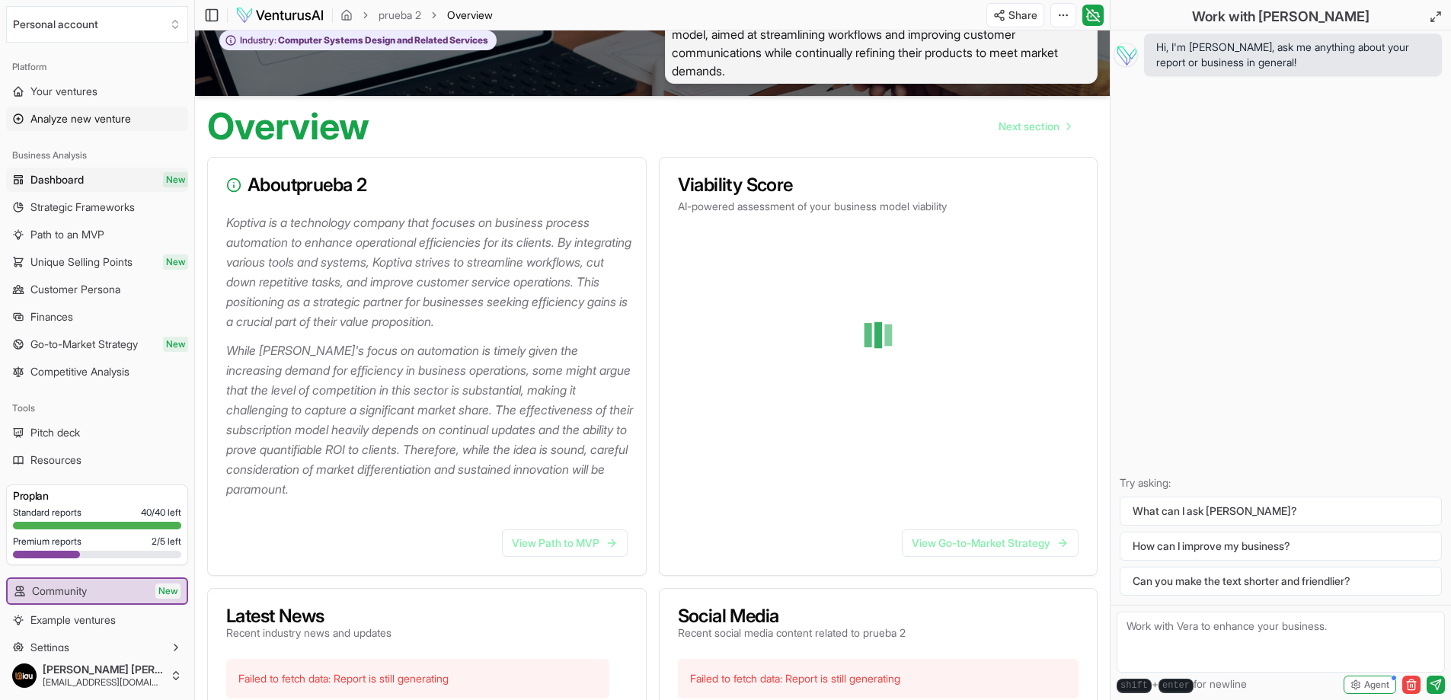
click at [83, 114] on span "Analyze new venture" at bounding box center [80, 118] width 101 height 15
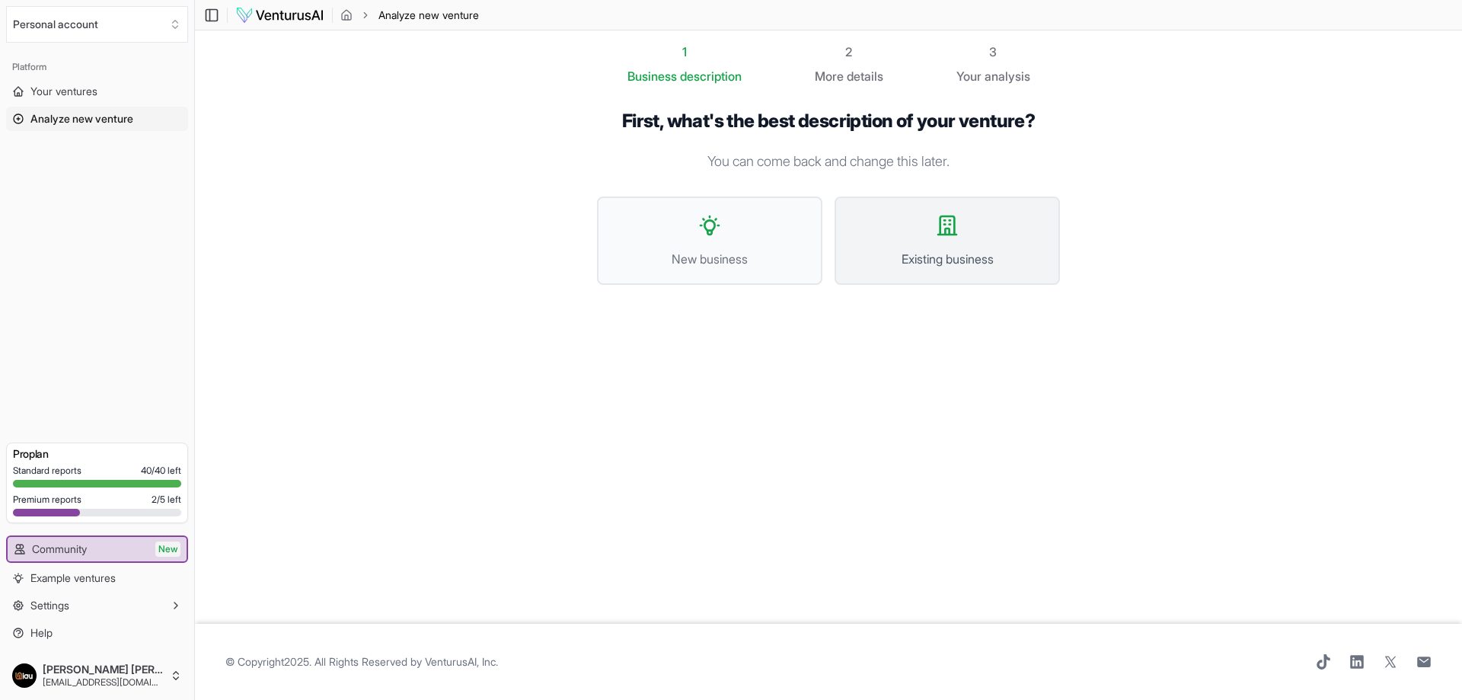
click at [902, 244] on button "Existing business" at bounding box center [947, 240] width 225 height 88
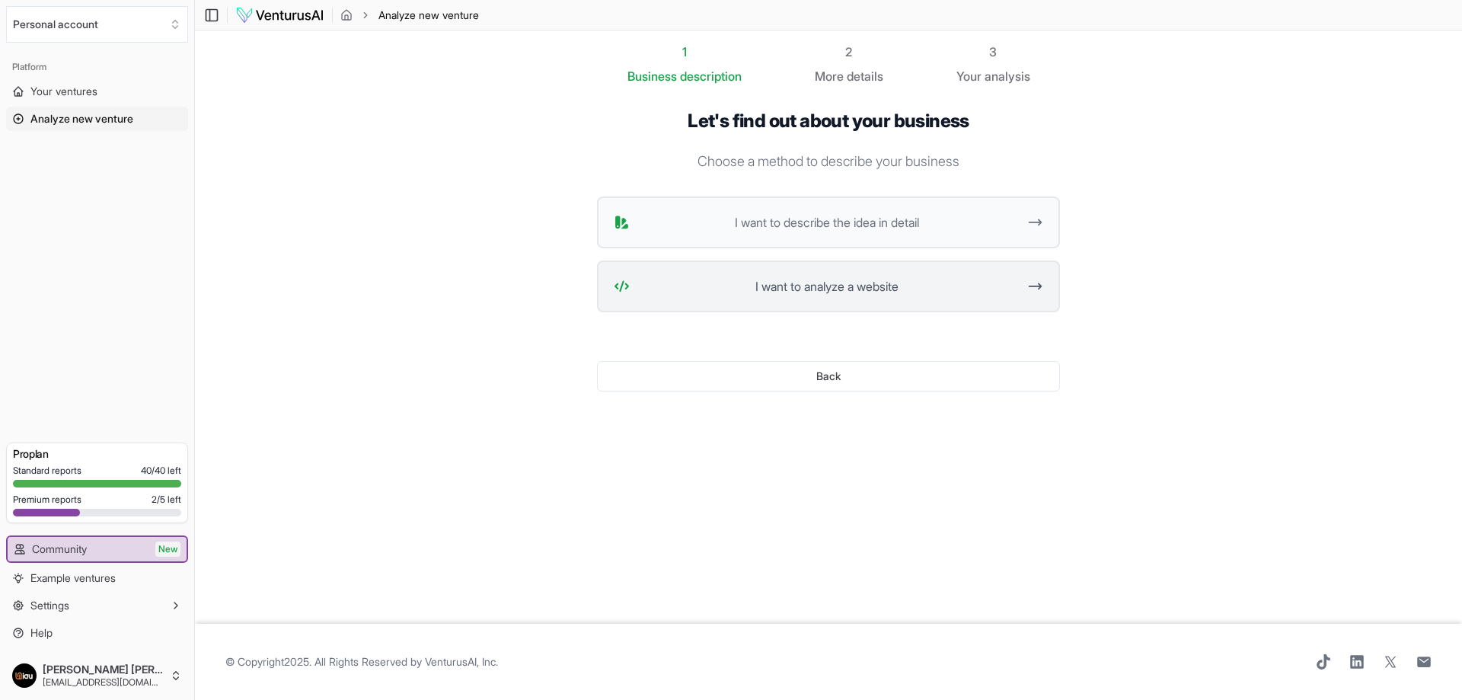
click at [874, 292] on span "I want to analyze a website" at bounding box center [827, 286] width 382 height 18
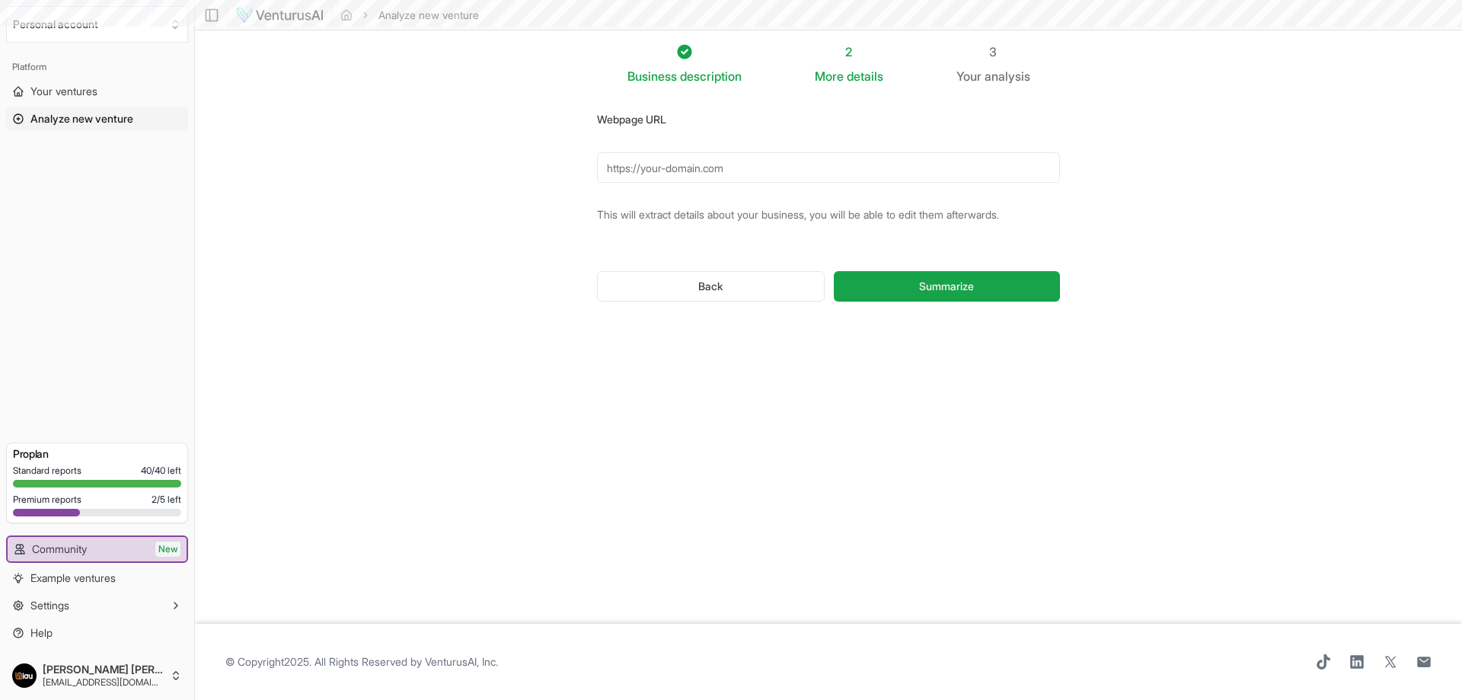
click at [770, 175] on input "Webpage URL" at bounding box center [828, 167] width 463 height 30
click at [1046, 227] on form "Webpage URL This will extract details about your business, you will be able to …" at bounding box center [828, 218] width 463 height 216
click at [714, 302] on div "Back Summarize" at bounding box center [828, 286] width 463 height 79
click at [716, 292] on button "Back" at bounding box center [711, 286] width 228 height 30
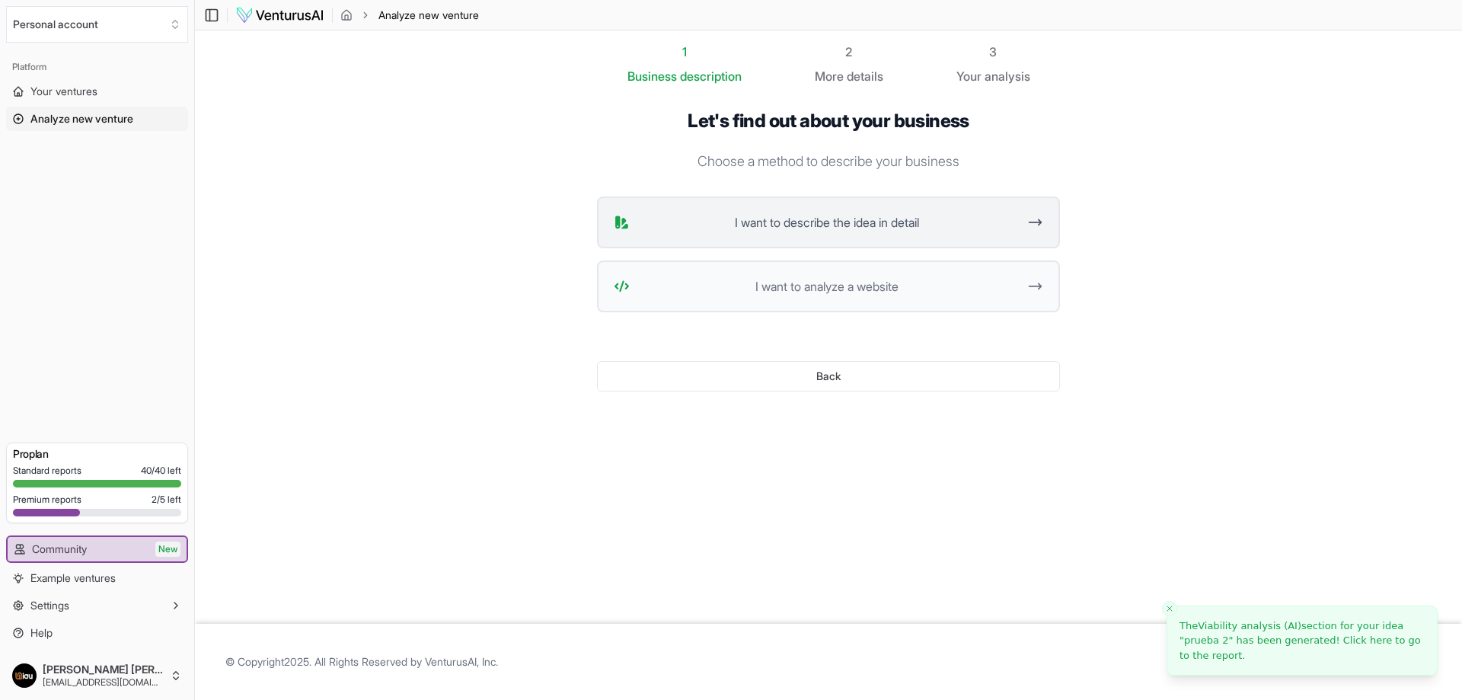
click at [840, 232] on button "I want to describe the idea in detail" at bounding box center [828, 222] width 463 height 52
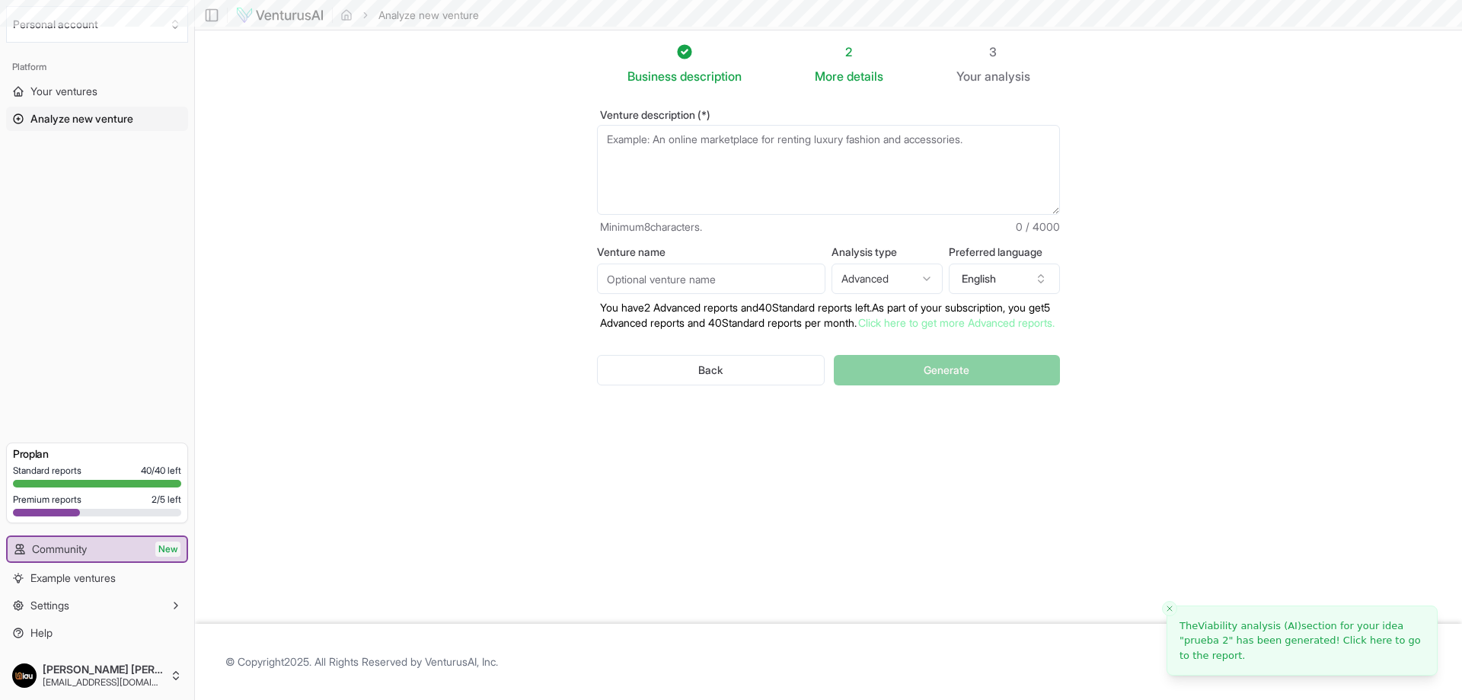
click at [752, 189] on textarea "Venture description (*)" at bounding box center [828, 170] width 463 height 90
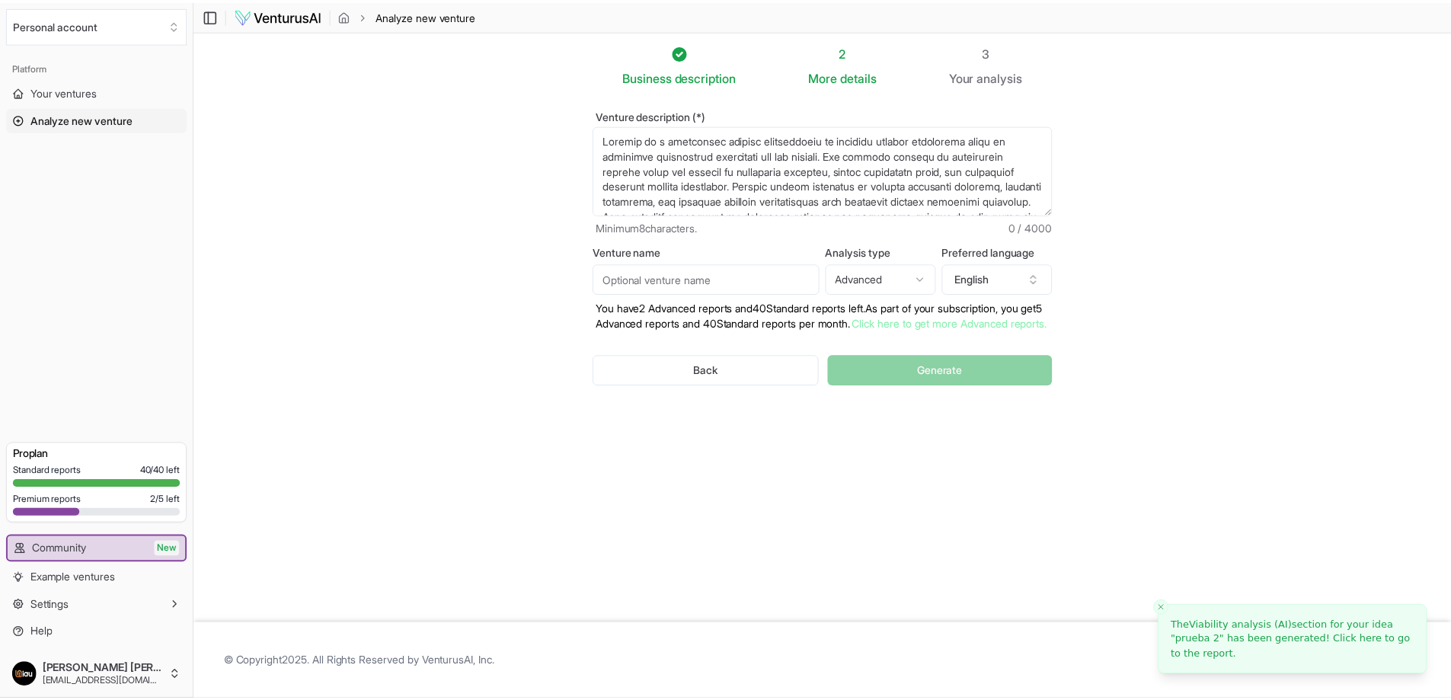
scroll to position [190, 0]
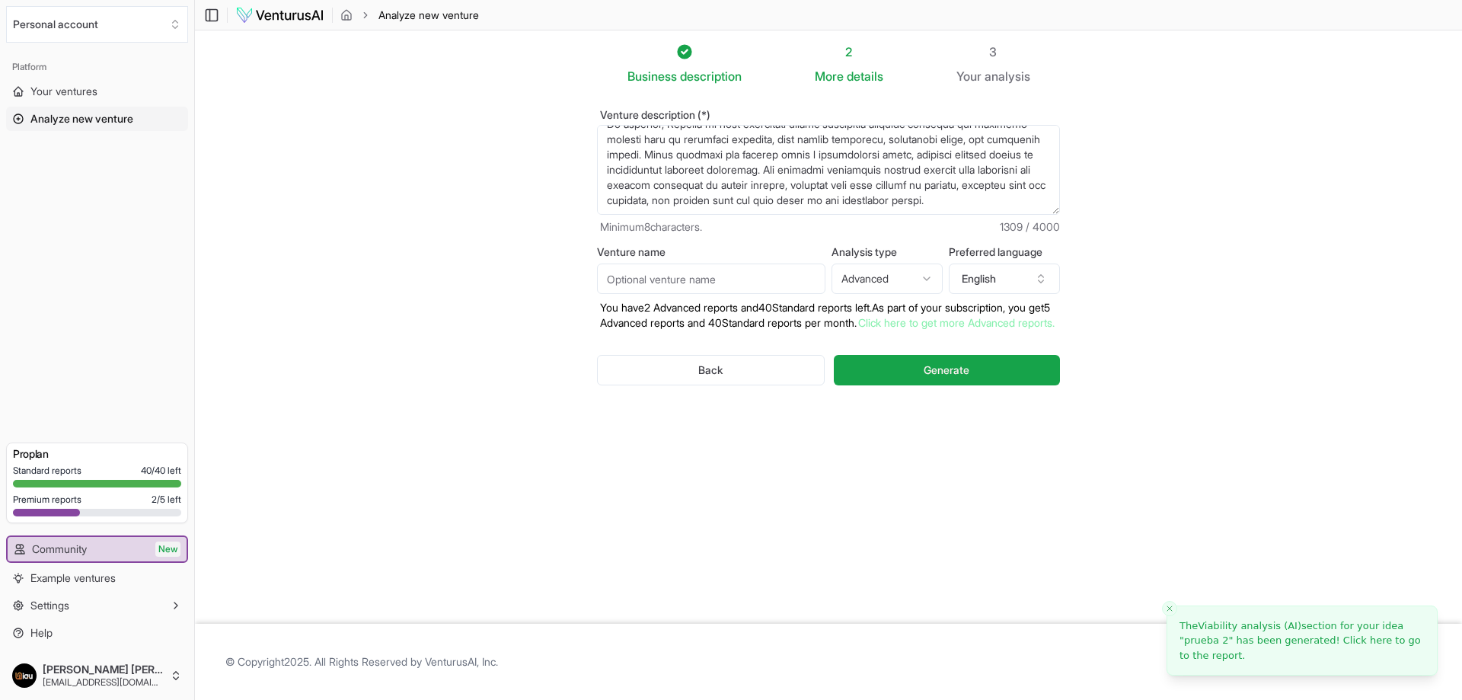
type textarea "Koptiva is a technology company specializing in business process automation aim…"
click at [685, 265] on input "Venture name" at bounding box center [711, 279] width 228 height 30
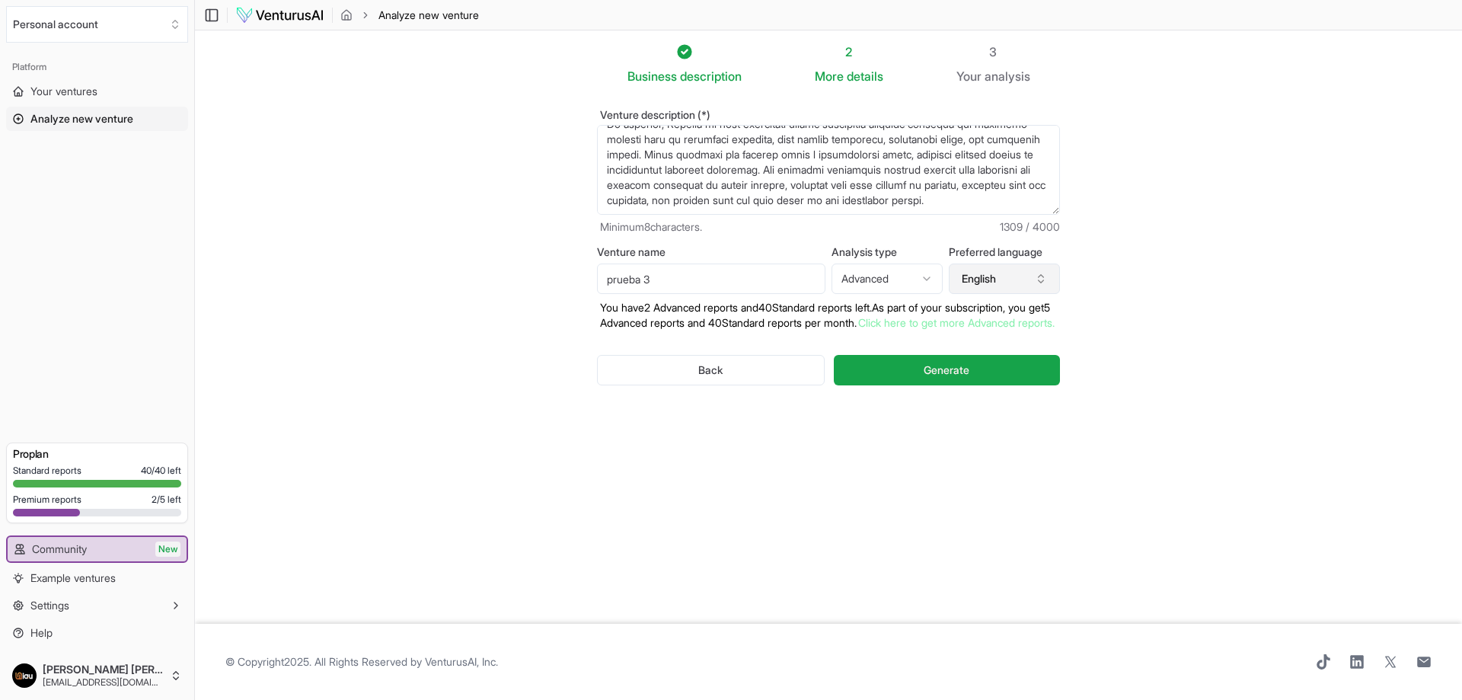
type input "prueba 3"
click at [1023, 283] on button "English" at bounding box center [1004, 279] width 111 height 30
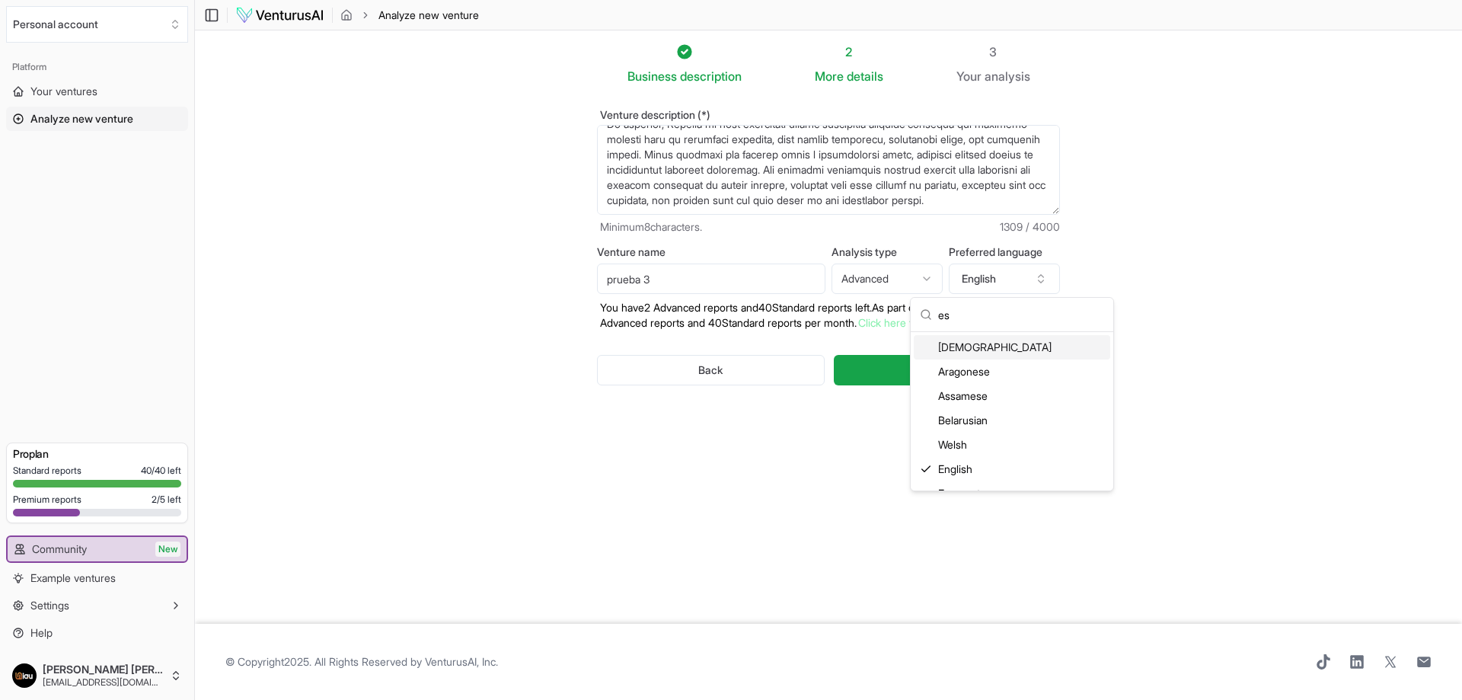
type input "e"
type input "span"
click at [942, 368] on div "Spanish" at bounding box center [1012, 371] width 196 height 24
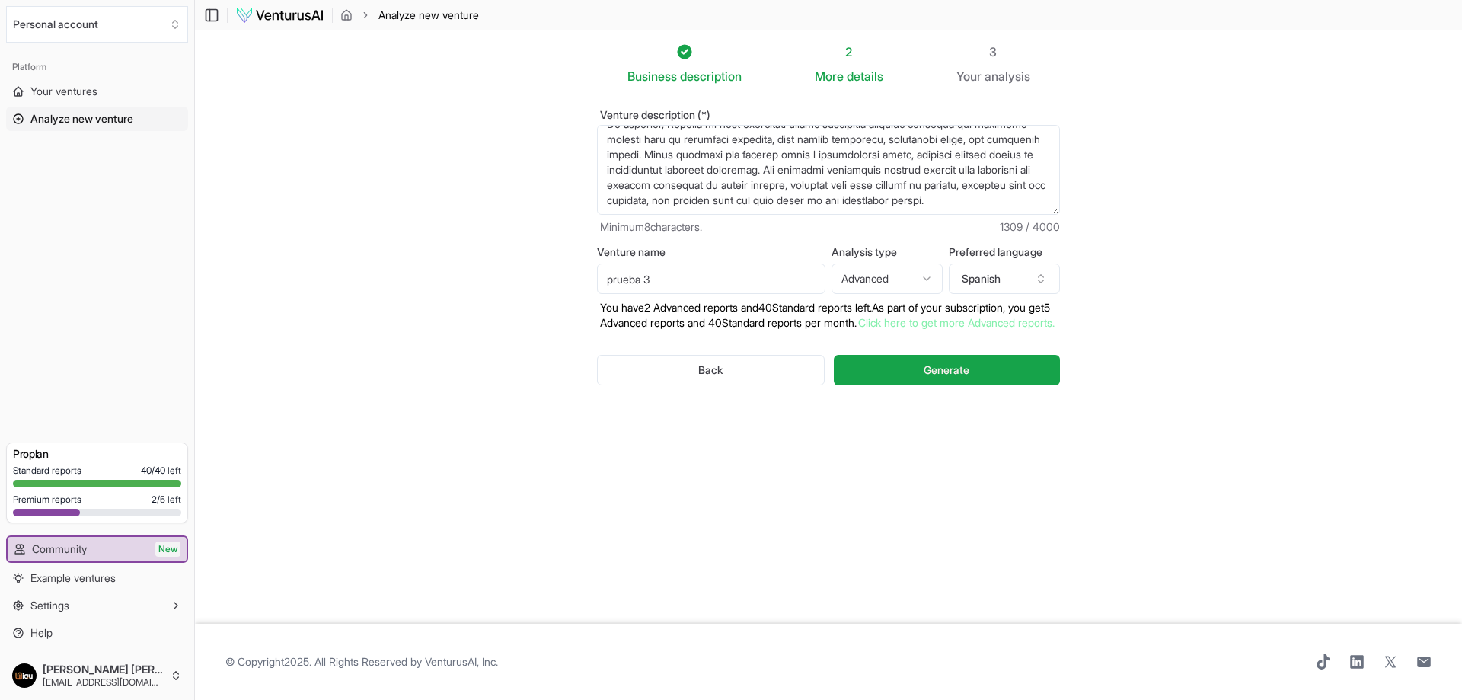
click at [981, 507] on div "Business description 2 More details 3 Your analysis Venture description (*) Min…" at bounding box center [829, 317] width 512 height 548
click at [930, 378] on span "Generate" at bounding box center [947, 370] width 46 height 15
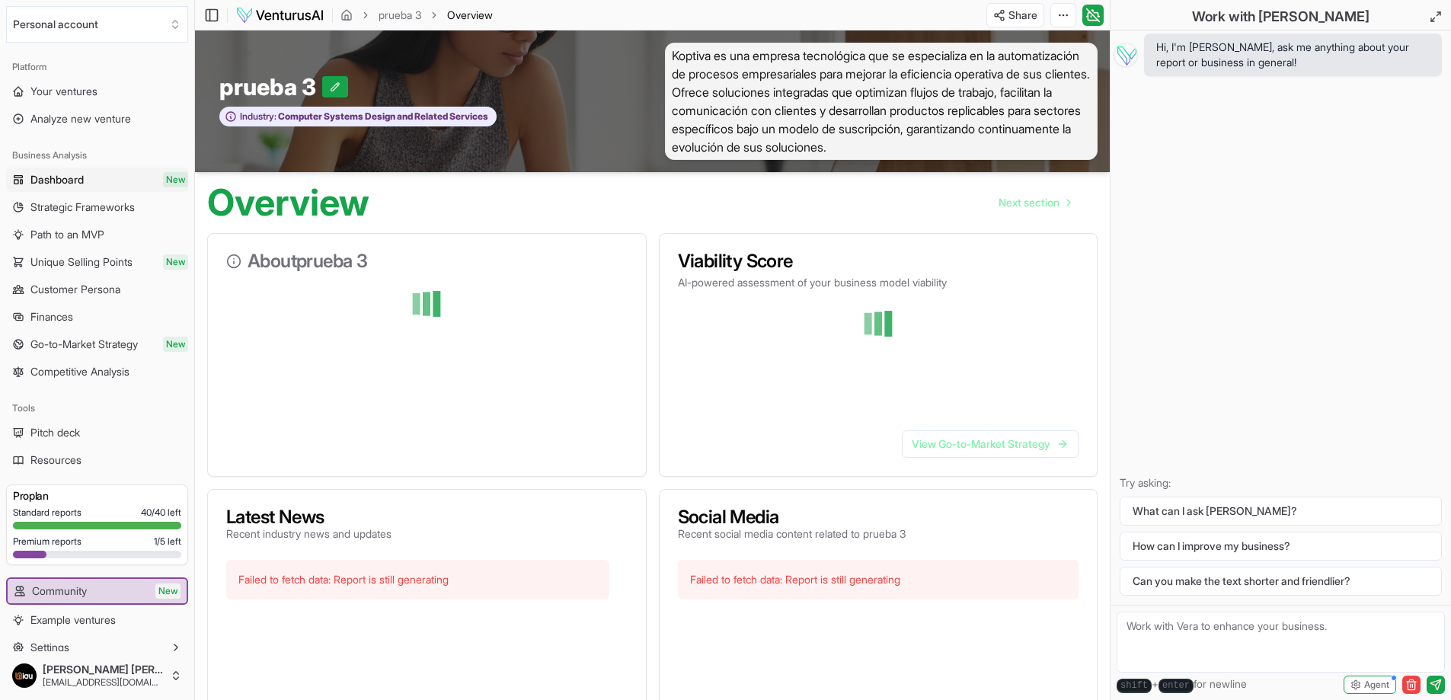
click at [1211, 644] on textarea at bounding box center [1281, 642] width 328 height 61
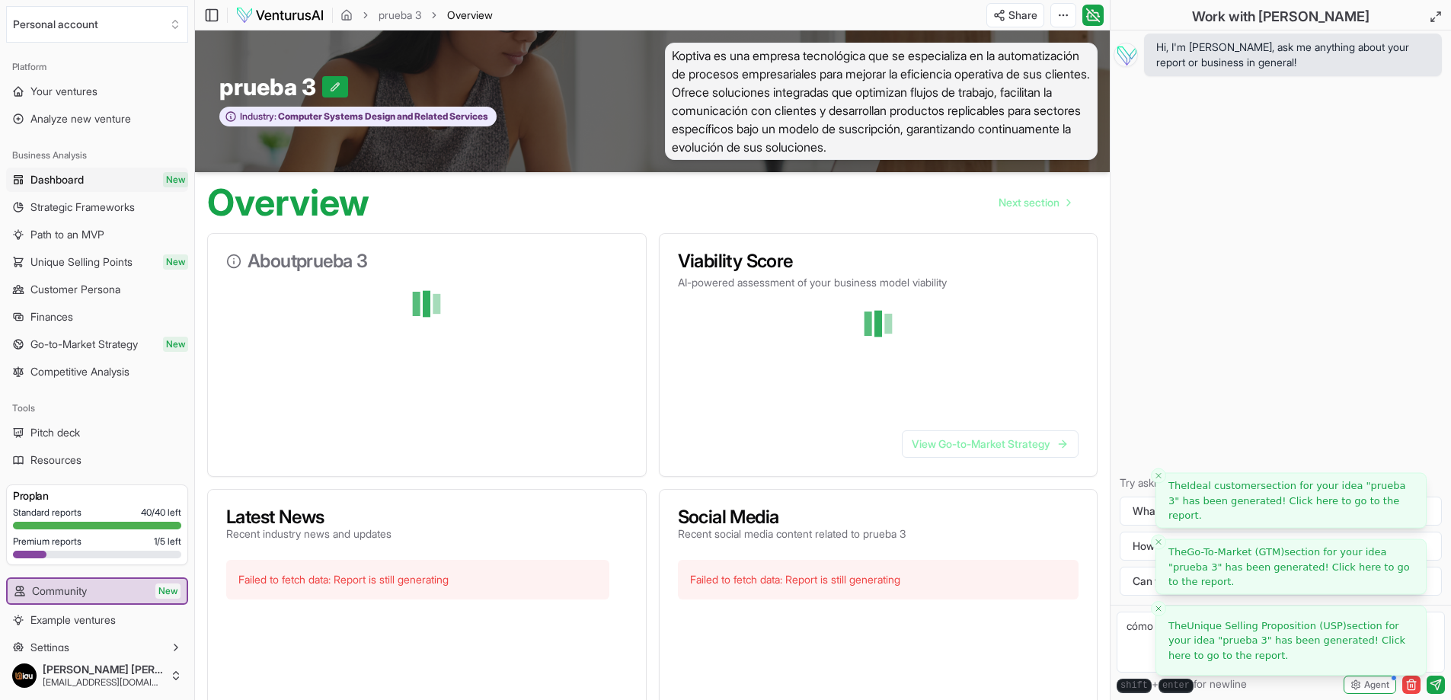
click at [1161, 614] on button "Close toast" at bounding box center [1158, 608] width 15 height 15
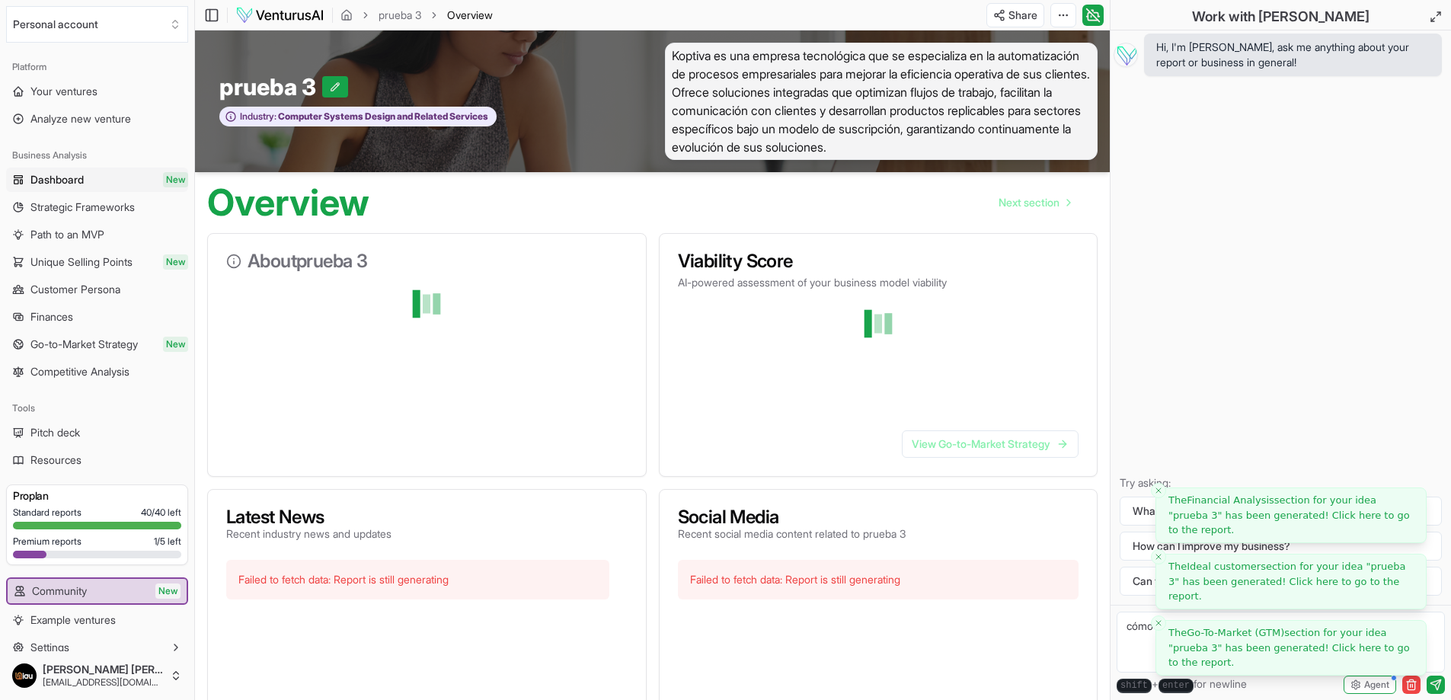
click at [1161, 620] on li "The Go-To-Market (GTM) section for your idea " prueba 3 " has been generated! C…" at bounding box center [1290, 648] width 271 height 56
click at [1159, 625] on icon "Close toast" at bounding box center [1158, 622] width 9 height 9
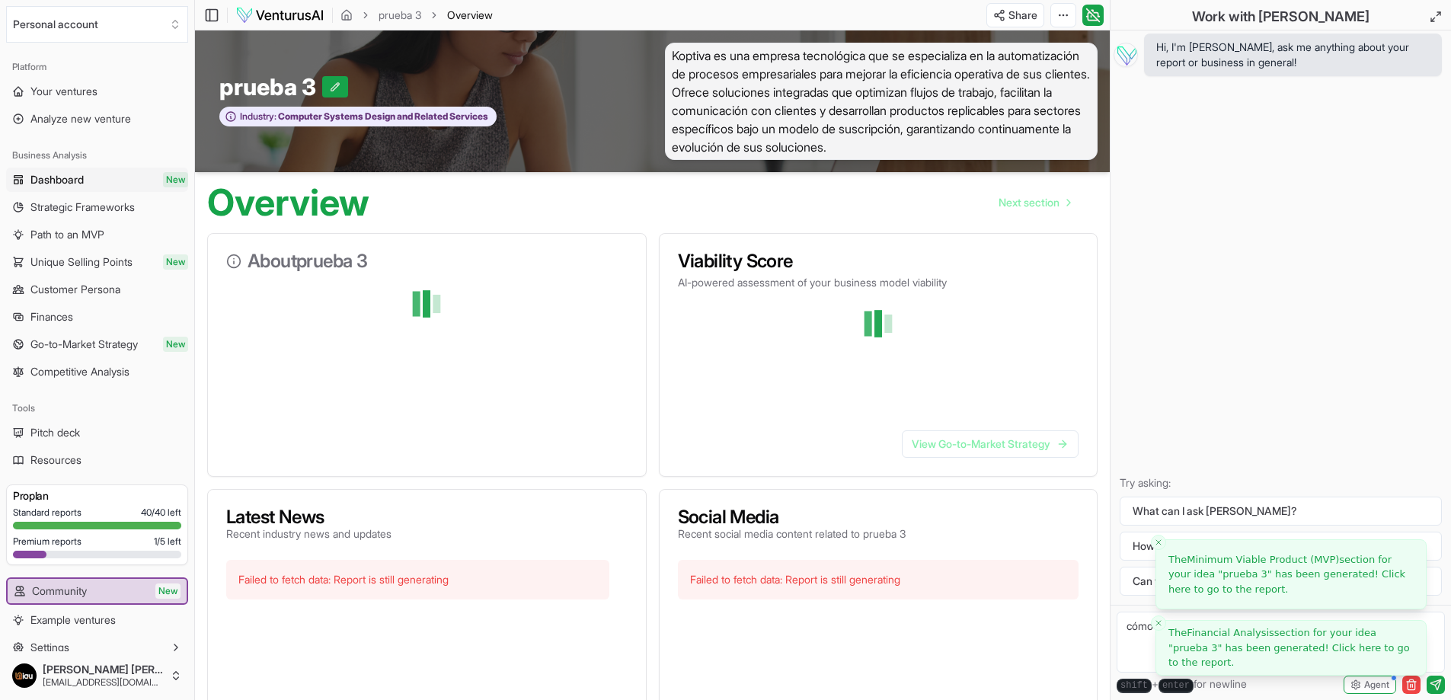
click at [1159, 625] on icon "Close toast" at bounding box center [1158, 622] width 9 height 9
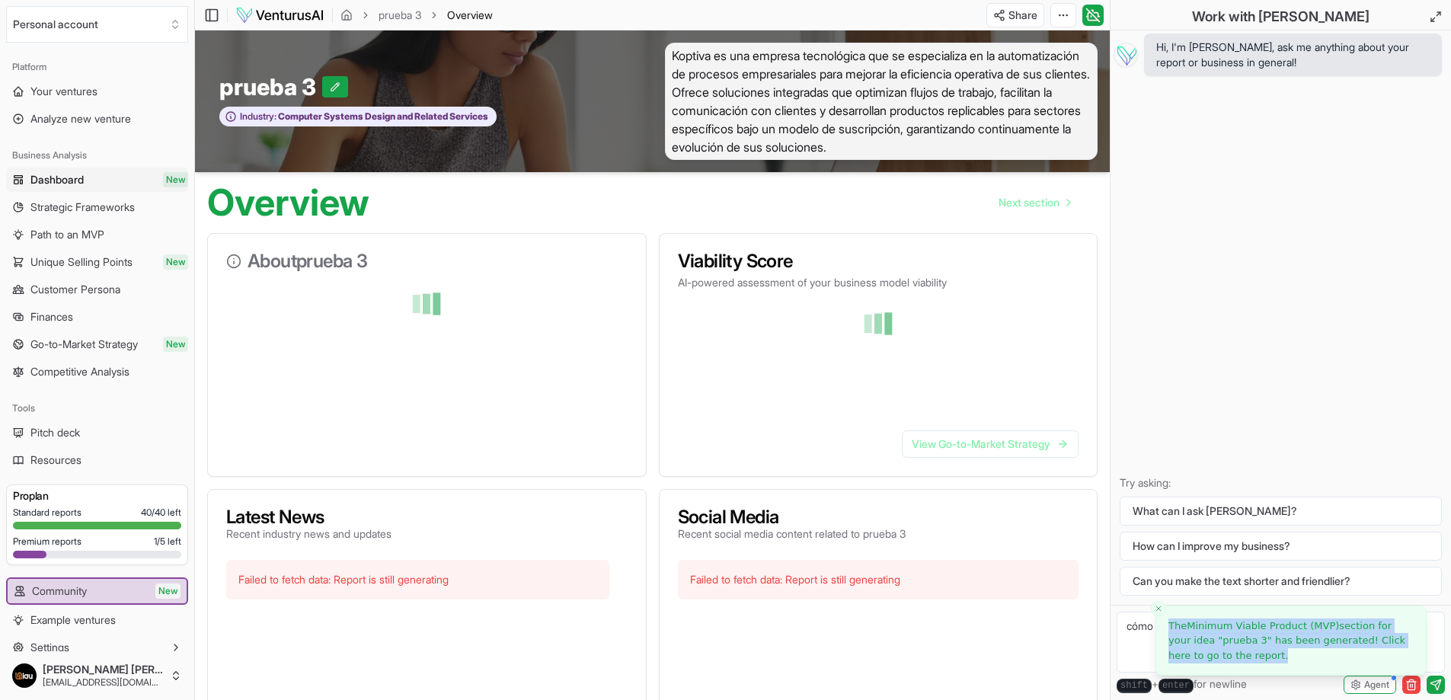
click at [1159, 625] on li "The Minimum Viable Product (MVP) section for your idea " prueba 3 " has been ge…" at bounding box center [1290, 640] width 271 height 71
click at [1157, 612] on icon "Close toast" at bounding box center [1158, 608] width 9 height 9
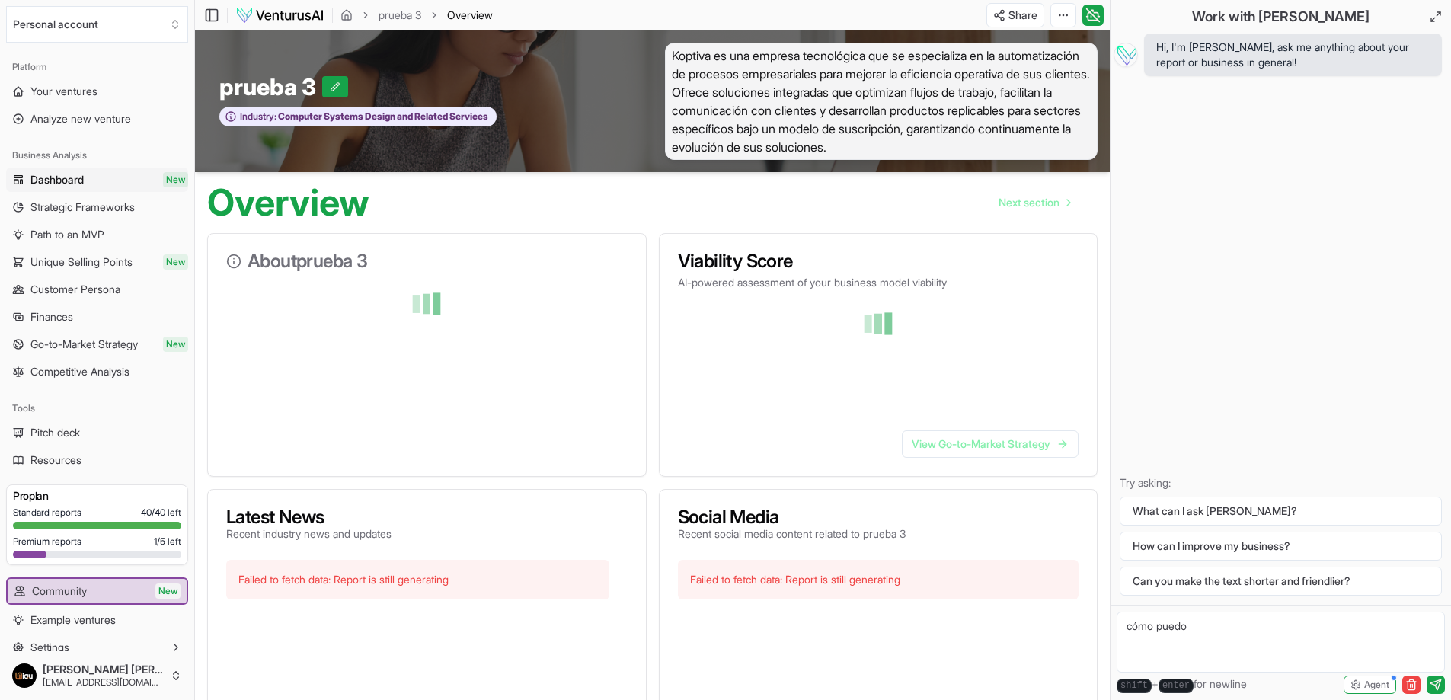
click at [1245, 626] on textarea "cómo puedo" at bounding box center [1281, 642] width 328 height 61
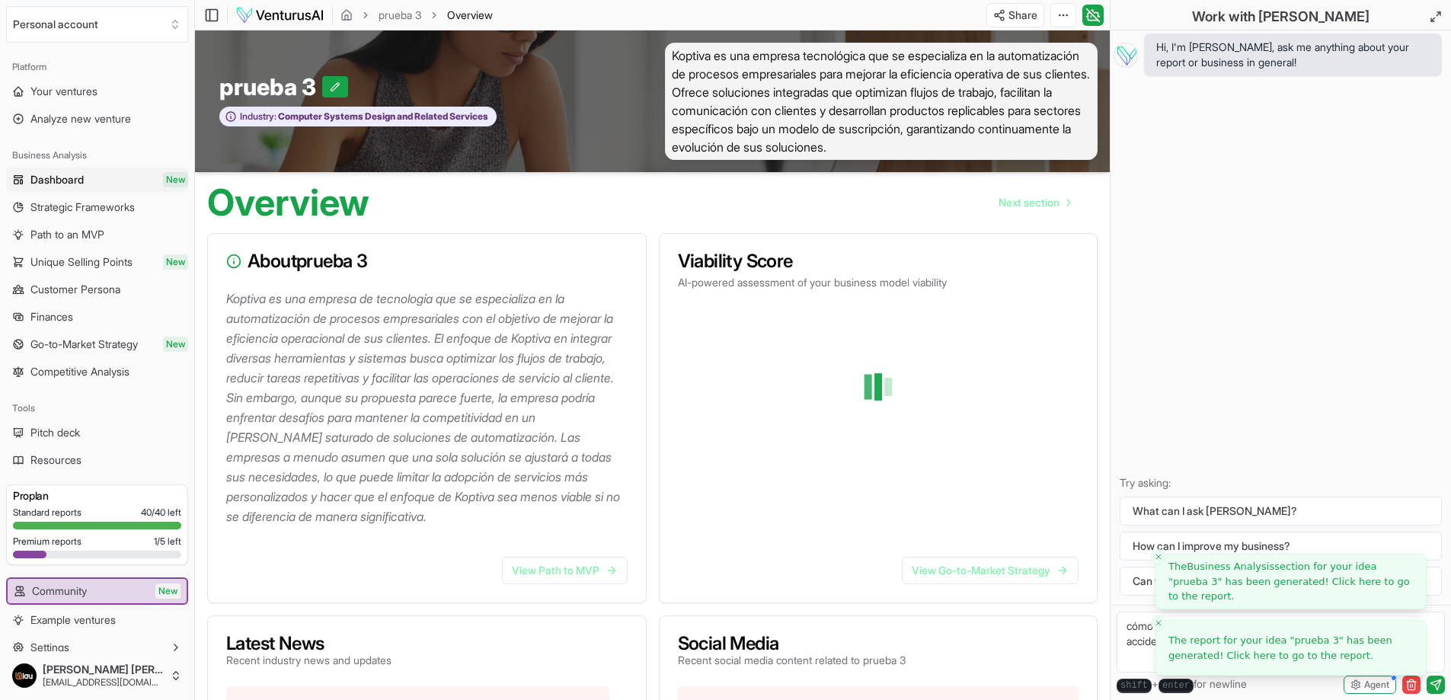
type textarea "cómo puedo eliminar un análisis de venture que creé por accidente?"
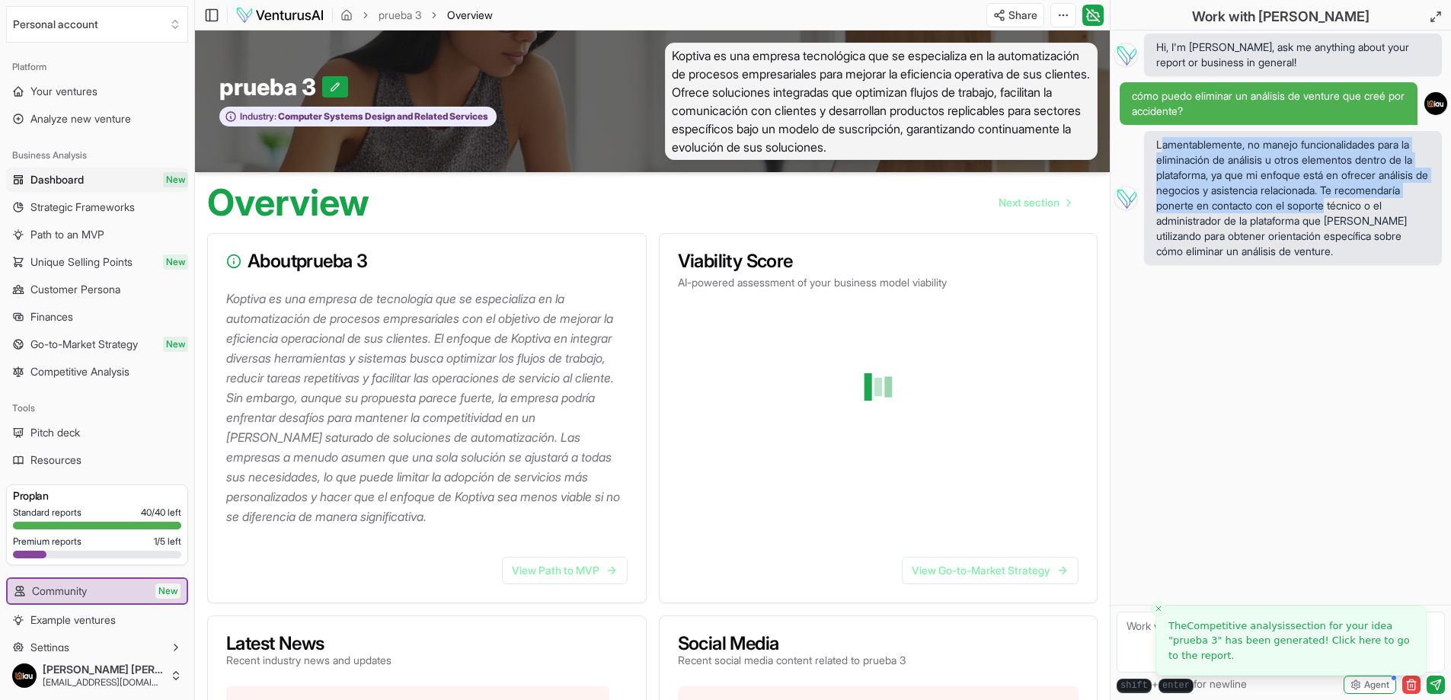
drag, startPoint x: 1230, startPoint y: 146, endPoint x: 1420, endPoint y: 212, distance: 200.6
click at [1420, 212] on span "Lamentablemente, no manejo funcionalidades para la eliminación de análisis u ot…" at bounding box center [1292, 198] width 273 height 122
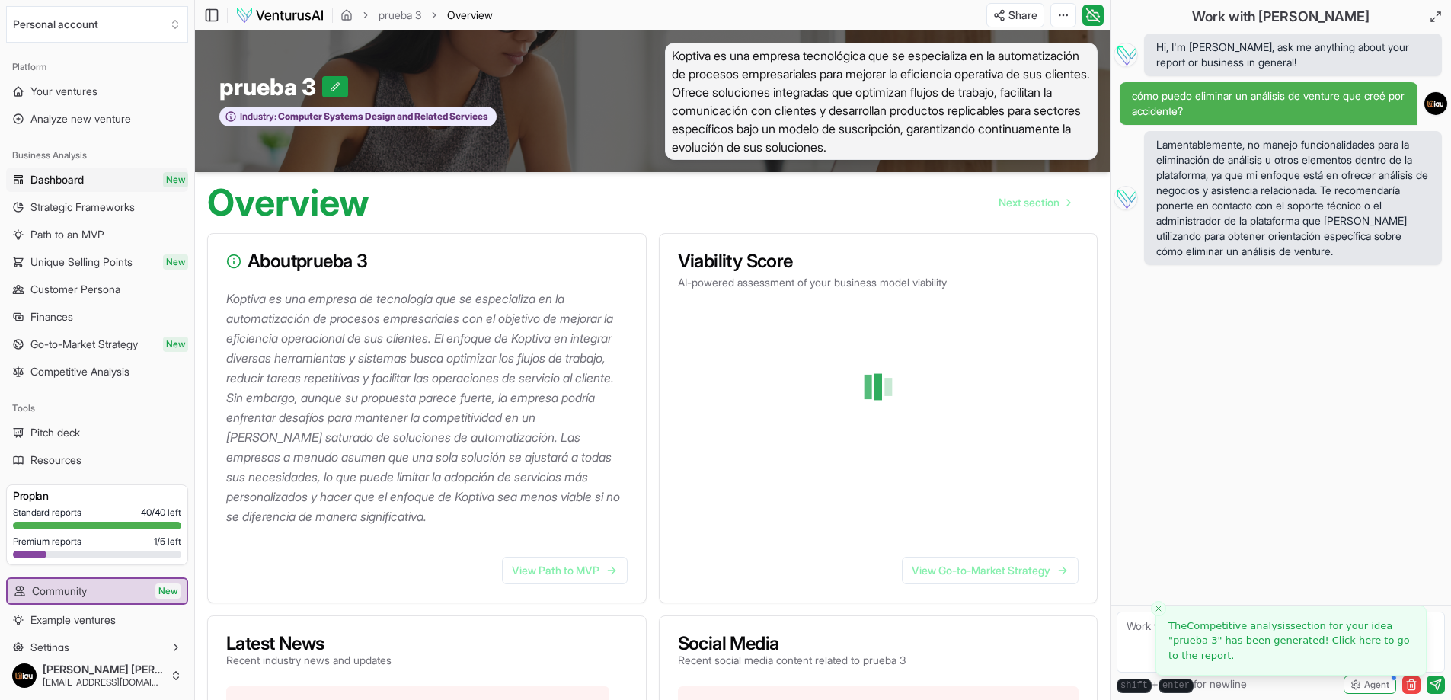
click at [1363, 399] on div "Hi, I'm [PERSON_NAME], ask me anything about your report or business in general…" at bounding box center [1280, 317] width 340 height 574
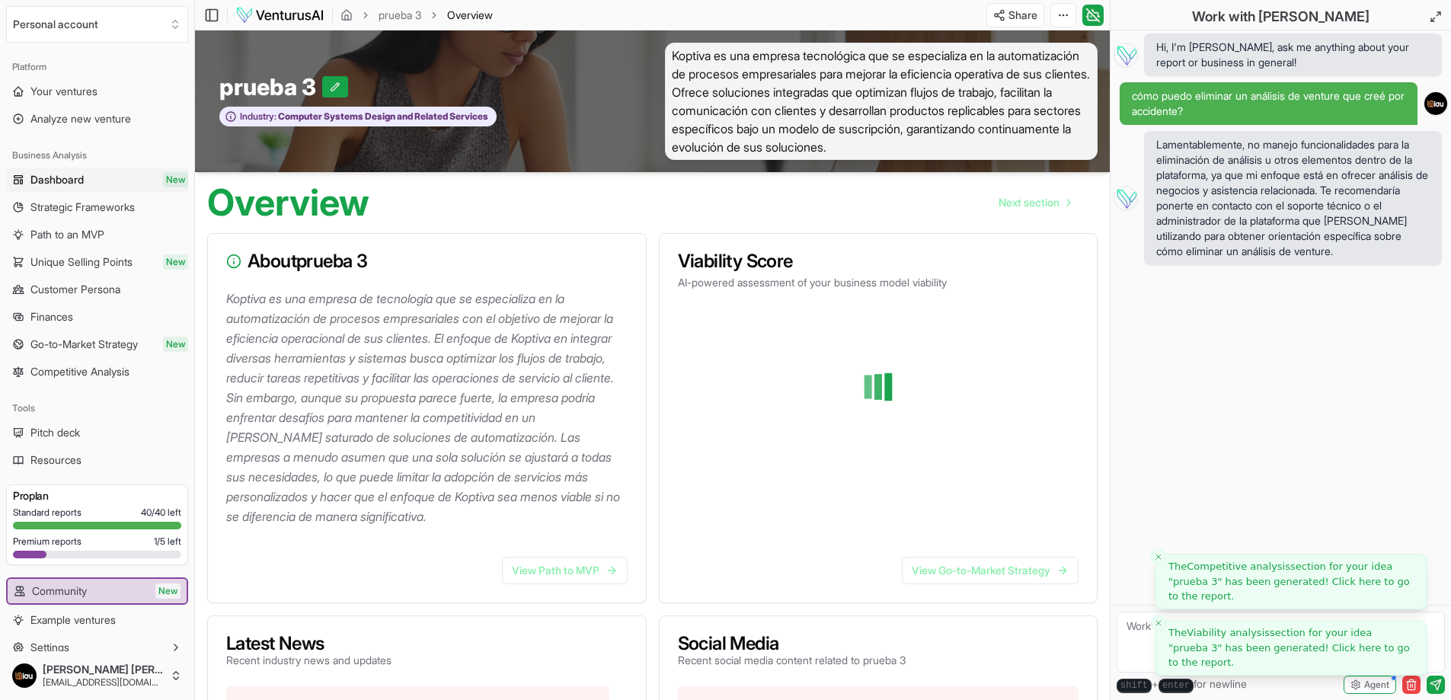
click at [1159, 626] on icon "Close toast" at bounding box center [1158, 622] width 9 height 9
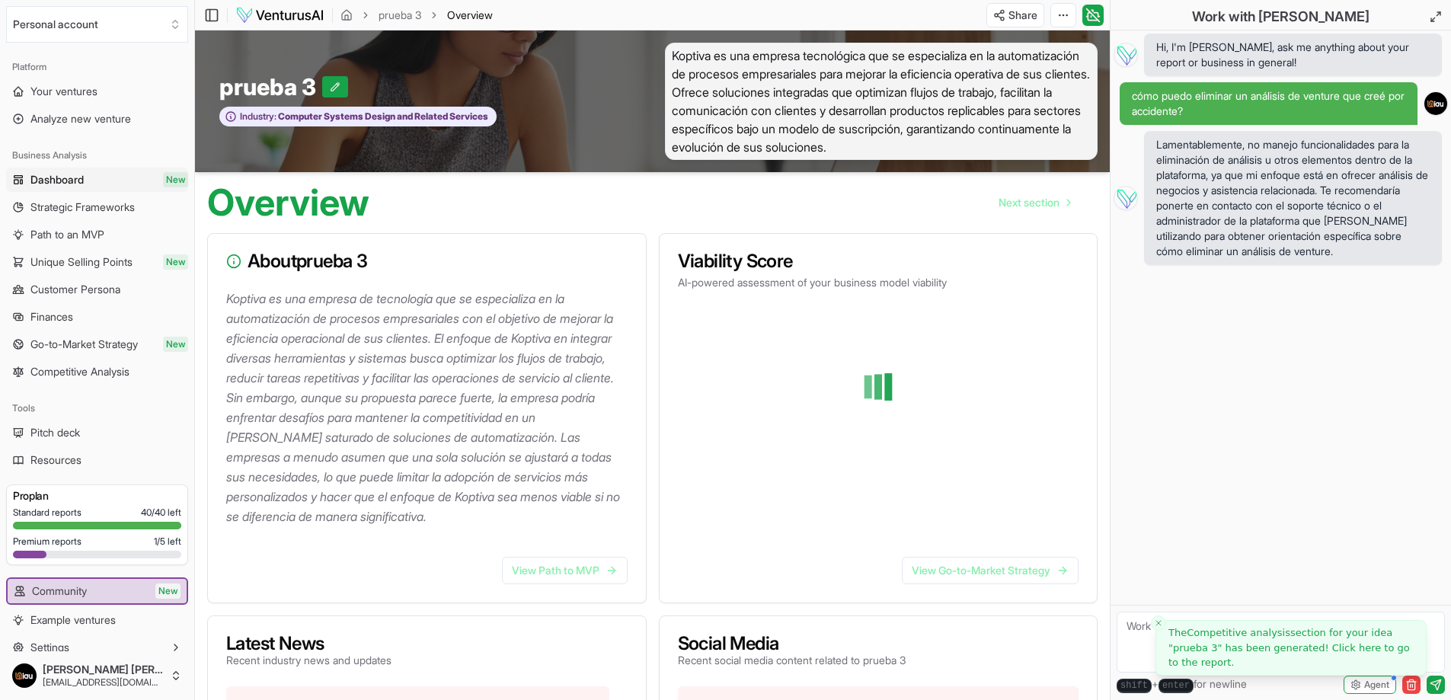
click at [1159, 626] on icon "Close toast" at bounding box center [1158, 622] width 9 height 9
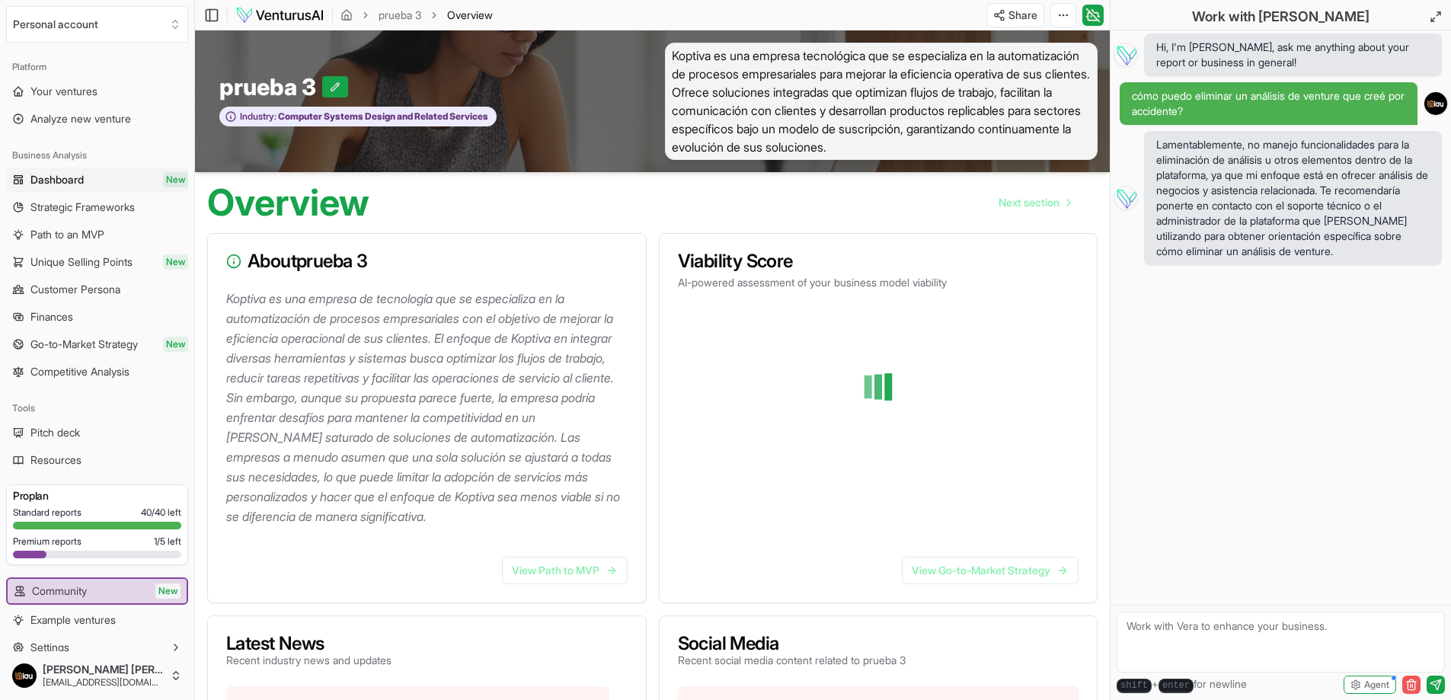
click at [1409, 683] on icon "button" at bounding box center [1411, 685] width 12 height 12
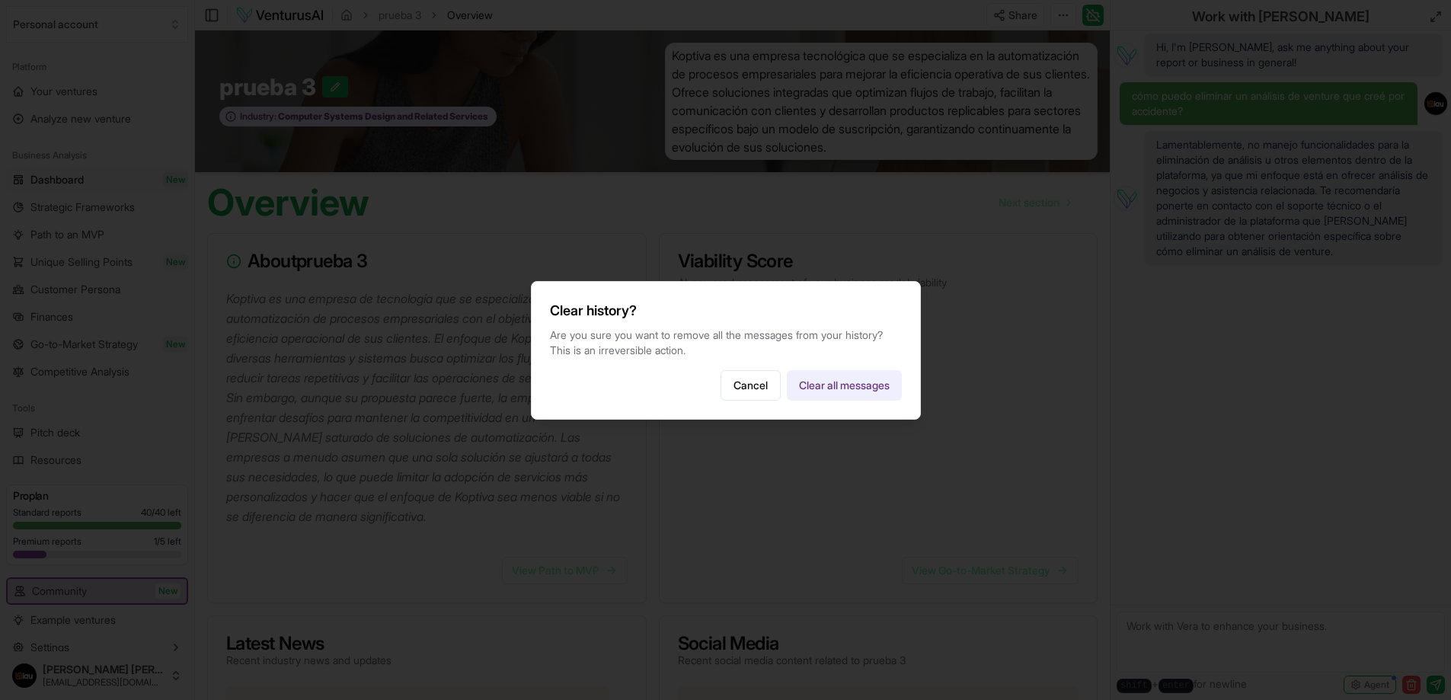
click at [819, 385] on button "Clear all messages" at bounding box center [844, 385] width 115 height 30
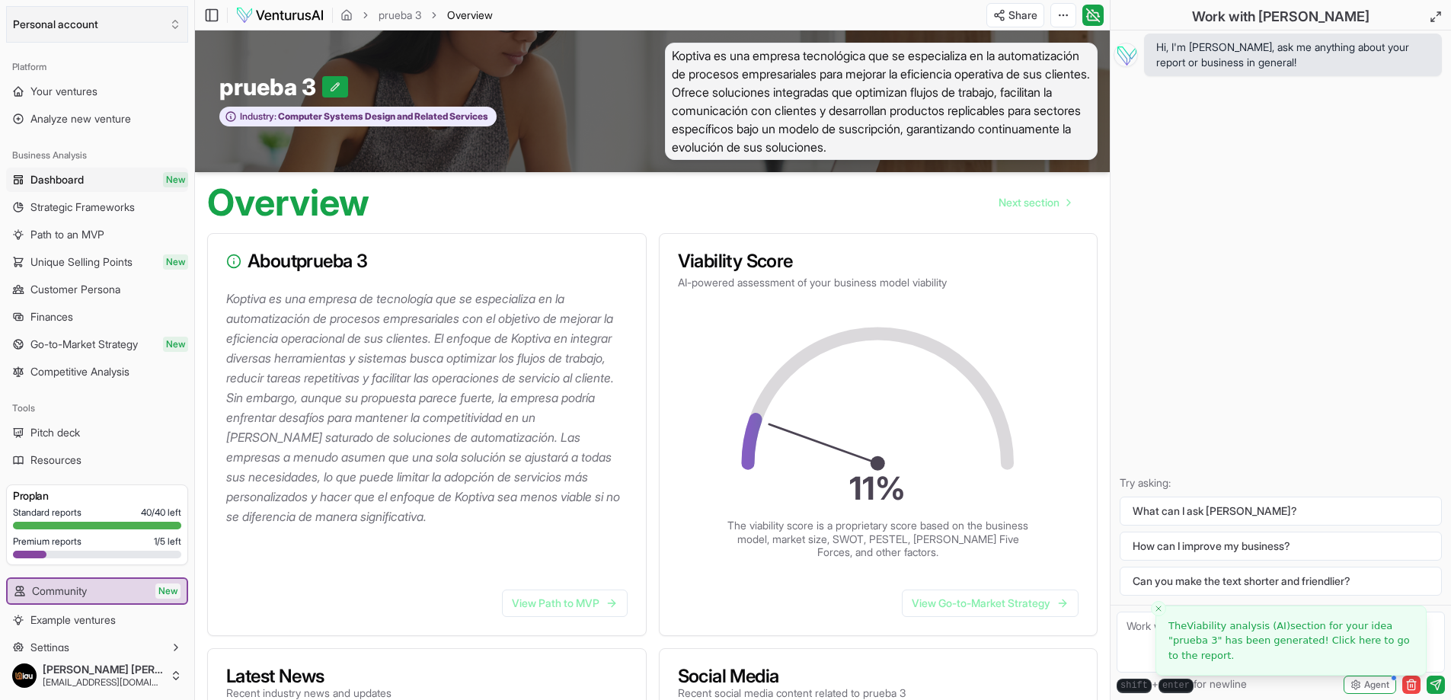
click at [110, 25] on button "Personal account" at bounding box center [97, 24] width 182 height 37
click at [109, 39] on html "We value your privacy We use cookies to enhance your browsing experience, serve…" at bounding box center [725, 350] width 1451 height 700
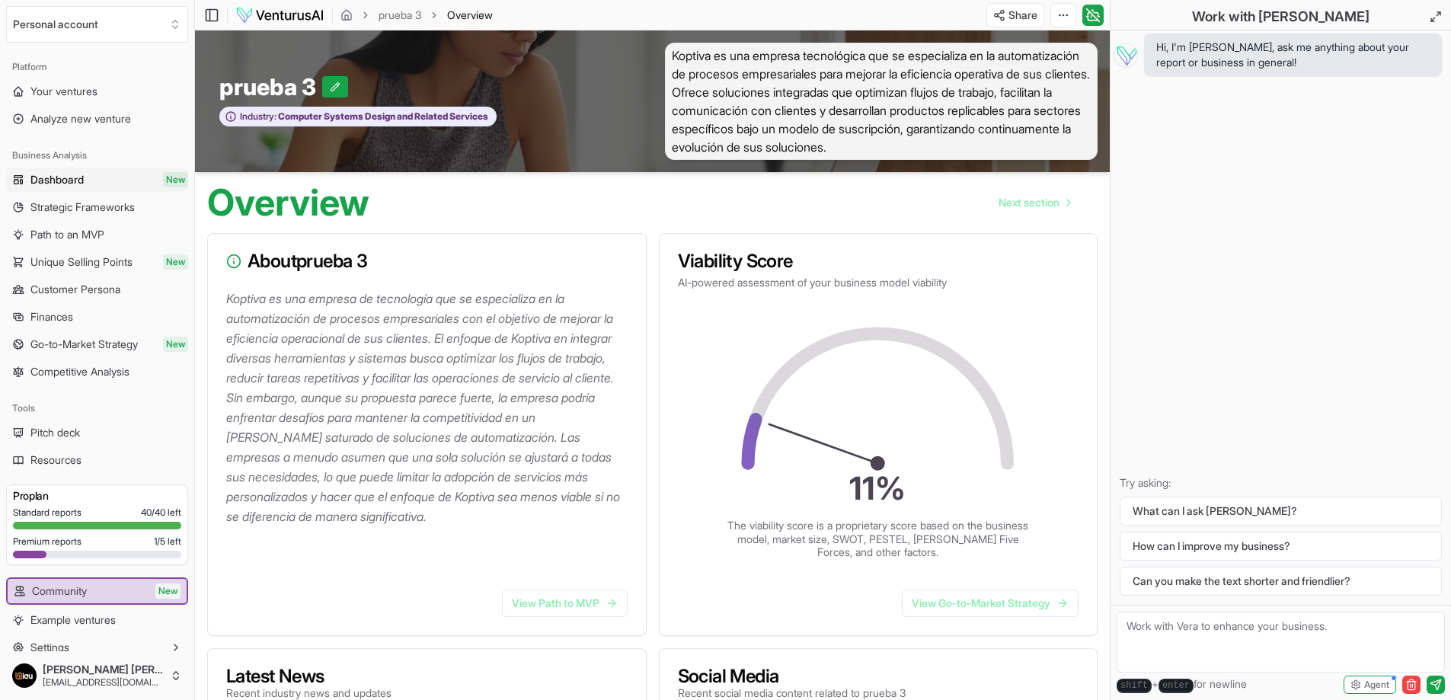
click at [79, 190] on link "Dashboard New" at bounding box center [97, 180] width 182 height 24
click at [74, 94] on span "Your ventures" at bounding box center [63, 91] width 67 height 15
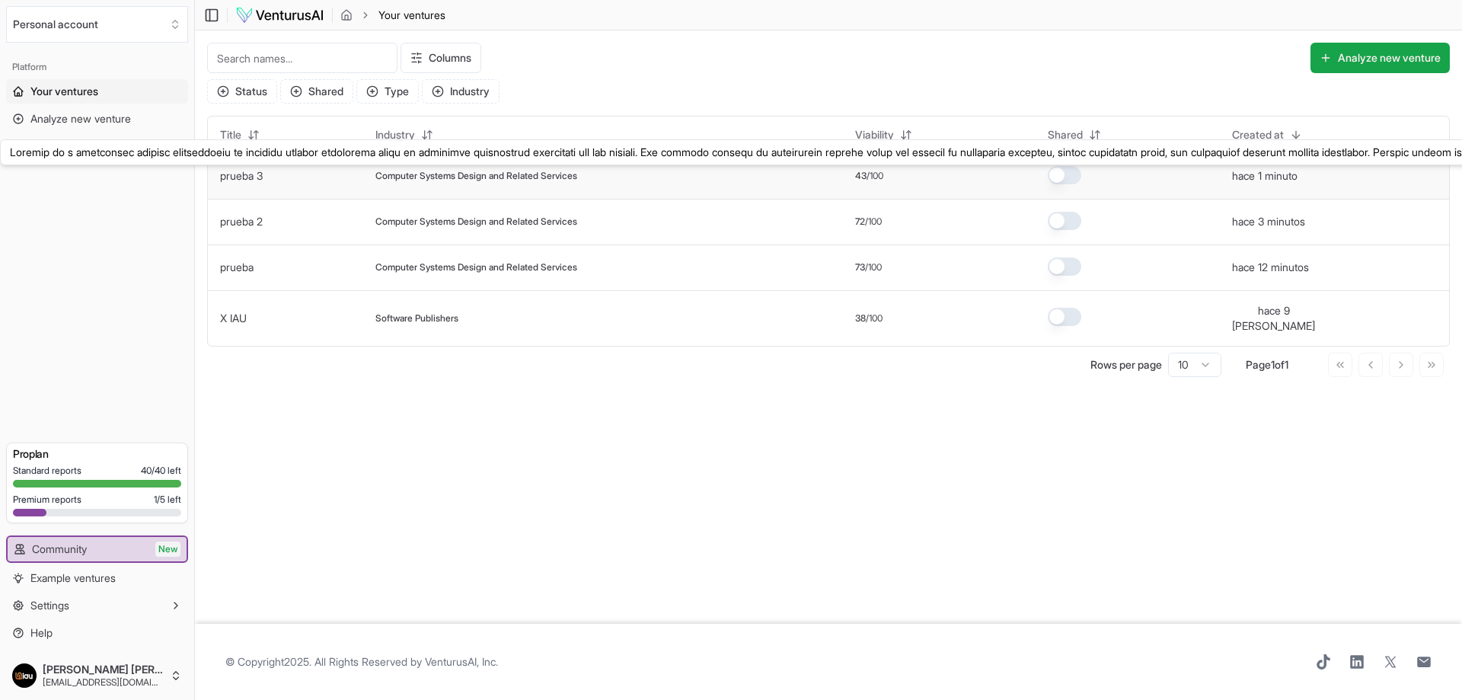
click at [239, 174] on link "prueba 3" at bounding box center [241, 175] width 43 height 13
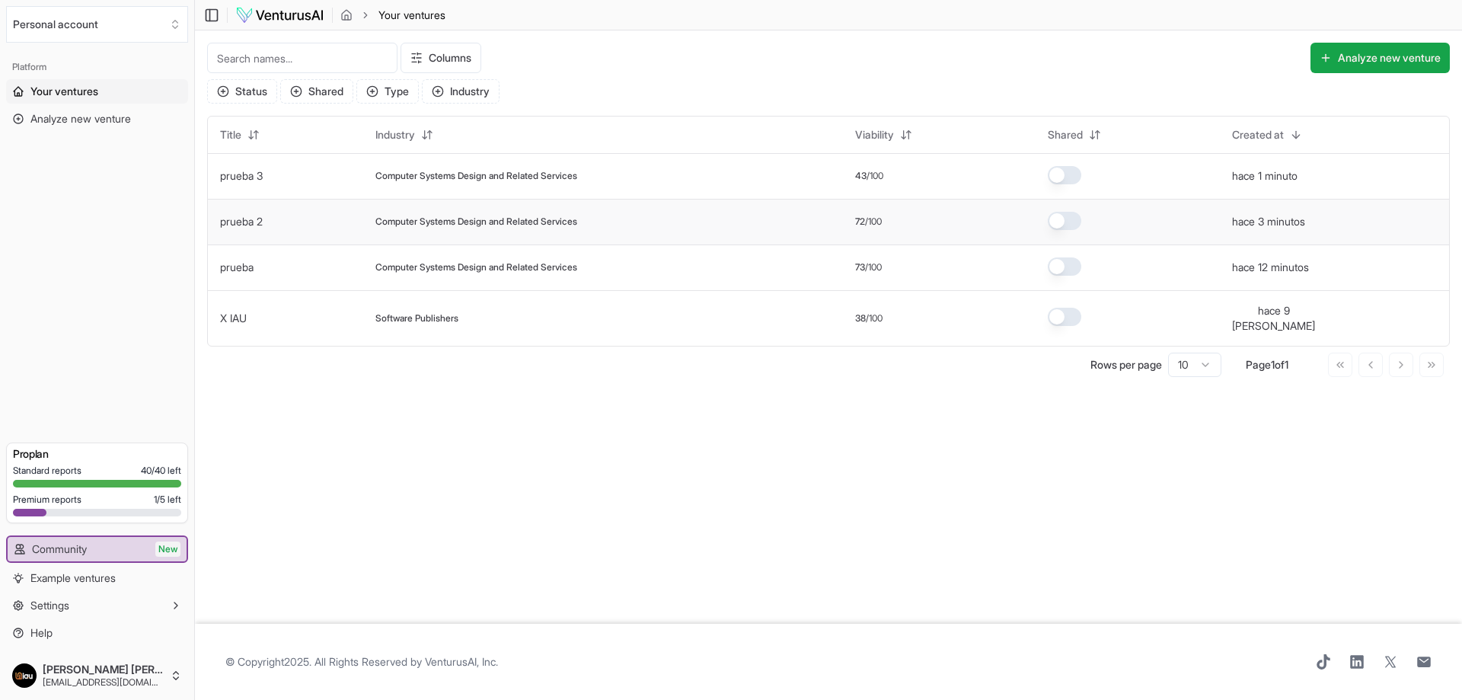
click at [254, 213] on td "prueba 2" at bounding box center [285, 222] width 155 height 46
click at [251, 227] on link "prueba 2" at bounding box center [241, 221] width 43 height 13
click at [244, 178] on link "prueba 3" at bounding box center [241, 175] width 43 height 13
click at [244, 313] on link "X IAU" at bounding box center [233, 317] width 27 height 13
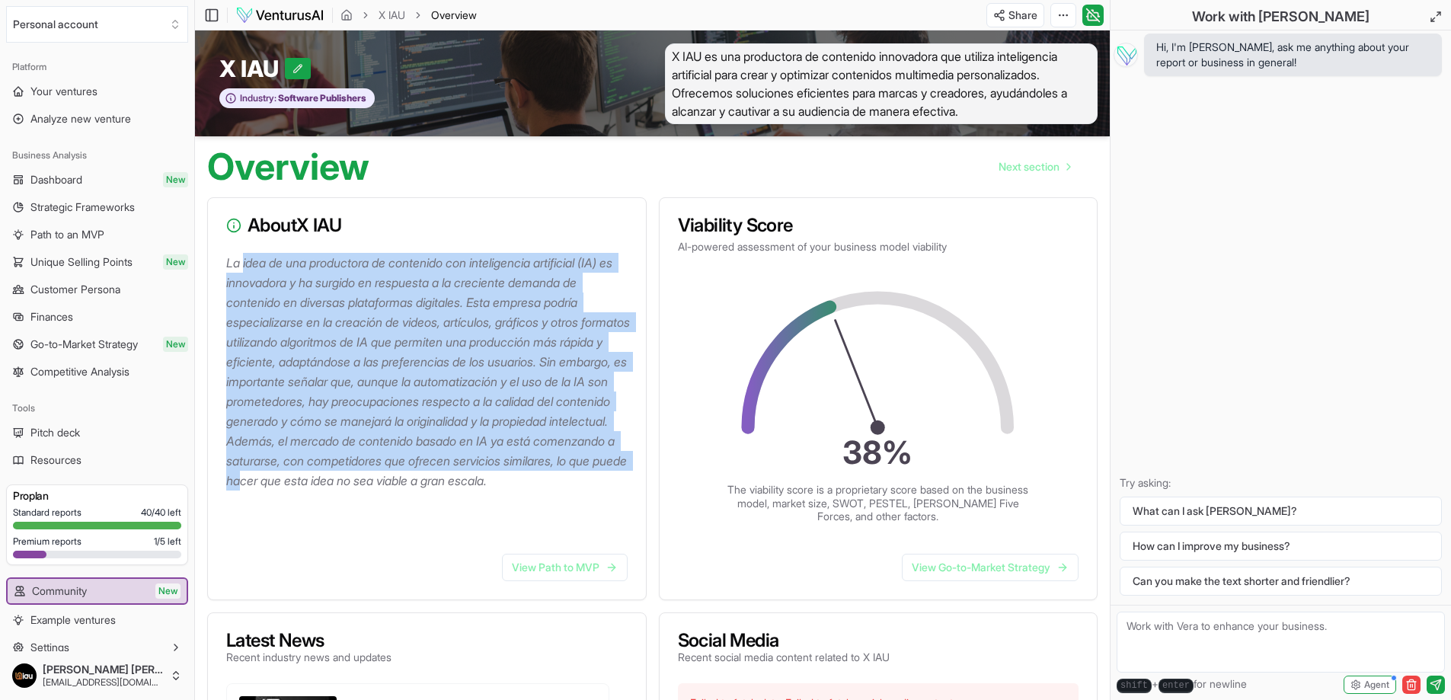
drag, startPoint x: 267, startPoint y: 270, endPoint x: 429, endPoint y: 480, distance: 264.5
click at [429, 480] on p "La idea de una productora de contenido con inteligencia artificial (IA) es inno…" at bounding box center [429, 372] width 407 height 238
click at [548, 468] on p "La idea de una productora de contenido con inteligencia artificial (IA) es inno…" at bounding box center [429, 372] width 407 height 238
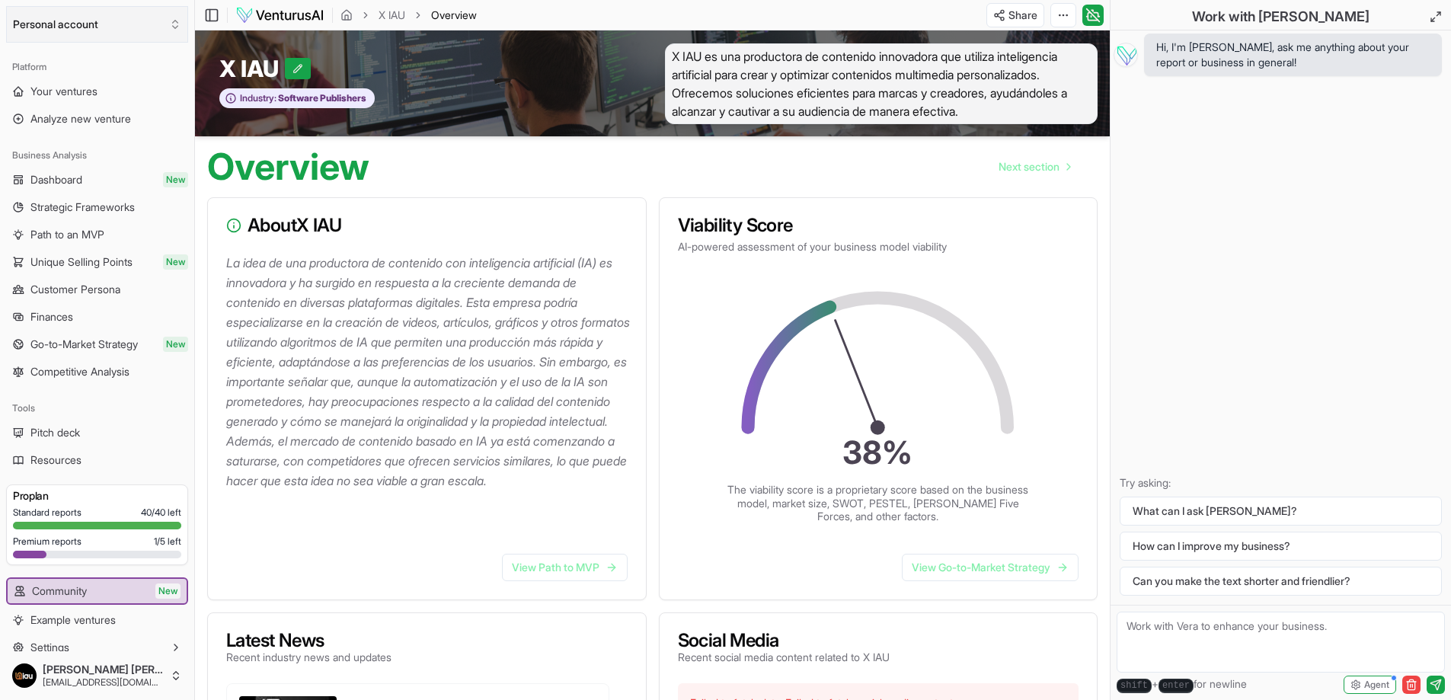
click at [159, 32] on button "Personal account" at bounding box center [97, 24] width 182 height 37
click at [289, 533] on html "We value your privacy We use cookies to enhance your browsing experience, serve…" at bounding box center [725, 350] width 1451 height 700
click at [62, 96] on span "Your ventures" at bounding box center [63, 91] width 67 height 15
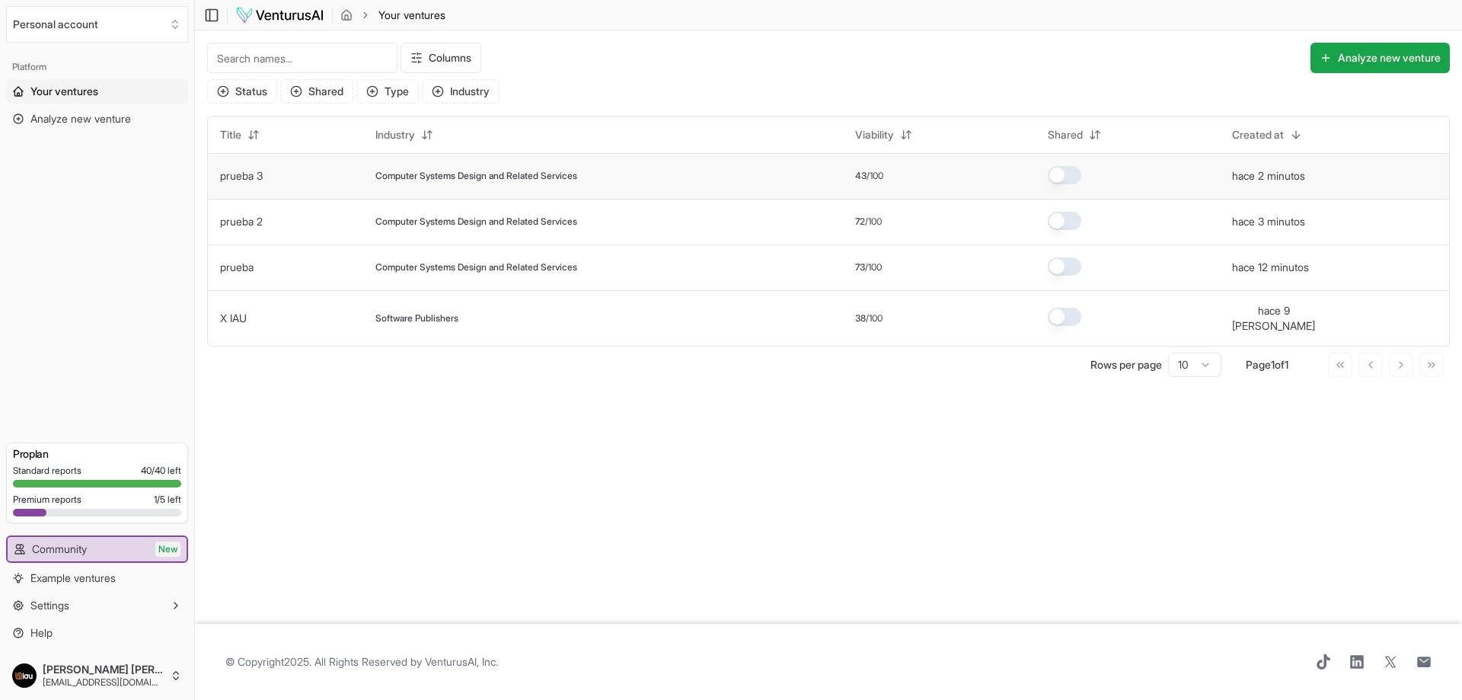
click at [235, 171] on link "prueba 3" at bounding box center [241, 175] width 43 height 13
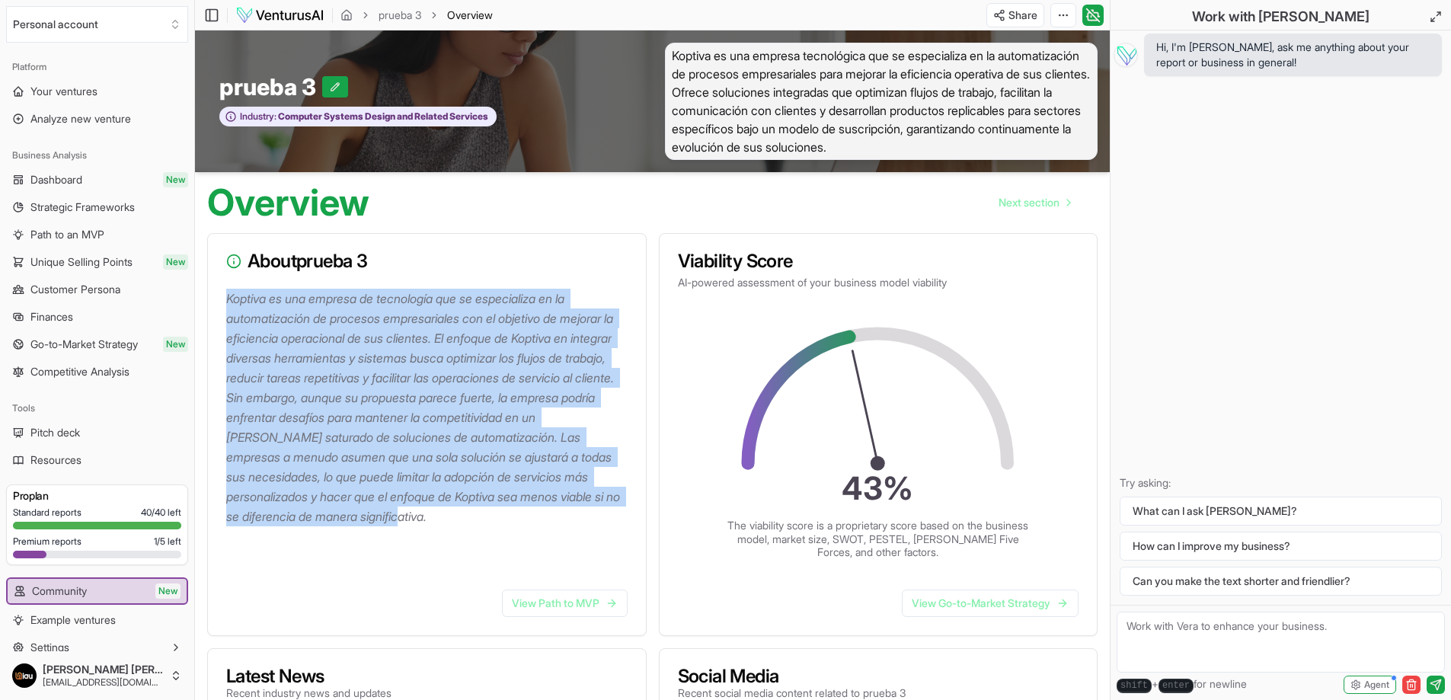
drag, startPoint x: 229, startPoint y: 299, endPoint x: 487, endPoint y: 513, distance: 334.8
click at [487, 513] on p "Koptiva es una empresa de tecnología que se especializa en la automatización de…" at bounding box center [429, 408] width 407 height 238
click at [356, 494] on p "Koptiva es una empresa de tecnología que se especializa en la automatización de…" at bounding box center [429, 408] width 407 height 238
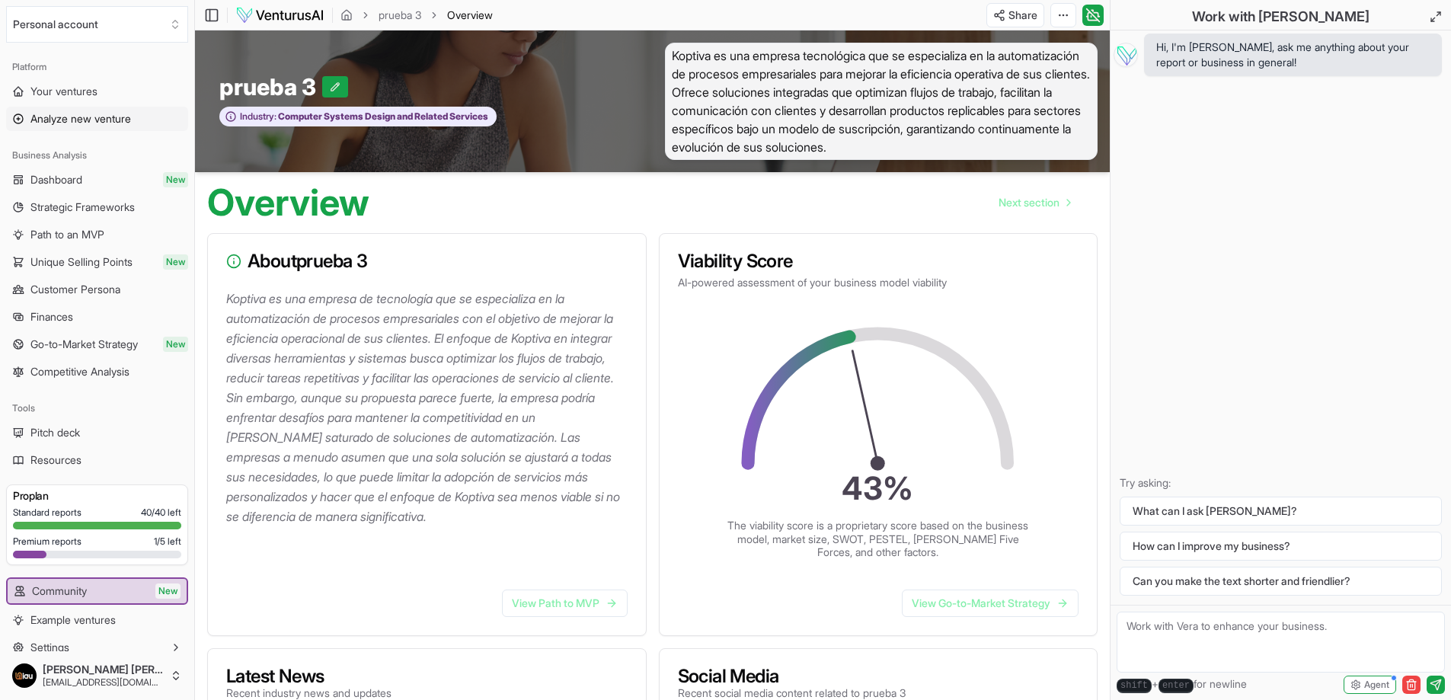
click at [83, 110] on link "Analyze new venture" at bounding box center [97, 119] width 182 height 24
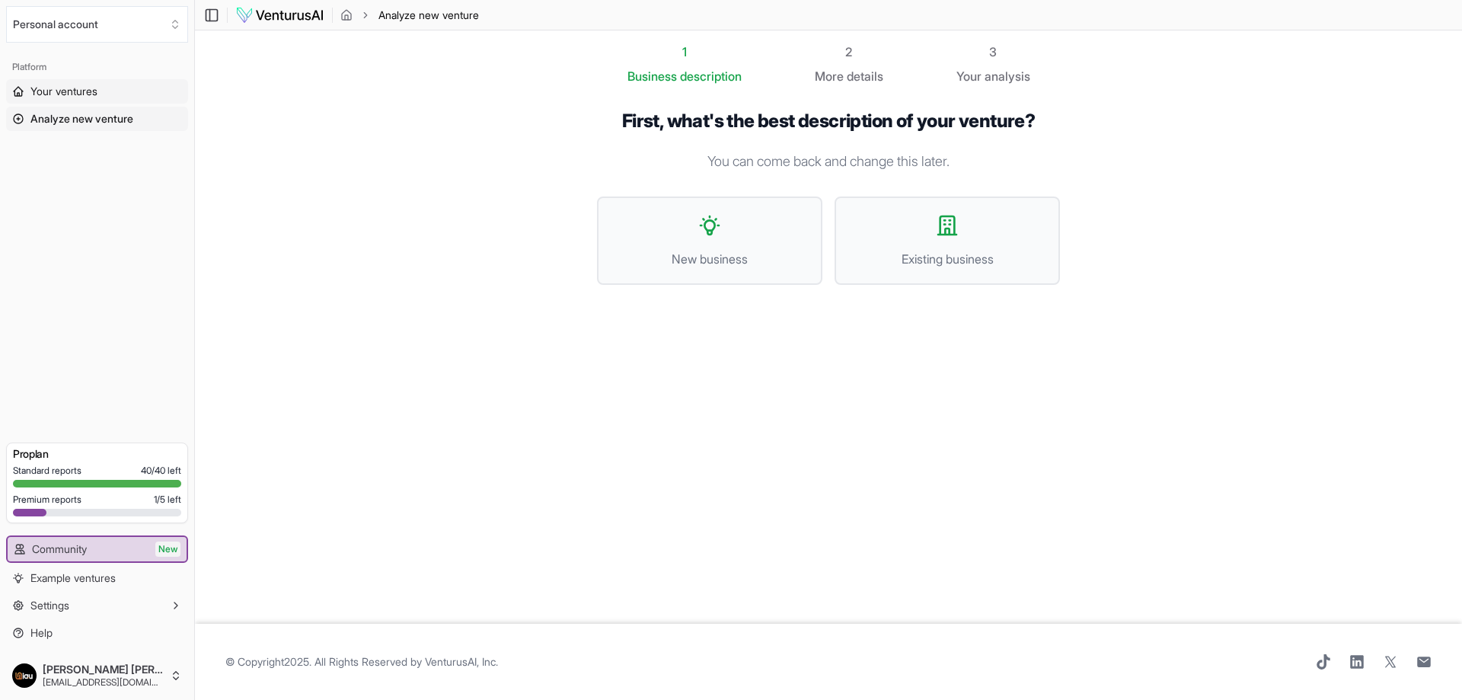
click at [71, 81] on link "Your ventures" at bounding box center [97, 91] width 182 height 24
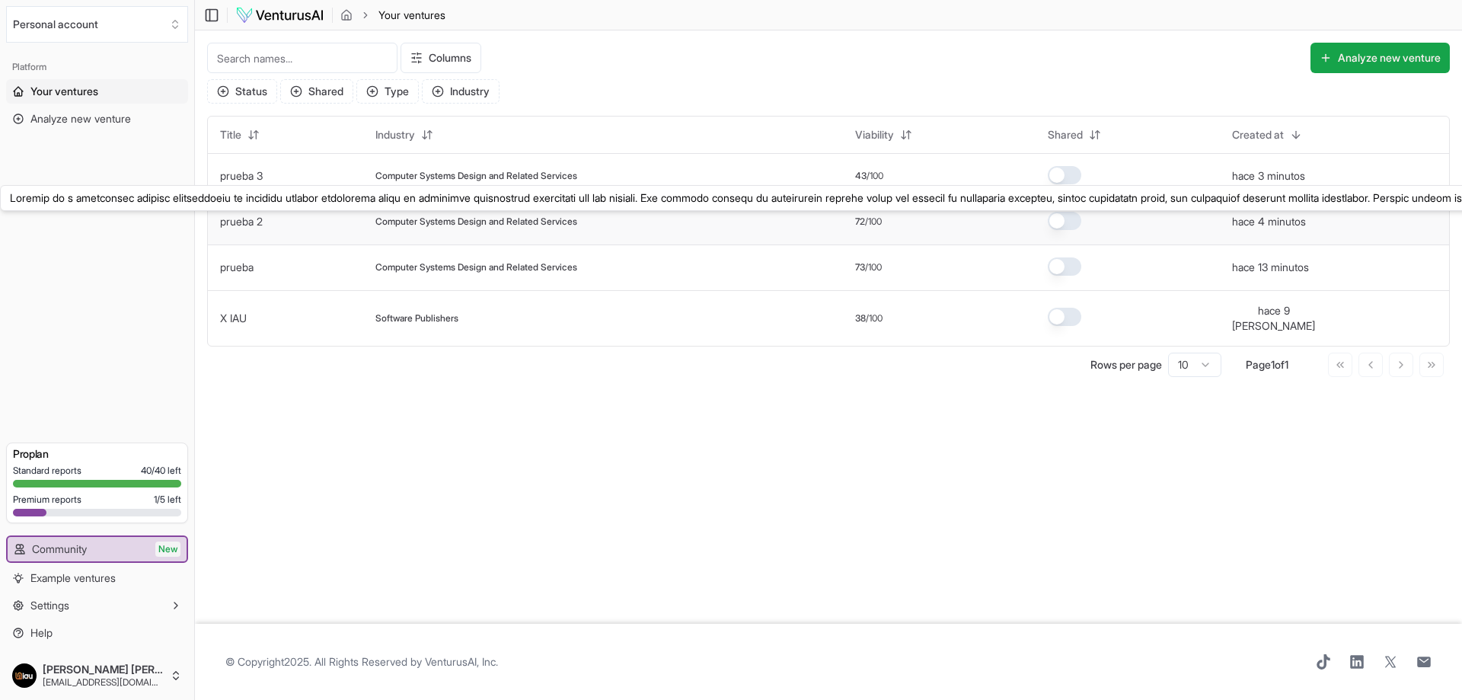
click at [242, 224] on link "prueba 2" at bounding box center [241, 221] width 43 height 13
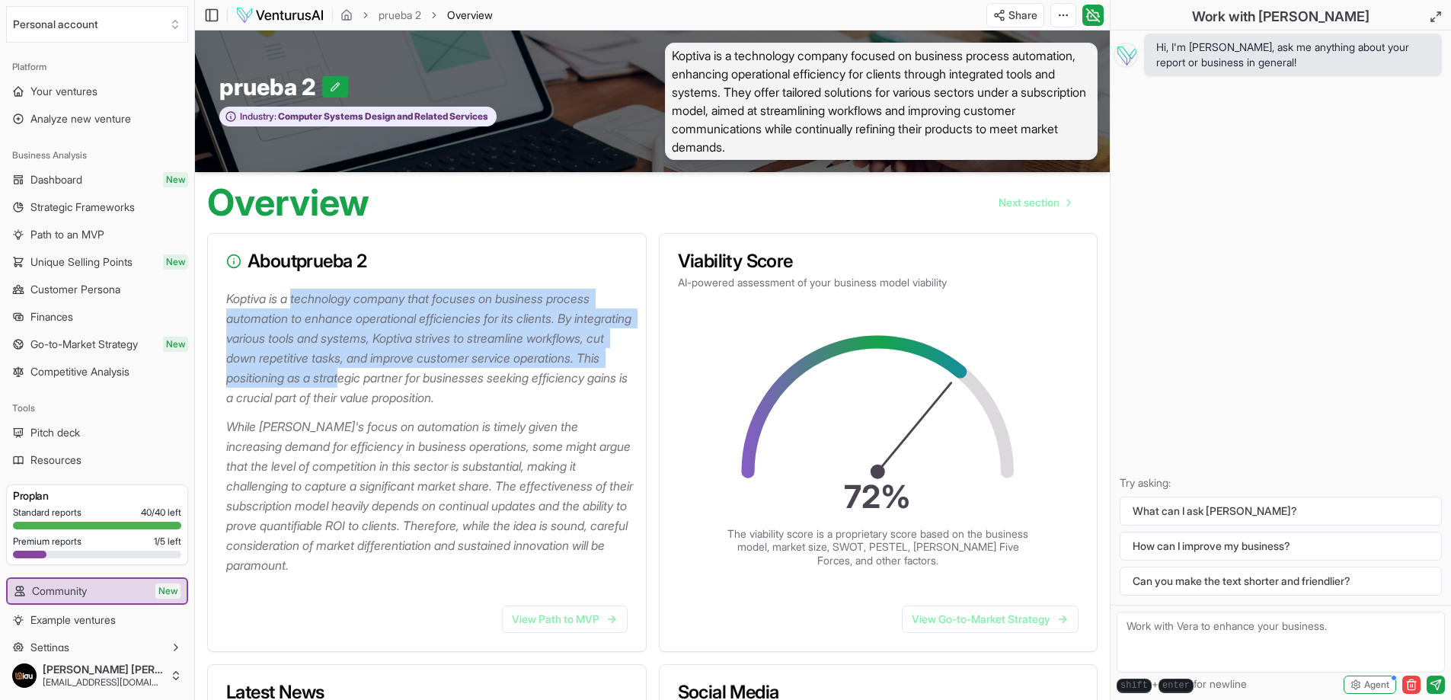
drag, startPoint x: 302, startPoint y: 297, endPoint x: 440, endPoint y: 375, distance: 158.6
click at [440, 375] on p "Koptiva is a technology company that focuses on business process automation to …" at bounding box center [429, 348] width 407 height 119
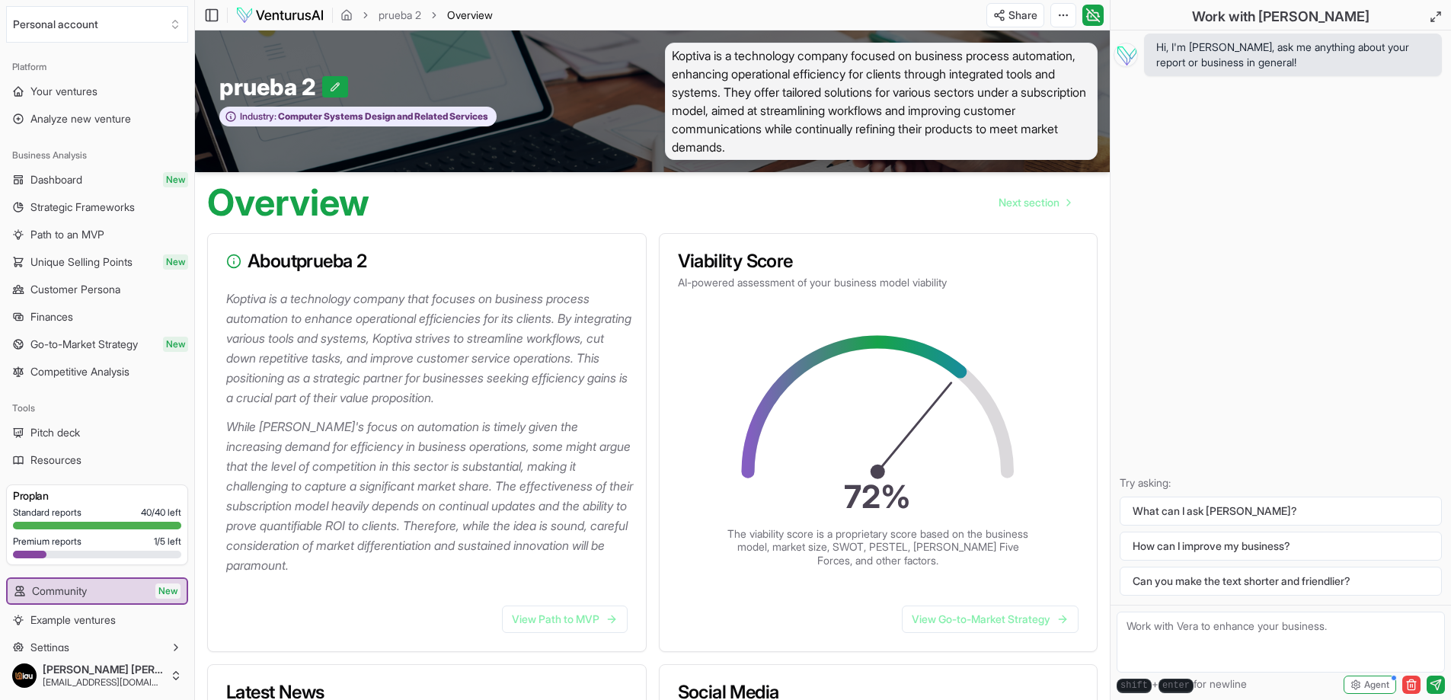
click at [591, 391] on p "Koptiva is a technology company that focuses on business process automation to …" at bounding box center [429, 348] width 407 height 119
drag, startPoint x: 229, startPoint y: 432, endPoint x: 542, endPoint y: 433, distance: 312.3
click at [542, 433] on p "While [PERSON_NAME]'s focus on automation is timely given the increasing demand…" at bounding box center [429, 496] width 407 height 158
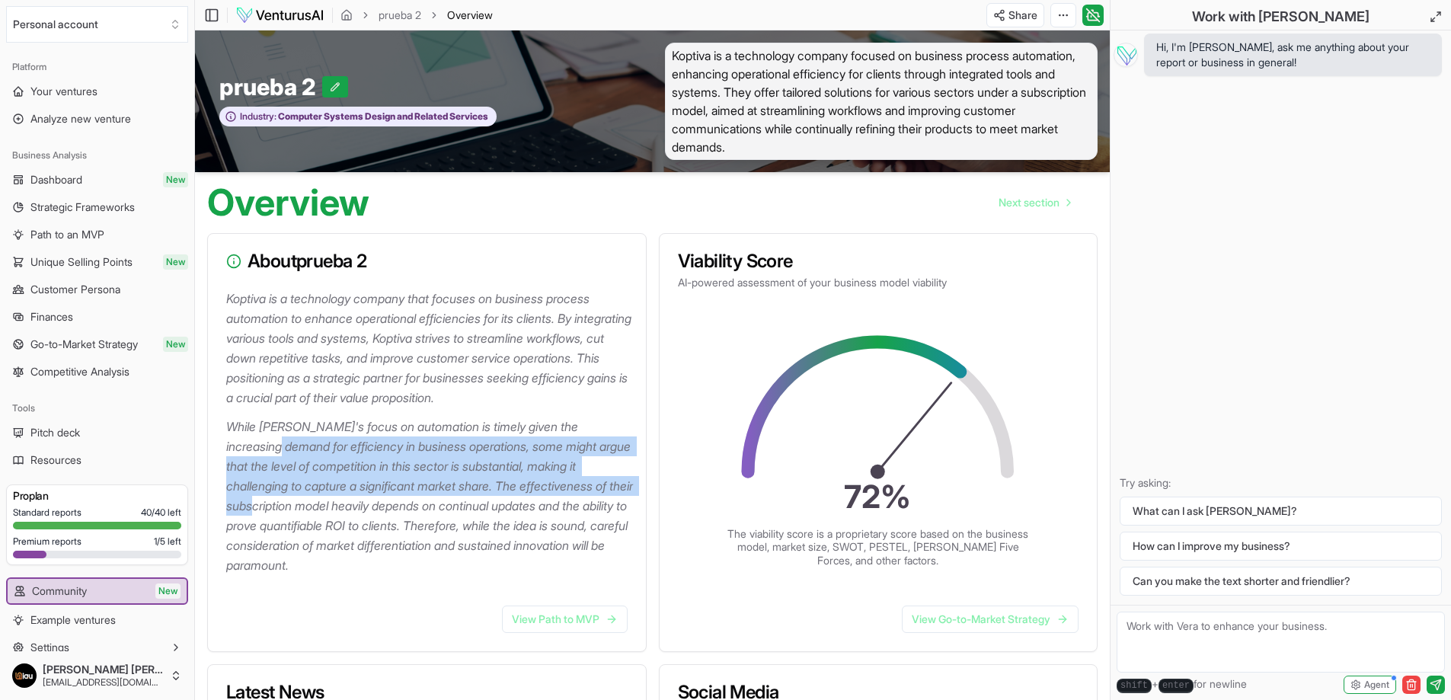
drag, startPoint x: 299, startPoint y: 449, endPoint x: 313, endPoint y: 501, distance: 53.6
click at [313, 501] on p "While [PERSON_NAME]'s focus on automation is timely given the increasing demand…" at bounding box center [429, 496] width 407 height 158
drag, startPoint x: 538, startPoint y: 485, endPoint x: 561, endPoint y: 484, distance: 22.9
click at [539, 484] on p "While [PERSON_NAME]'s focus on automation is timely given the increasing demand…" at bounding box center [429, 496] width 407 height 158
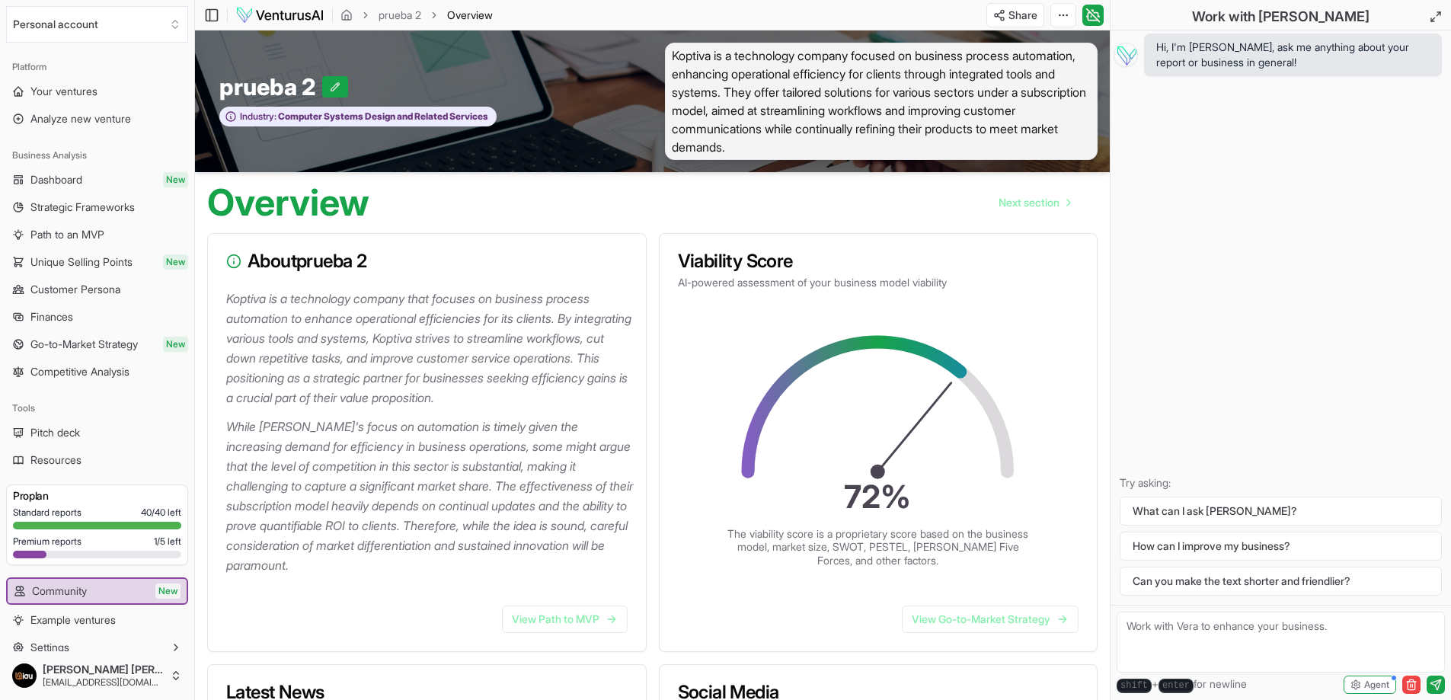
click at [608, 513] on p "While [PERSON_NAME]'s focus on automation is timely given the increasing demand…" at bounding box center [429, 496] width 407 height 158
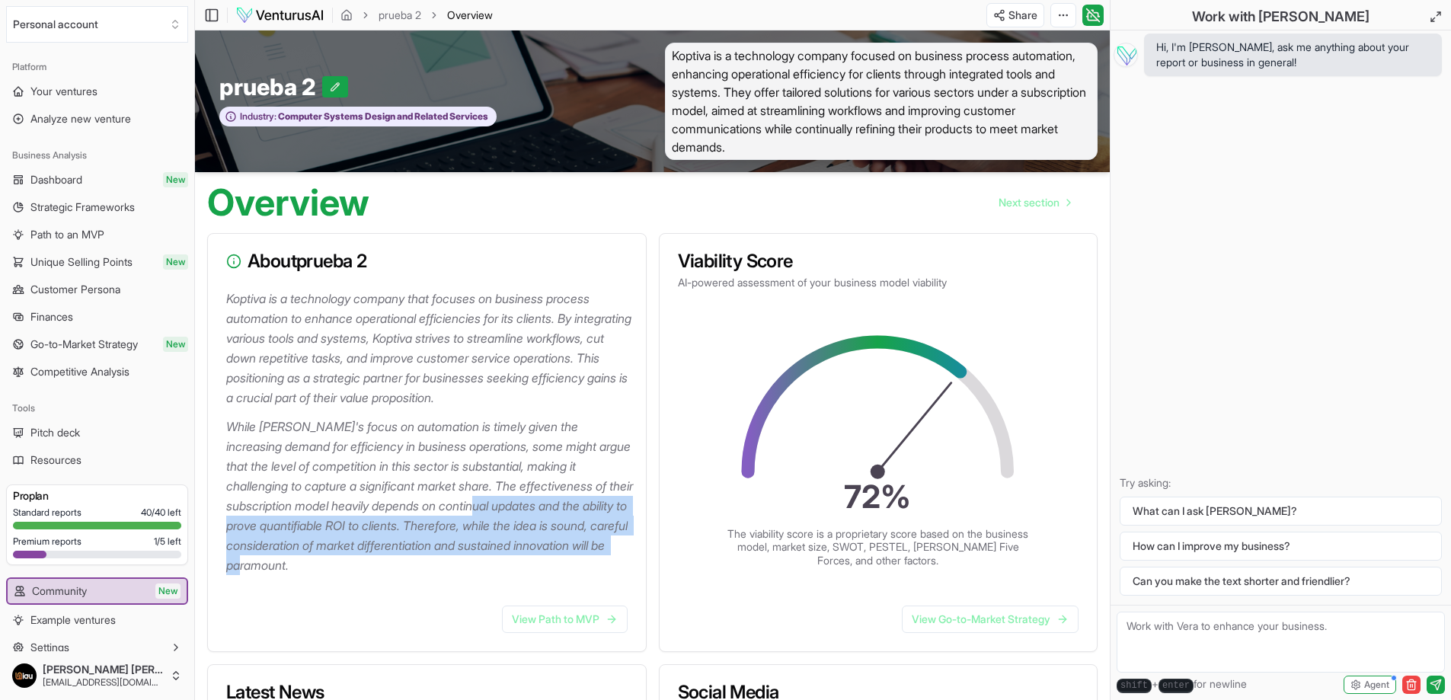
drag, startPoint x: 551, startPoint y: 505, endPoint x: 388, endPoint y: 569, distance: 175.1
click at [388, 569] on p "While [PERSON_NAME]'s focus on automation is timely given the increasing demand…" at bounding box center [429, 496] width 407 height 158
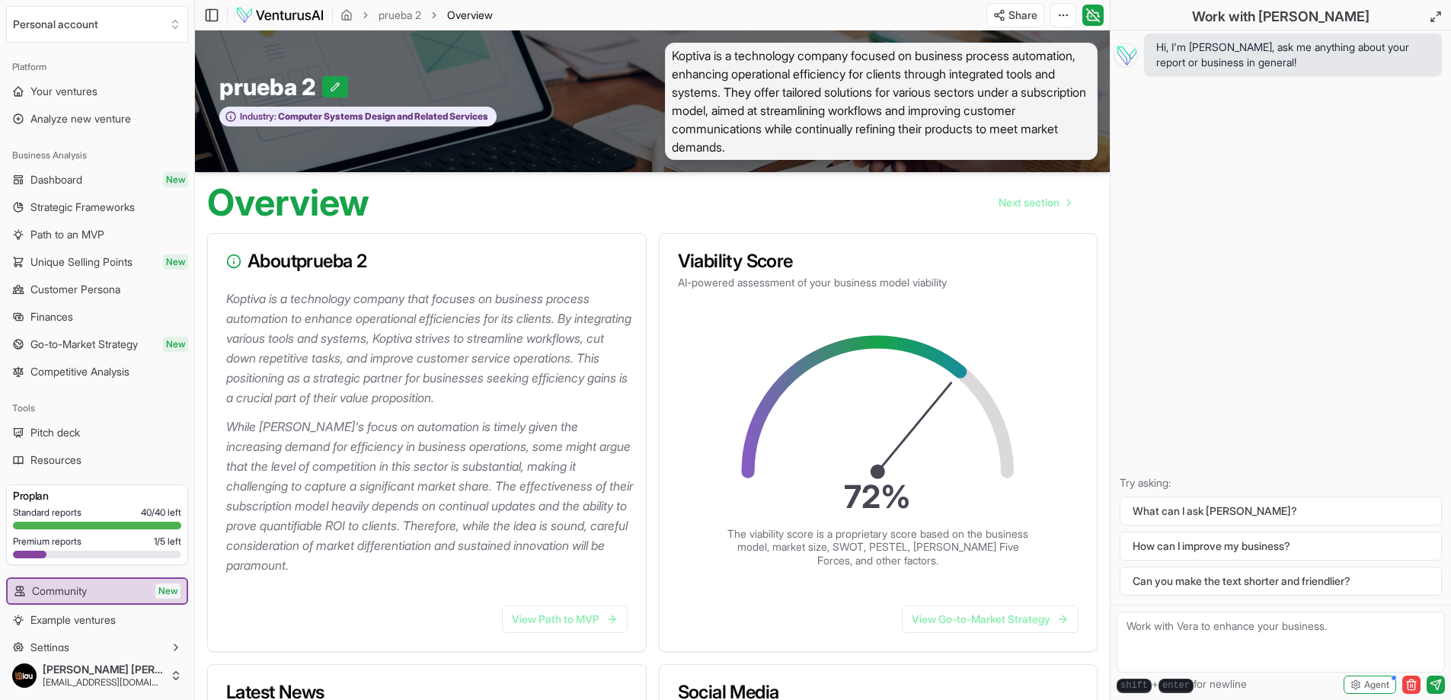
click at [402, 569] on p "While [PERSON_NAME]'s focus on automation is timely given the increasing demand…" at bounding box center [429, 496] width 407 height 158
click at [360, 564] on p "While [PERSON_NAME]'s focus on automation is timely given the increasing demand…" at bounding box center [429, 496] width 407 height 158
click at [411, 553] on p "While [PERSON_NAME]'s focus on automation is timely given the increasing demand…" at bounding box center [429, 496] width 407 height 158
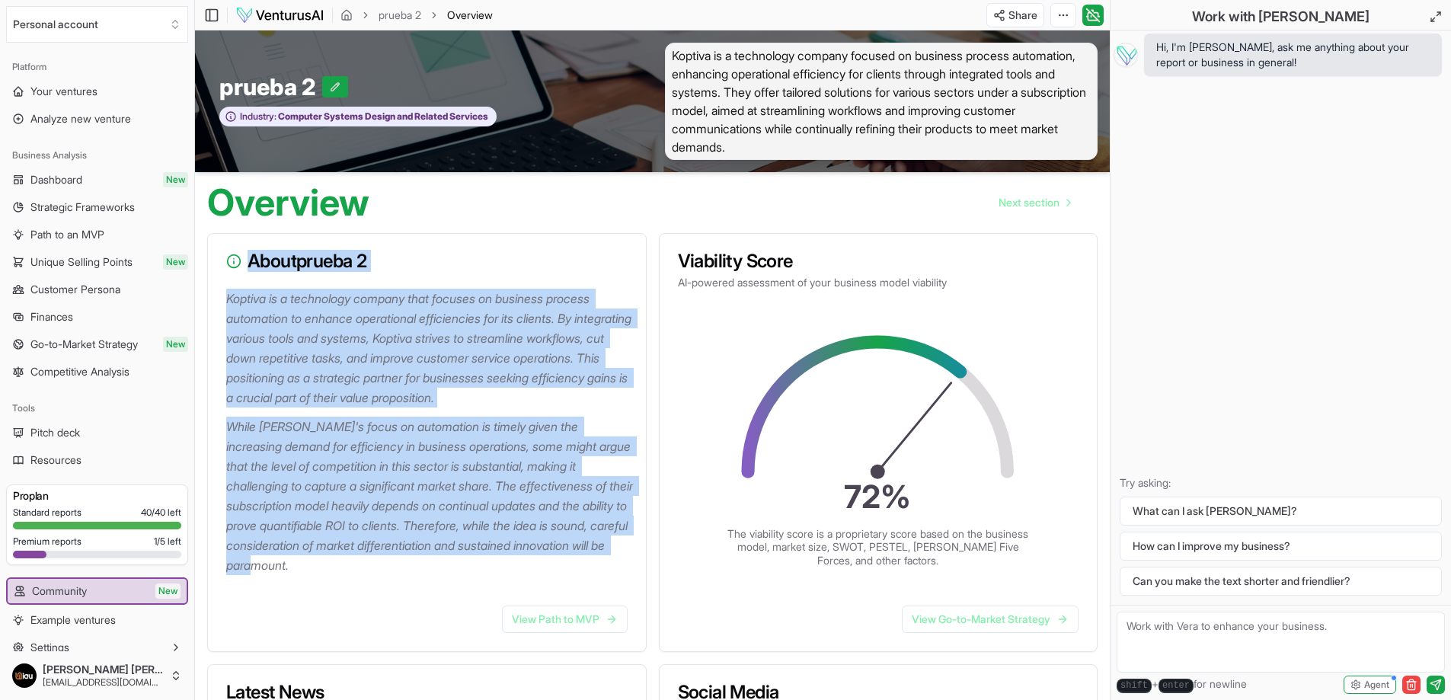
drag, startPoint x: 409, startPoint y: 570, endPoint x: 200, endPoint y: 288, distance: 350.6
click at [272, 286] on div "About prueba 2" at bounding box center [427, 261] width 438 height 55
click at [324, 375] on p "Koptiva is a technology company that focuses on business process automation to …" at bounding box center [429, 348] width 407 height 119
drag, startPoint x: 399, startPoint y: 554, endPoint x: 217, endPoint y: 299, distance: 314.0
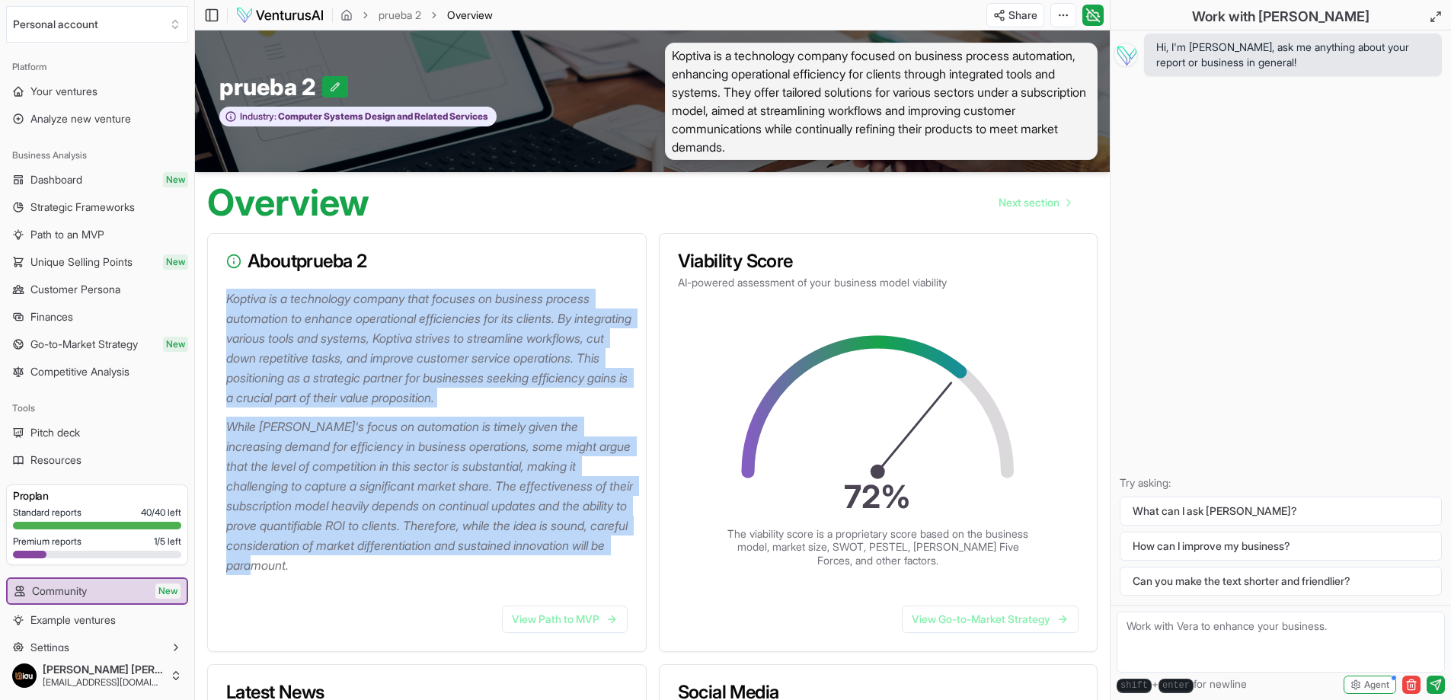
click at [217, 299] on div "Koptiva is a technology company that focuses on business process automation to …" at bounding box center [427, 441] width 438 height 305
copy div "Koptiva is a technology company that focuses on business process automation to …"
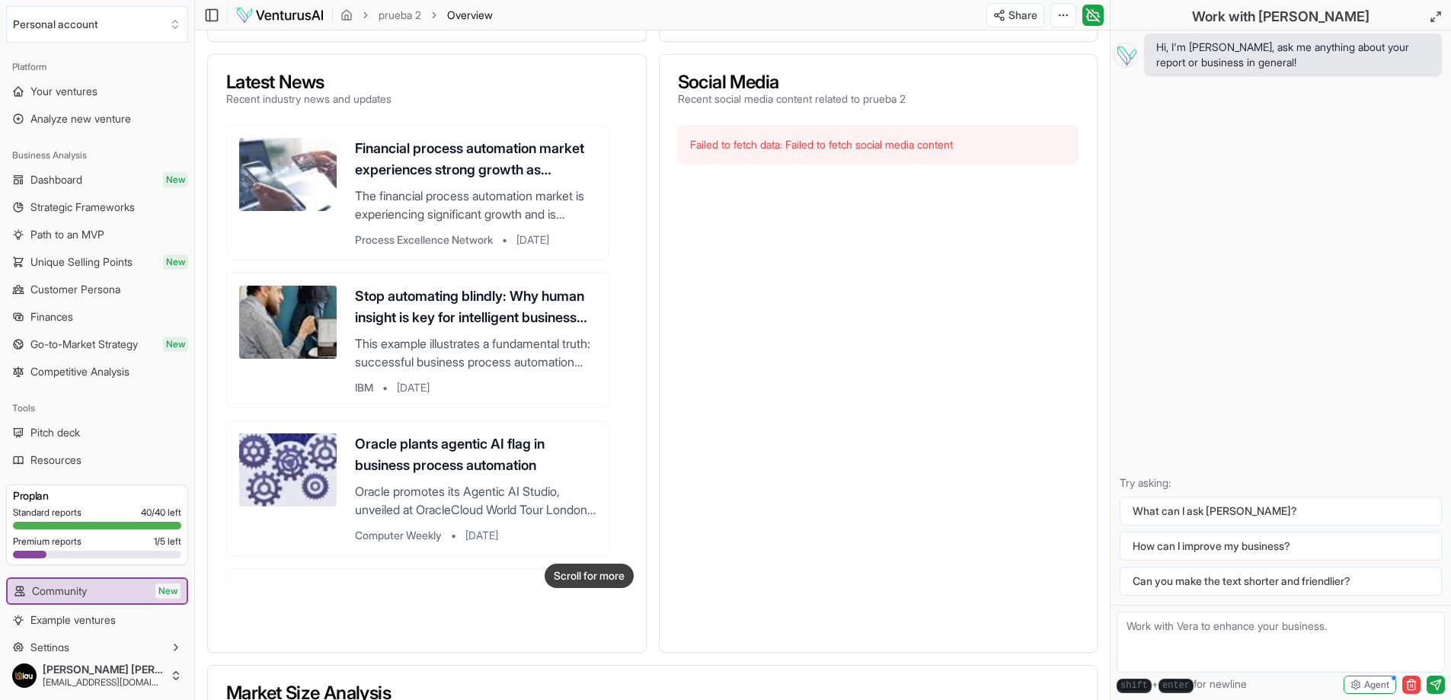
scroll to position [609, 0]
click at [449, 161] on h3 "Financial process automation market experiences strong growth as businesses opt…" at bounding box center [475, 160] width 241 height 43
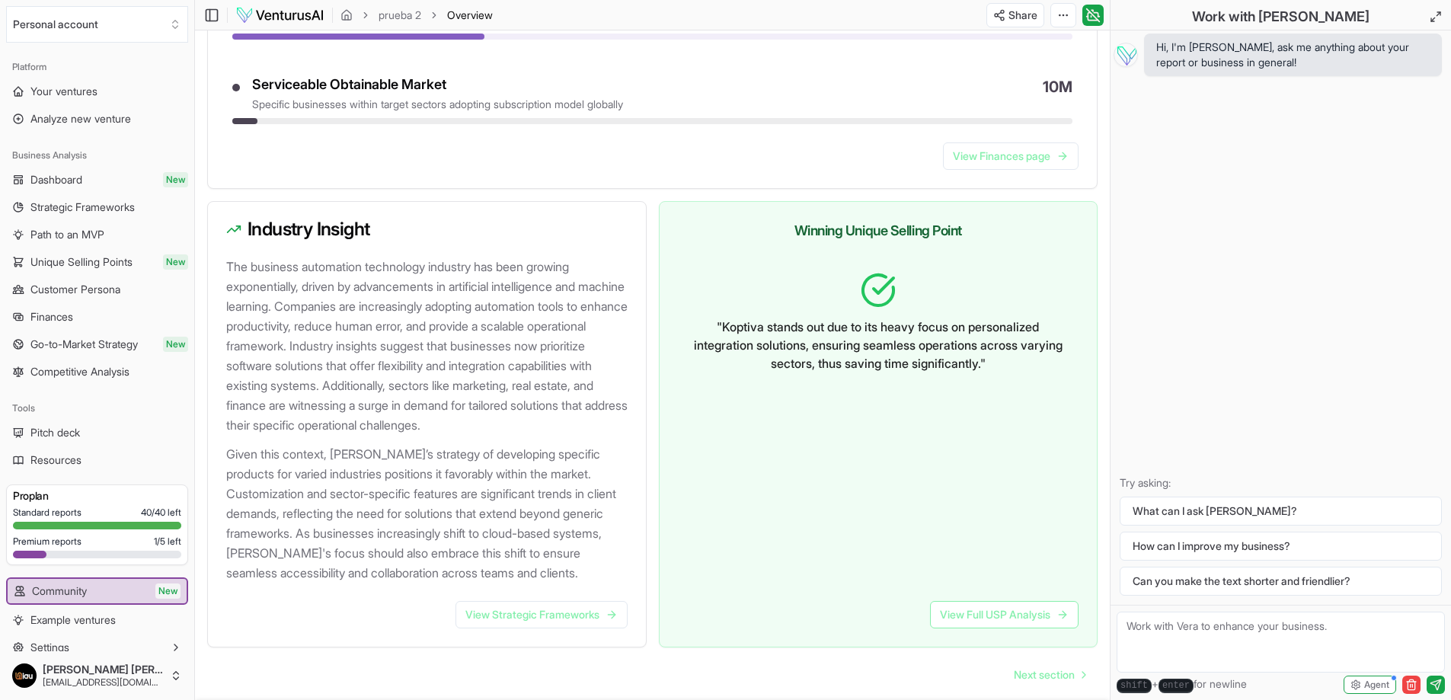
scroll to position [1447, 0]
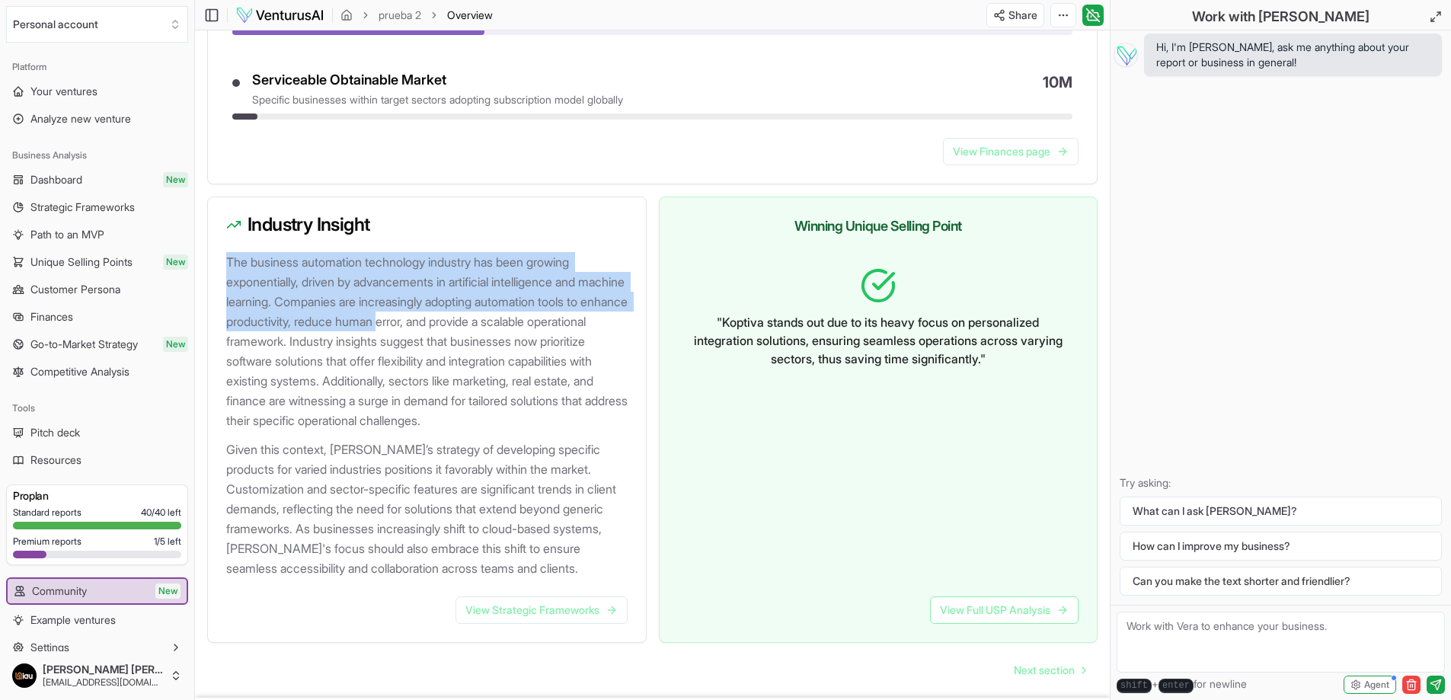
drag, startPoint x: 221, startPoint y: 259, endPoint x: 483, endPoint y: 315, distance: 267.8
click at [483, 315] on div "The business automation technology industry has been growing exponentially, dri…" at bounding box center [427, 424] width 438 height 344
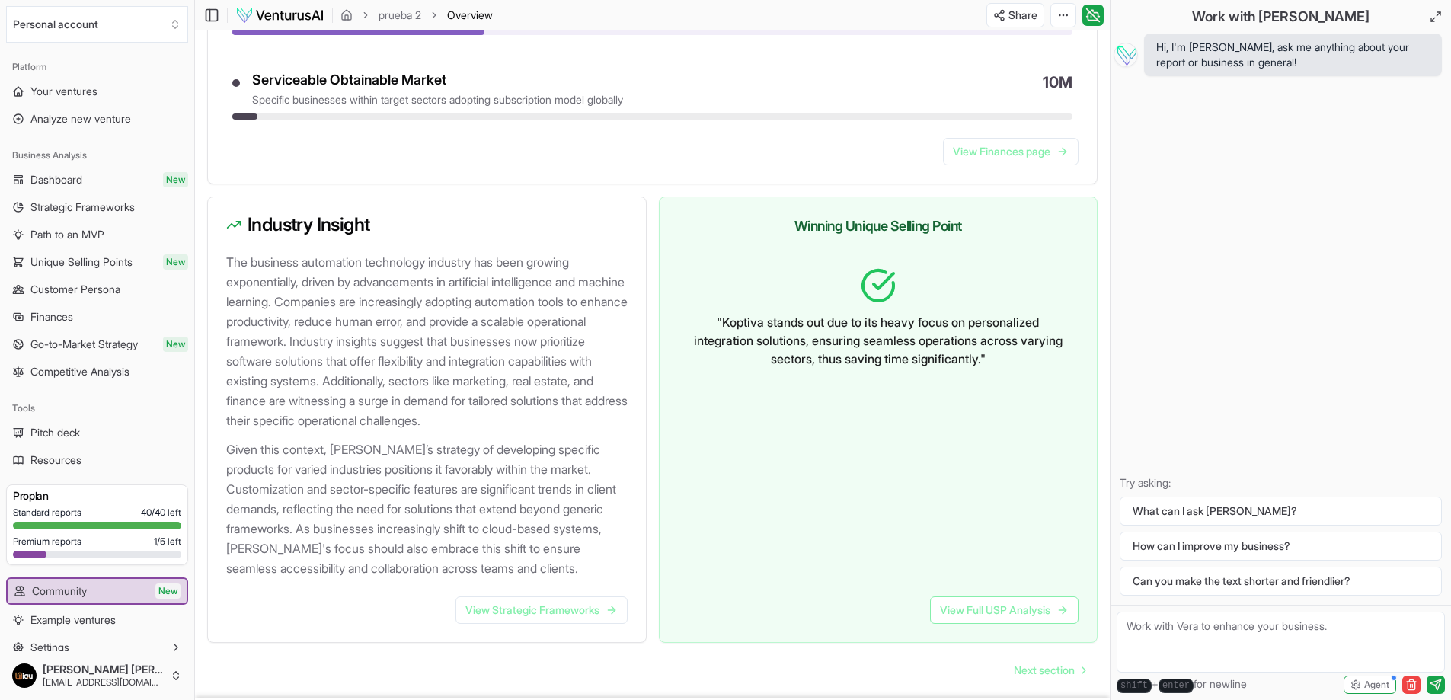
click at [543, 315] on p "The business automation technology industry has been growing exponentially, dri…" at bounding box center [429, 341] width 407 height 178
drag, startPoint x: 586, startPoint y: 538, endPoint x: 623, endPoint y: 534, distance: 36.8
click at [623, 535] on p "Given this context, [PERSON_NAME]’s strategy of developing specific products fo…" at bounding box center [429, 508] width 407 height 139
click at [587, 525] on p "Given this context, [PERSON_NAME]’s strategy of developing specific products fo…" at bounding box center [429, 508] width 407 height 139
drag, startPoint x: 274, startPoint y: 547, endPoint x: 371, endPoint y: 547, distance: 96.7
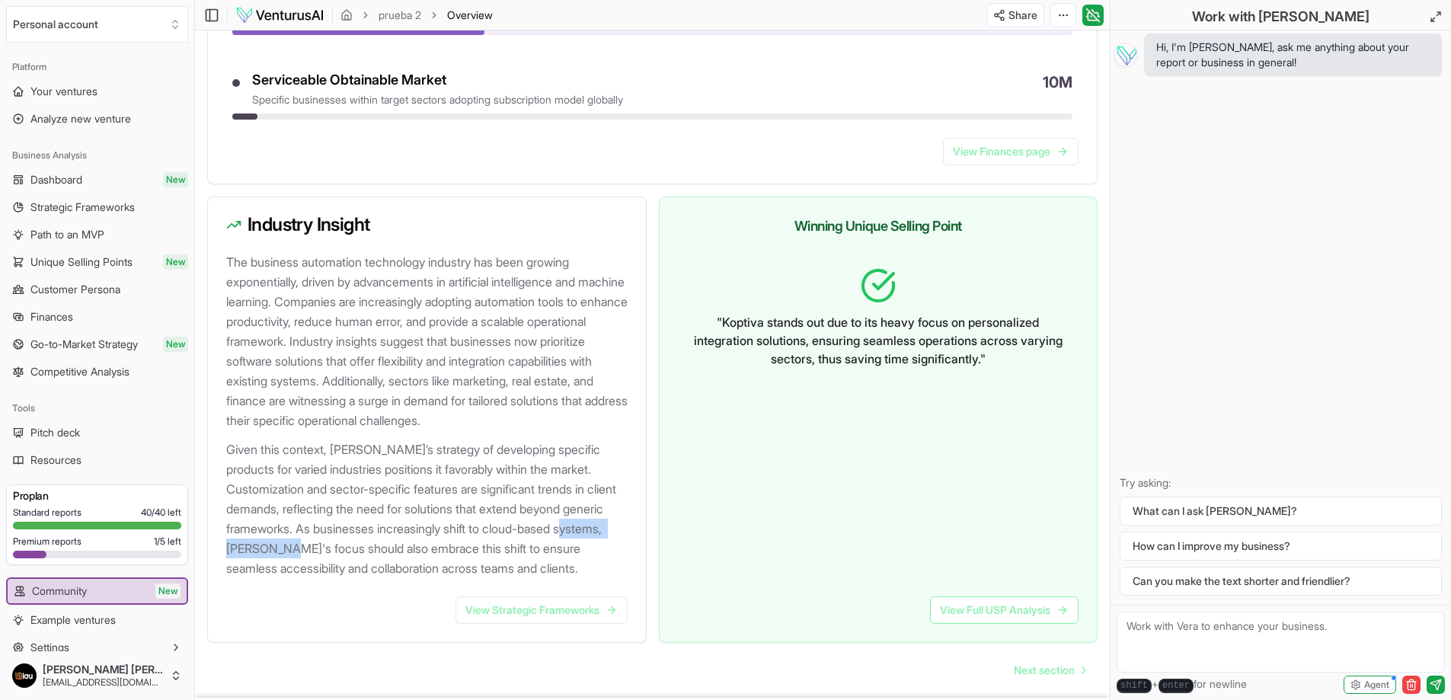
click at [371, 547] on p "Given this context, [PERSON_NAME]’s strategy of developing specific products fo…" at bounding box center [429, 508] width 407 height 139
click at [373, 547] on p "Given this context, [PERSON_NAME]’s strategy of developing specific products fo…" at bounding box center [429, 508] width 407 height 139
click at [291, 554] on p "Given this context, [PERSON_NAME]’s strategy of developing specific products fo…" at bounding box center [429, 508] width 407 height 139
drag, startPoint x: 375, startPoint y: 545, endPoint x: 479, endPoint y: 551, distance: 103.8
click at [477, 551] on p "Given this context, [PERSON_NAME]’s strategy of developing specific products fo…" at bounding box center [429, 508] width 407 height 139
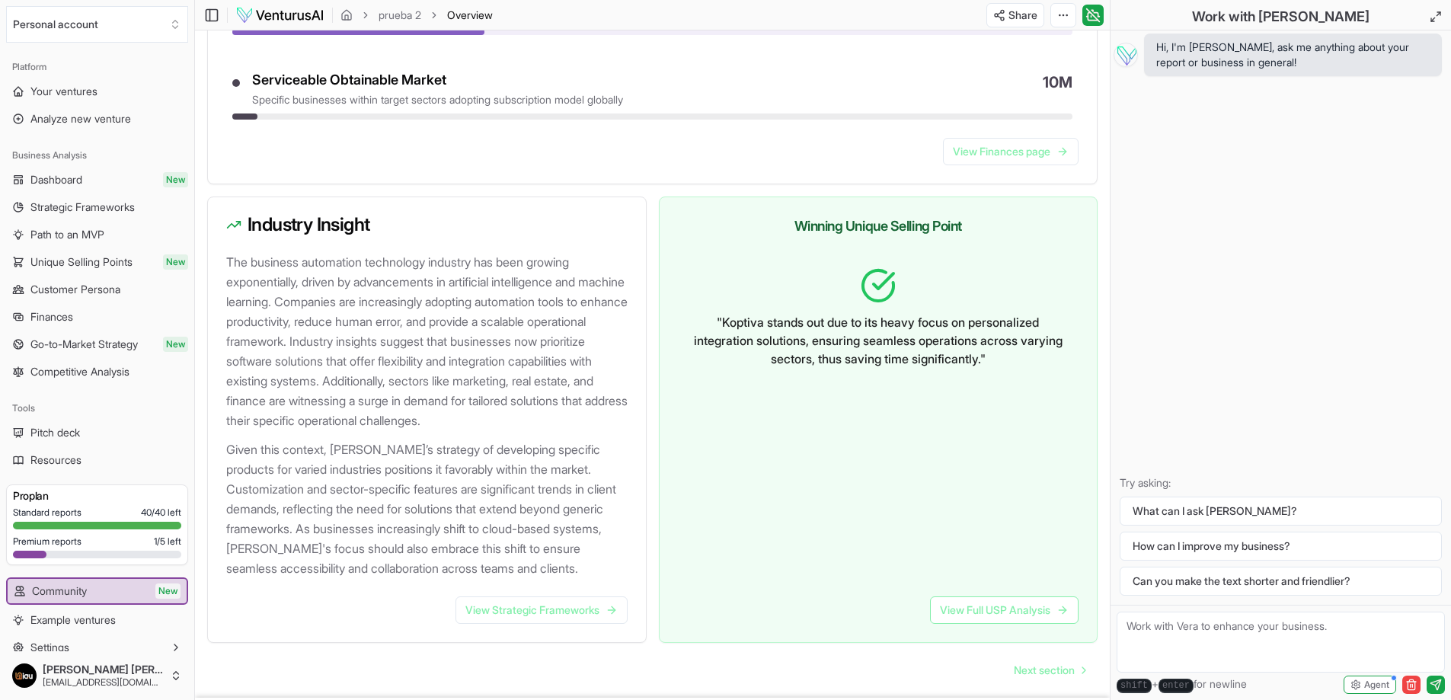
click at [481, 551] on p "Given this context, [PERSON_NAME]’s strategy of developing specific products fo…" at bounding box center [429, 508] width 407 height 139
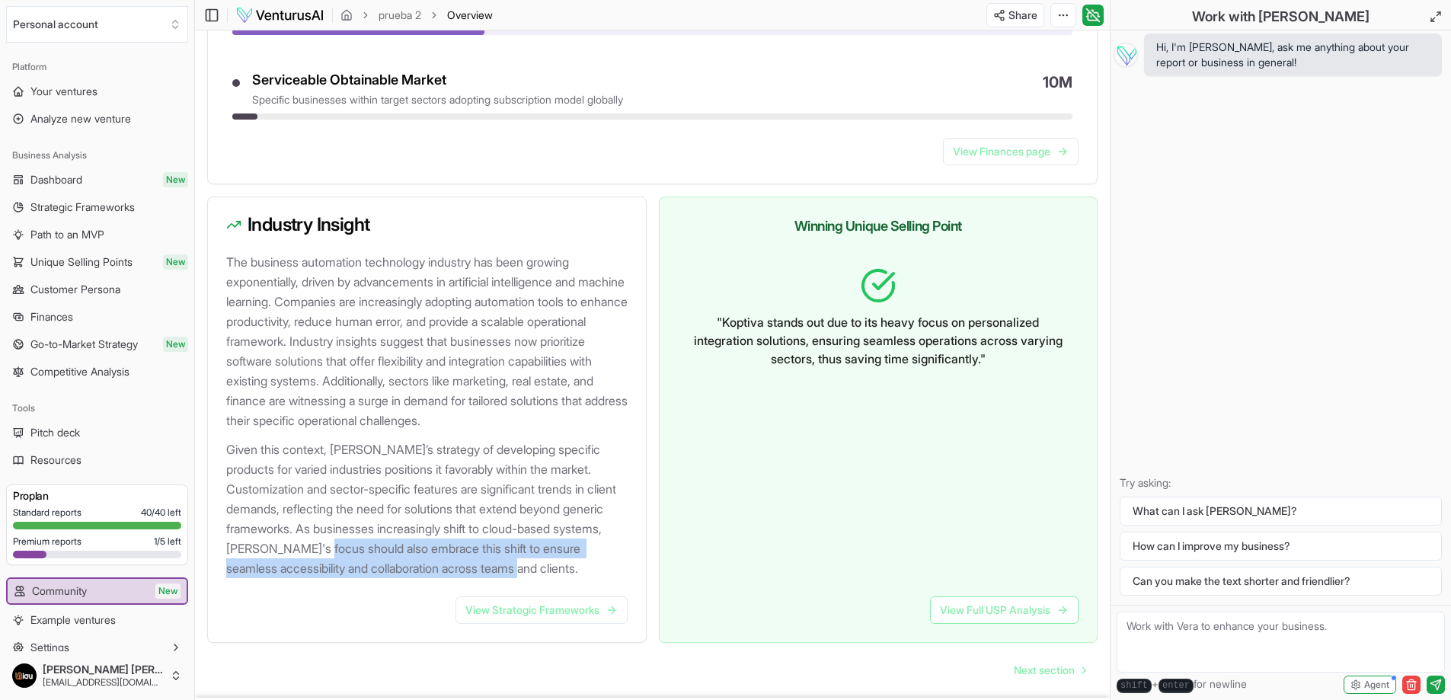
drag, startPoint x: 407, startPoint y: 551, endPoint x: 602, endPoint y: 561, distance: 195.2
click at [602, 561] on p "Given this context, [PERSON_NAME]’s strategy of developing specific products fo…" at bounding box center [429, 508] width 407 height 139
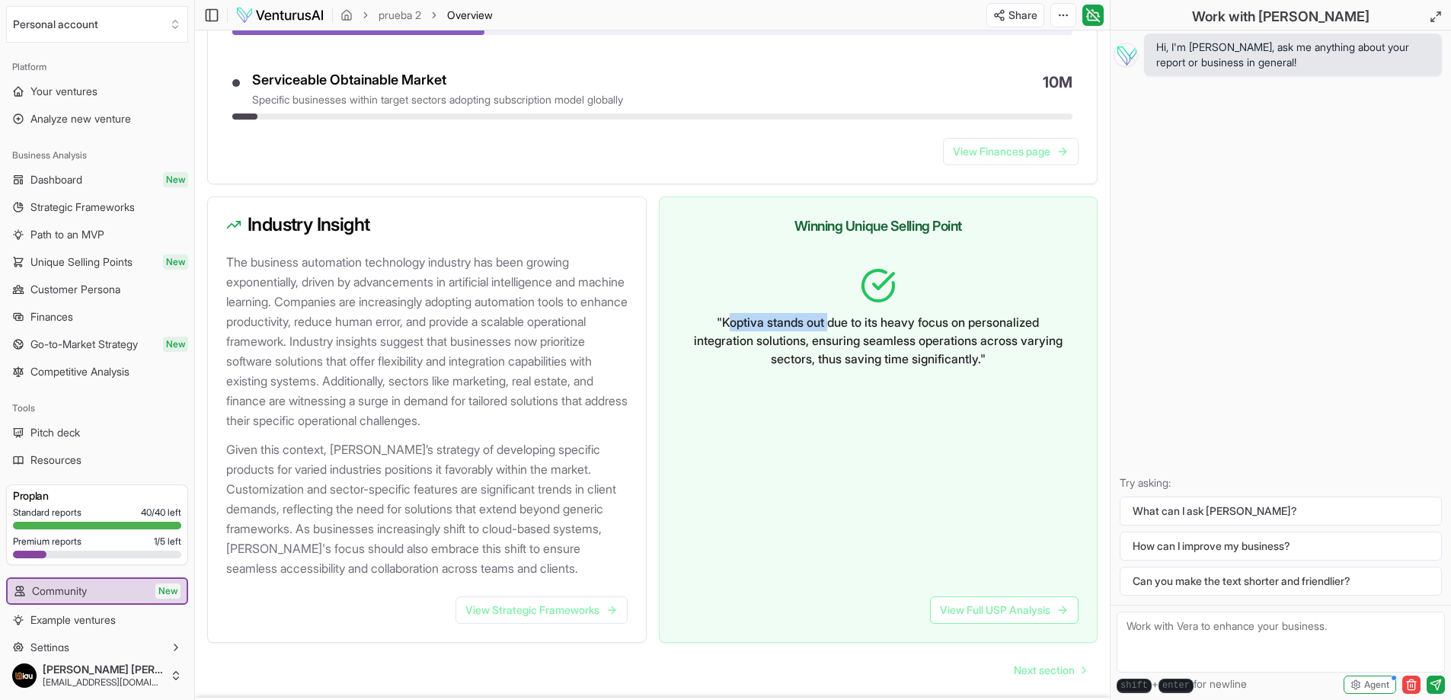
drag, startPoint x: 719, startPoint y: 327, endPoint x: 826, endPoint y: 329, distance: 106.6
click at [826, 329] on p "" Koptiva stands out due to its heavy focus on personalized integration solutio…" at bounding box center [878, 340] width 377 height 55
click at [854, 328] on p "" Koptiva stands out due to its heavy focus on personalized integration solutio…" at bounding box center [878, 340] width 377 height 55
drag, startPoint x: 991, startPoint y: 318, endPoint x: 1027, endPoint y: 346, distance: 45.7
click at [1027, 346] on p "" Koptiva stands out due to its heavy focus on personalized integration solutio…" at bounding box center [878, 340] width 377 height 55
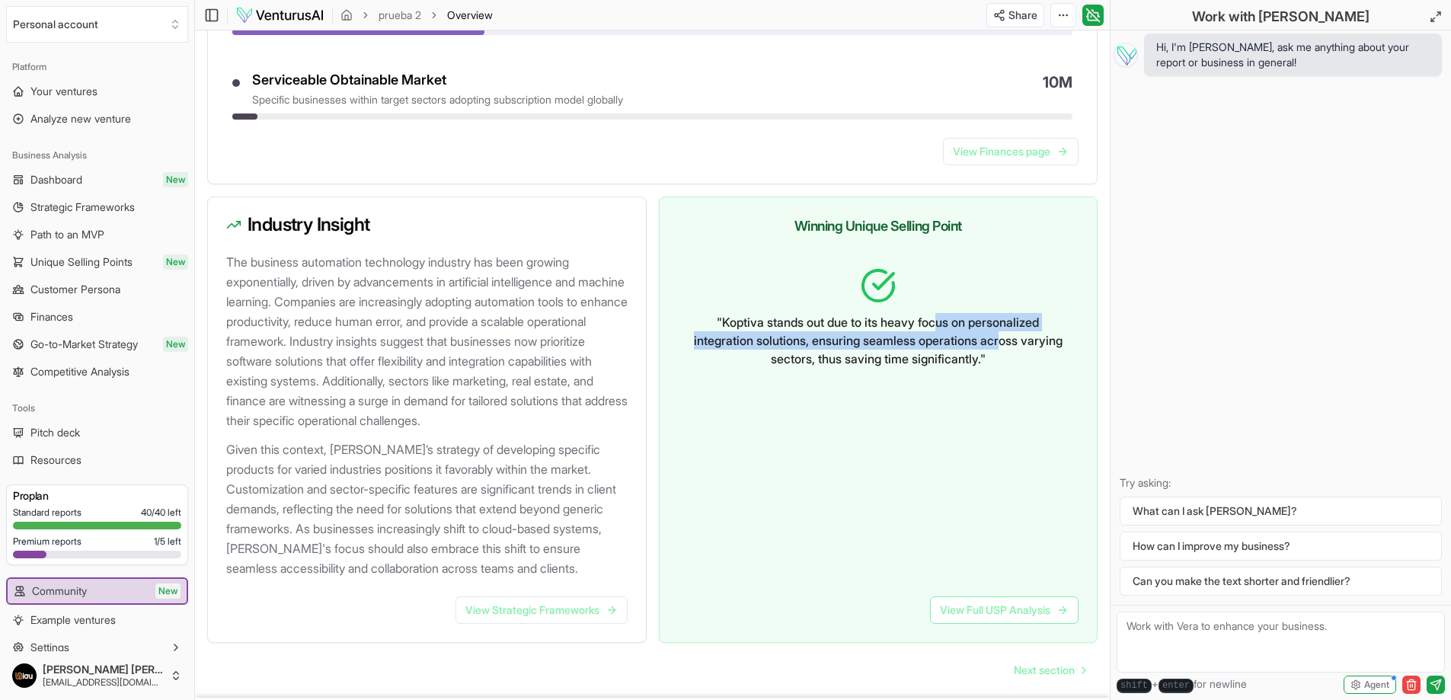
click at [1027, 346] on p "" Koptiva stands out due to its heavy focus on personalized integration solutio…" at bounding box center [878, 340] width 377 height 55
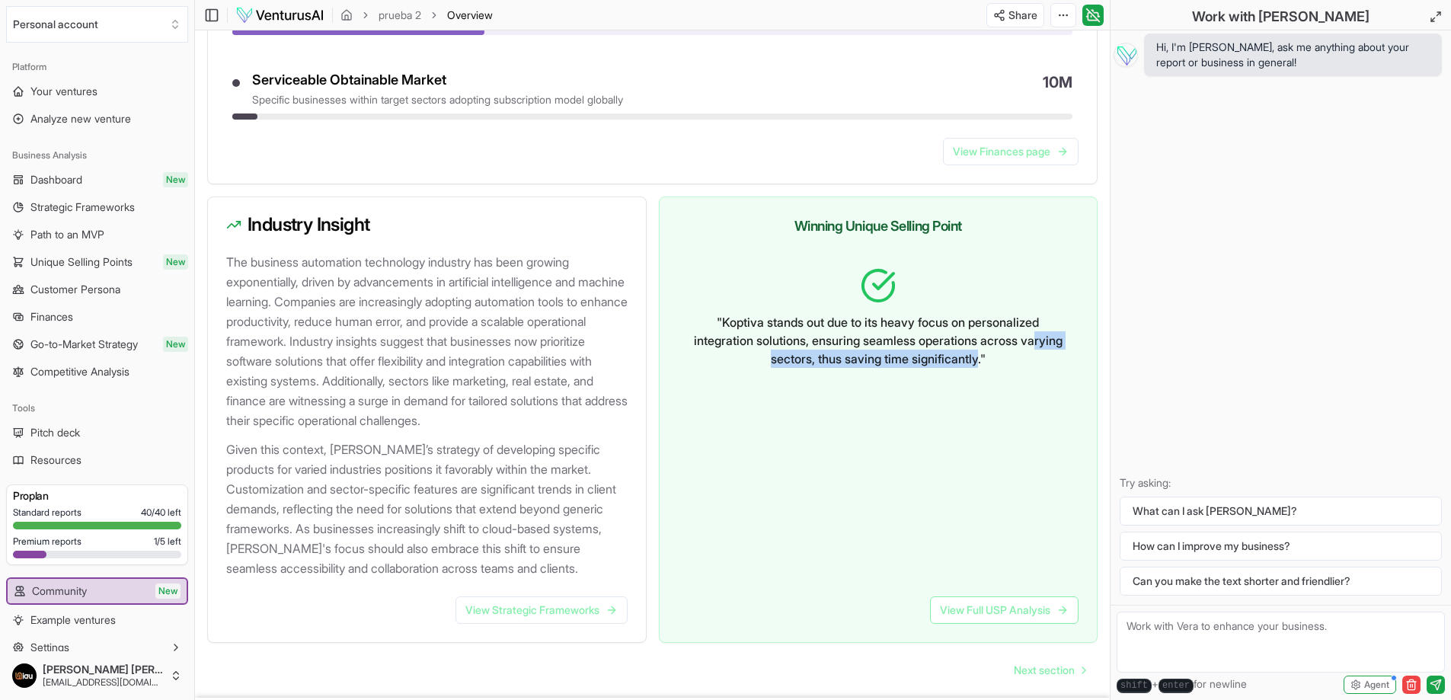
drag, startPoint x: 834, startPoint y: 363, endPoint x: 1006, endPoint y: 373, distance: 172.4
click at [1006, 373] on div "" Koptiva stands out due to its heavy focus on personalized integration solutio…" at bounding box center [878, 410] width 401 height 311
click at [960, 359] on p "" Koptiva stands out due to its heavy focus on personalized integration solutio…" at bounding box center [878, 340] width 377 height 55
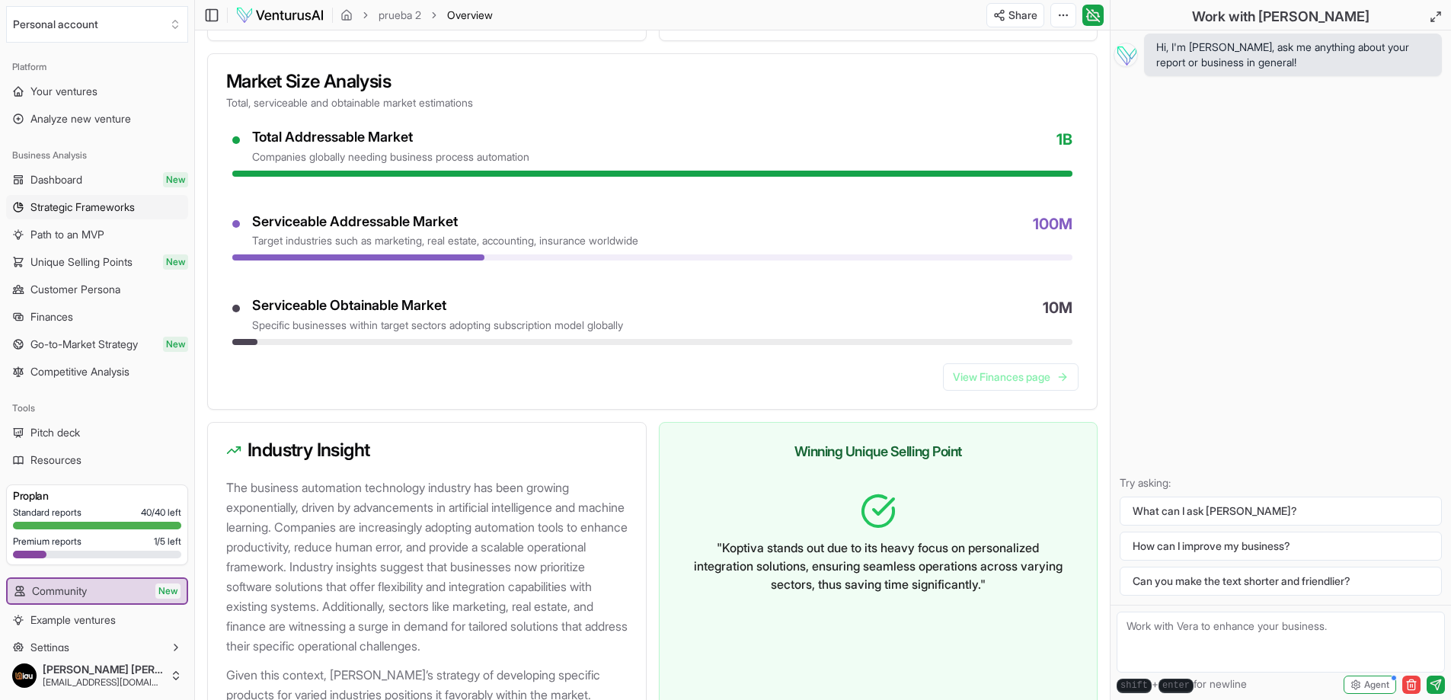
scroll to position [1142, 0]
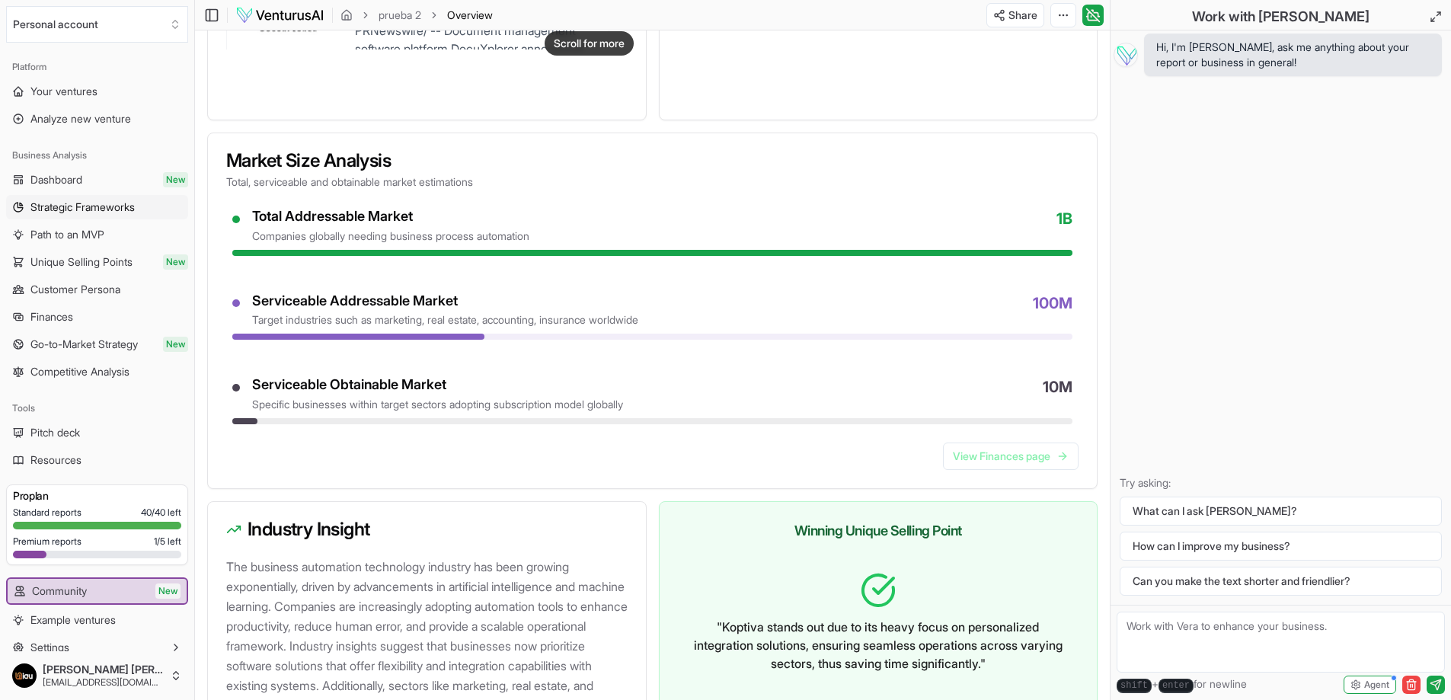
click at [105, 204] on span "Strategic Frameworks" at bounding box center [82, 207] width 104 height 15
